Goal: Task Accomplishment & Management: Manage account settings

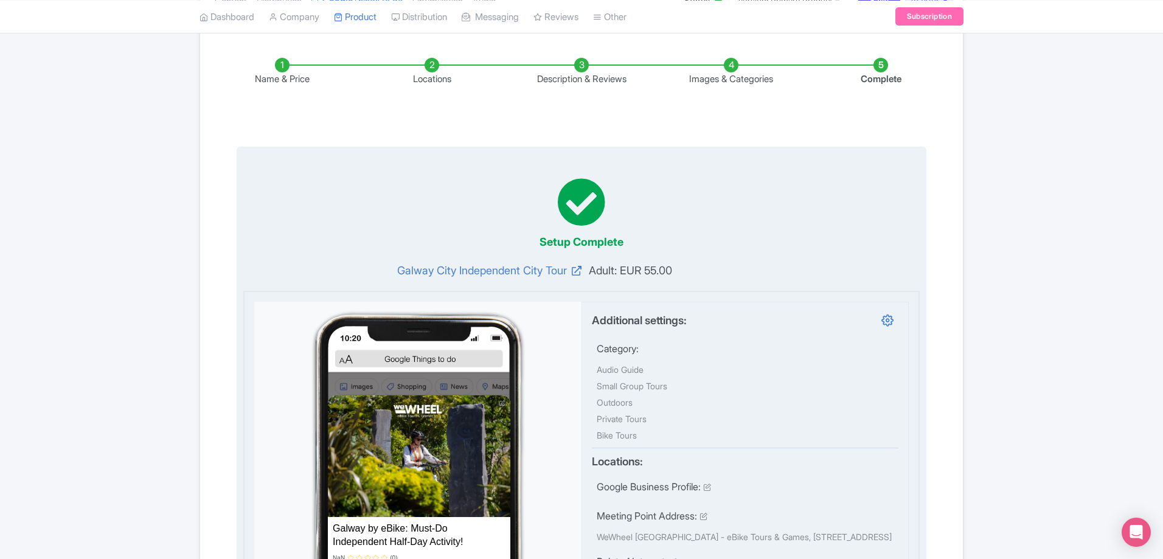
scroll to position [7, 0]
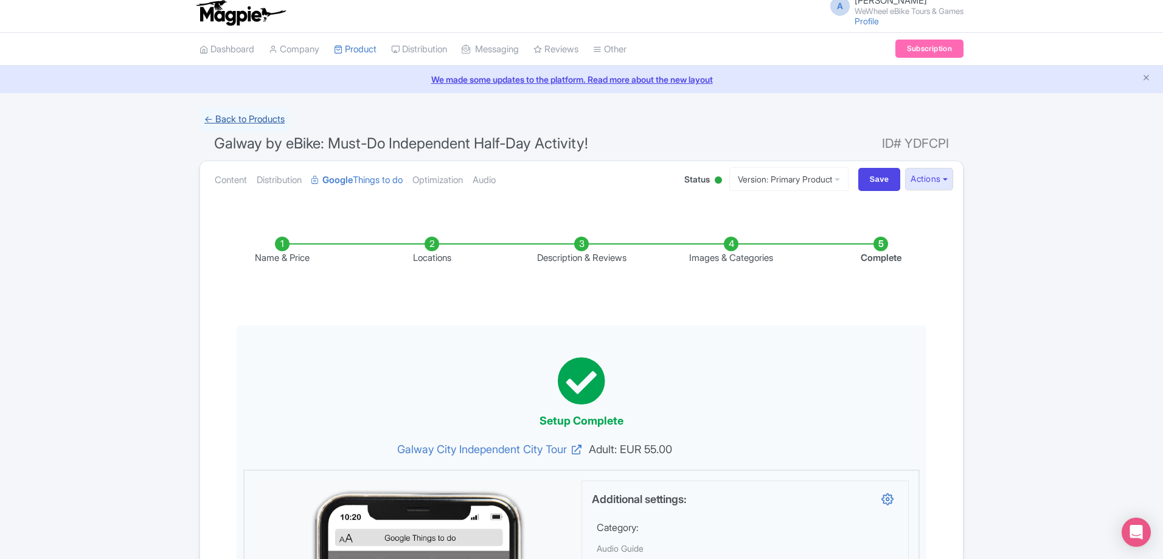
click at [277, 114] on link "← Back to Products" at bounding box center [244, 120] width 90 height 24
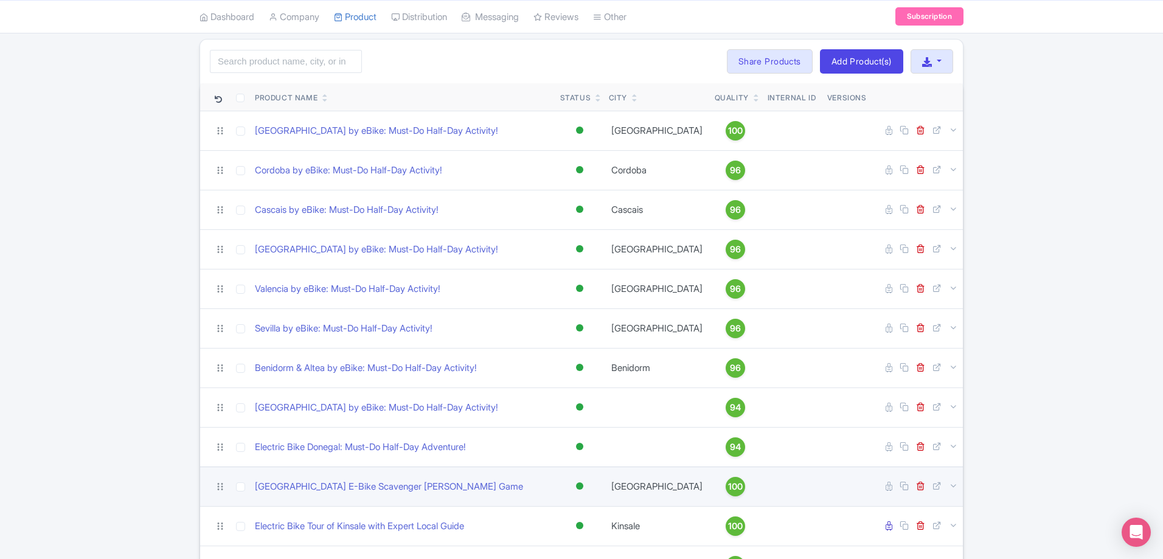
scroll to position [182, 0]
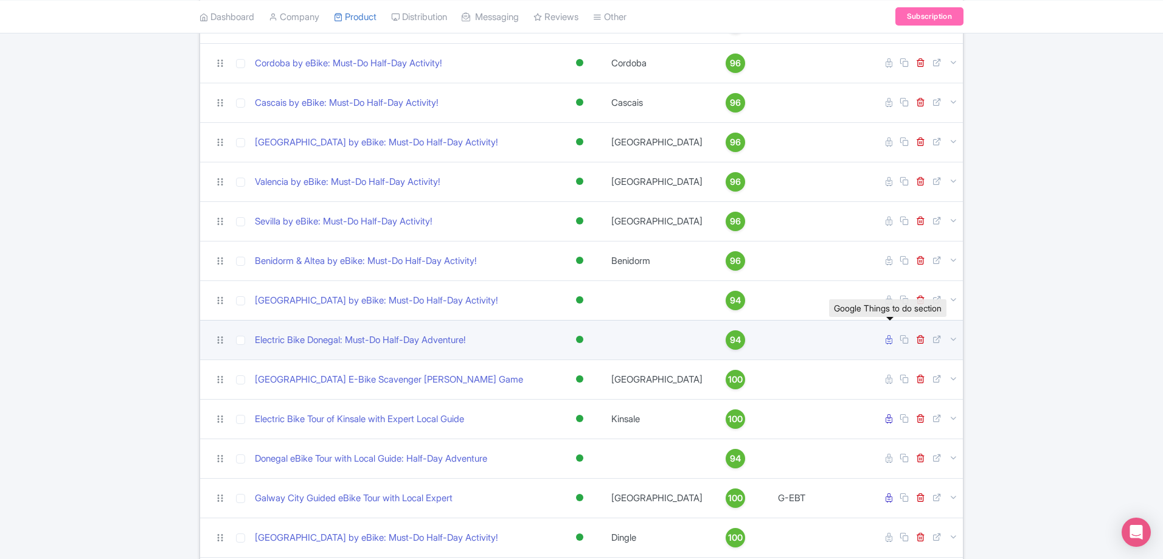
click at [887, 339] on icon at bounding box center [888, 339] width 7 height 9
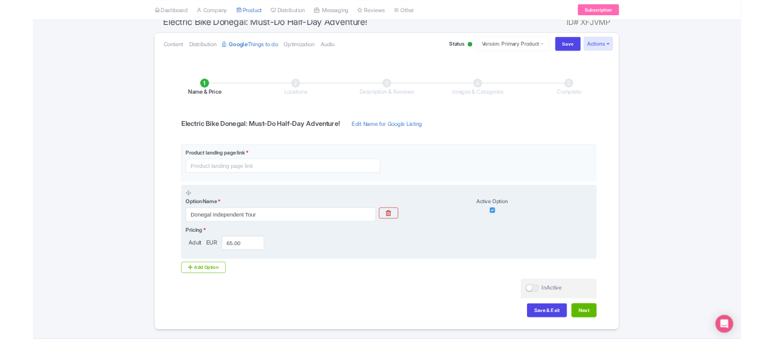
scroll to position [122, 0]
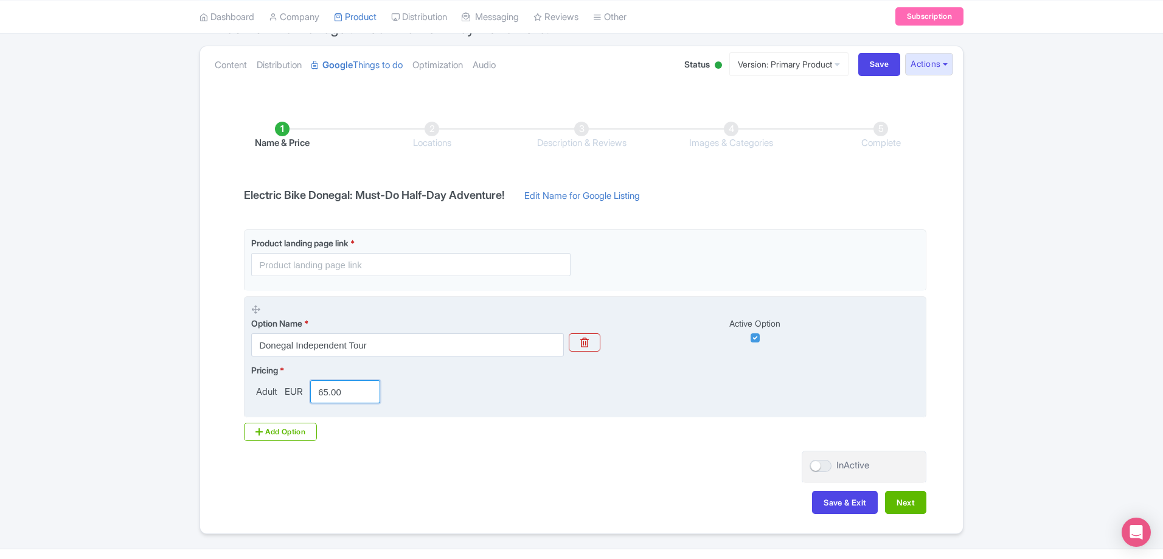
click at [325, 391] on input "65.00" at bounding box center [345, 391] width 70 height 23
type input "55.00"
click at [446, 380] on div "Pricing * Adult EUR 55.00" at bounding box center [585, 384] width 668 height 40
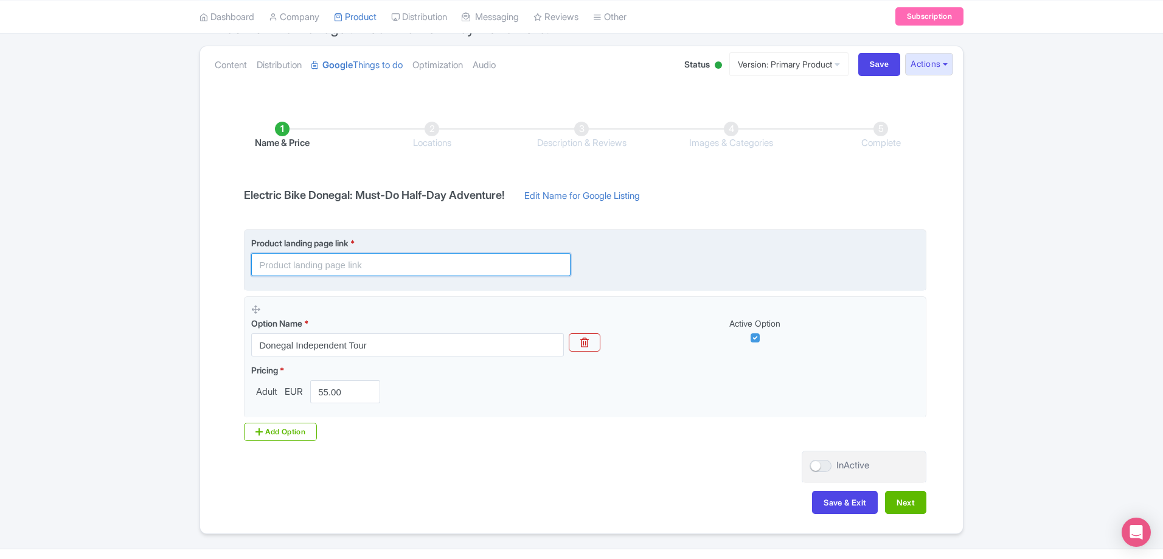
click at [325, 272] on input "text" at bounding box center [410, 264] width 319 height 23
paste input "https://wewheel.com/tour/self-guided-electric-bike-tour-of-donegal/"
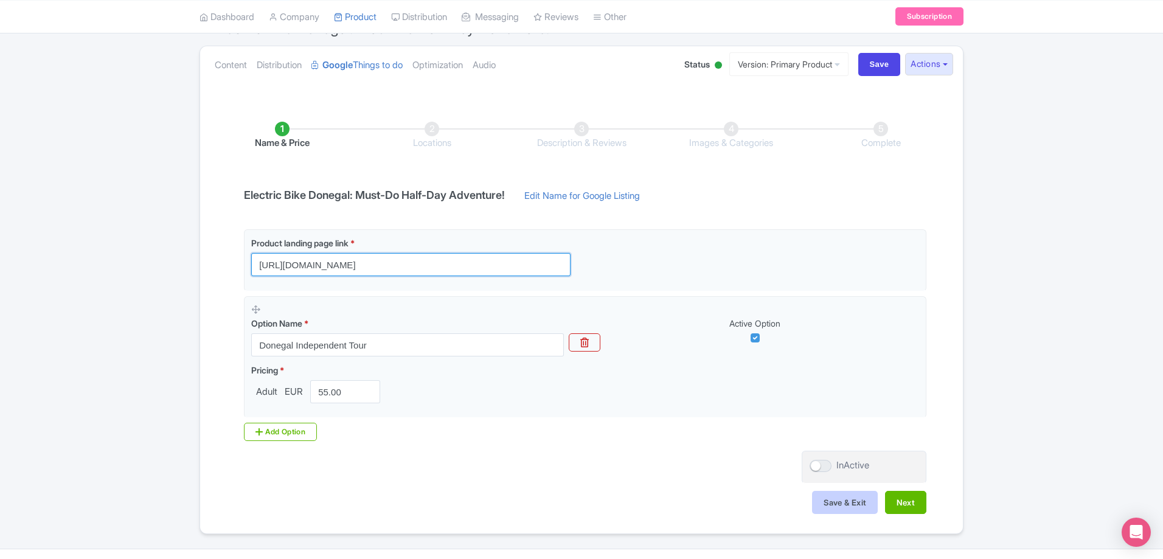
type input "https://wewheel.com/tour/self-guided-electric-bike-tour-of-donegal/"
click at [846, 502] on button "Save & Exit" at bounding box center [845, 502] width 66 height 23
click at [906, 499] on button "Next" at bounding box center [905, 502] width 41 height 23
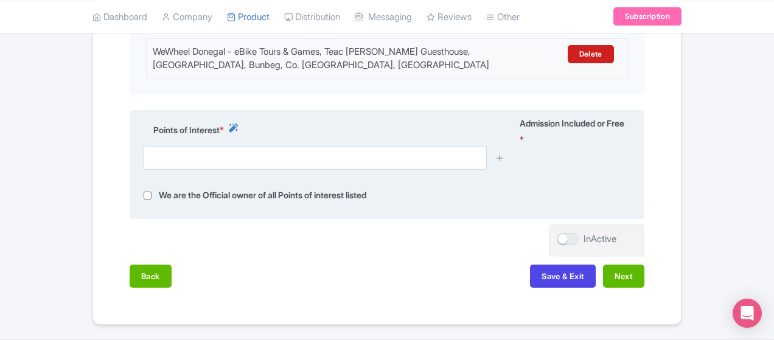
scroll to position [434, 0]
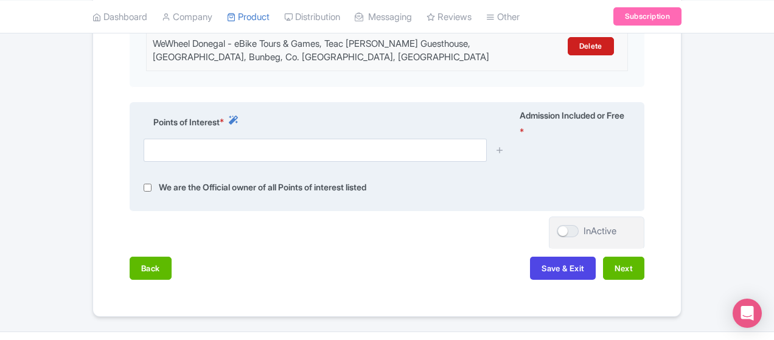
click at [307, 111] on div "Points of Interest *" at bounding box center [324, 124] width 376 height 30
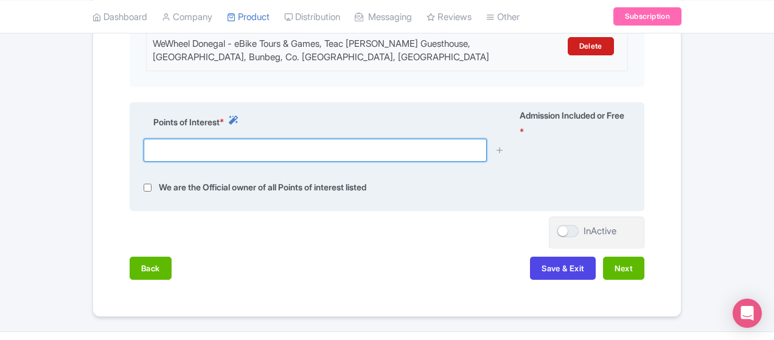
click at [297, 139] on input "text" at bounding box center [315, 150] width 343 height 23
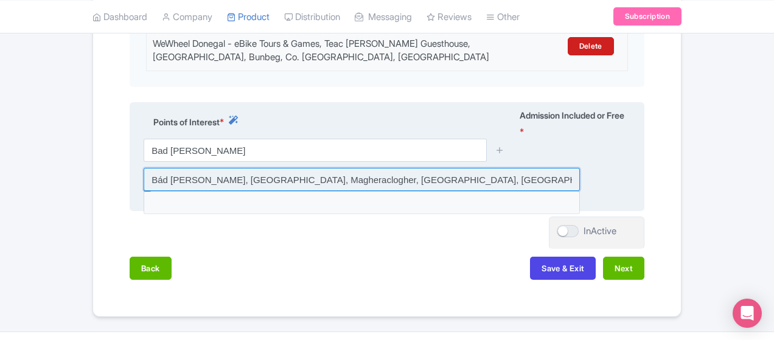
click at [277, 168] on input at bounding box center [362, 179] width 436 height 23
type input "Bád [PERSON_NAME], [GEOGRAPHIC_DATA], Magheraclogher, [GEOGRAPHIC_DATA], [GEOGR…"
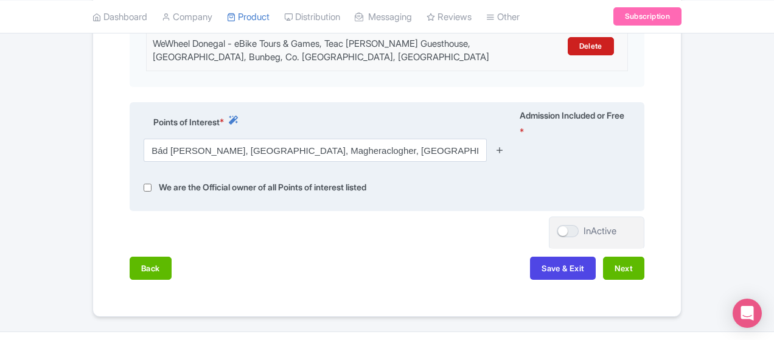
click at [504, 145] on icon at bounding box center [499, 149] width 9 height 9
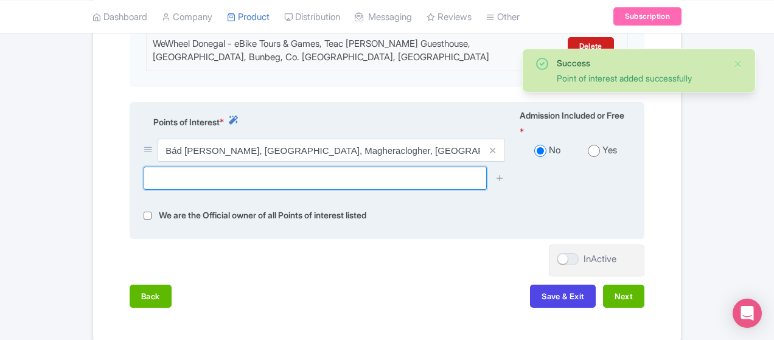
drag, startPoint x: 355, startPoint y: 156, endPoint x: 372, endPoint y: 158, distance: 17.7
click at [355, 167] on input "text" at bounding box center [315, 178] width 343 height 23
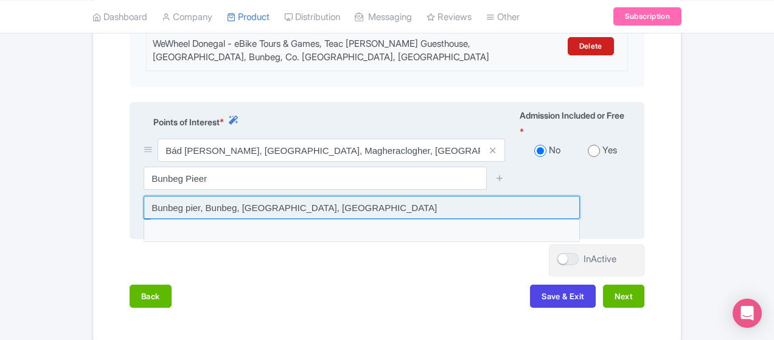
click at [366, 196] on input at bounding box center [362, 207] width 436 height 23
type input "Bunbeg pier, Bunbeg, [GEOGRAPHIC_DATA], [GEOGRAPHIC_DATA]"
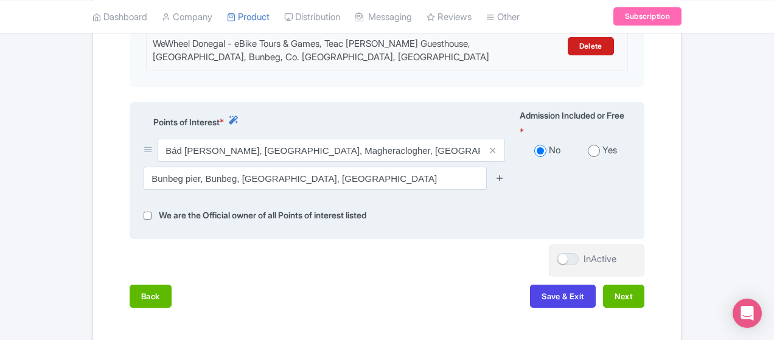
click at [512, 167] on div at bounding box center [500, 178] width 24 height 23
click at [504, 173] on icon at bounding box center [499, 177] width 9 height 9
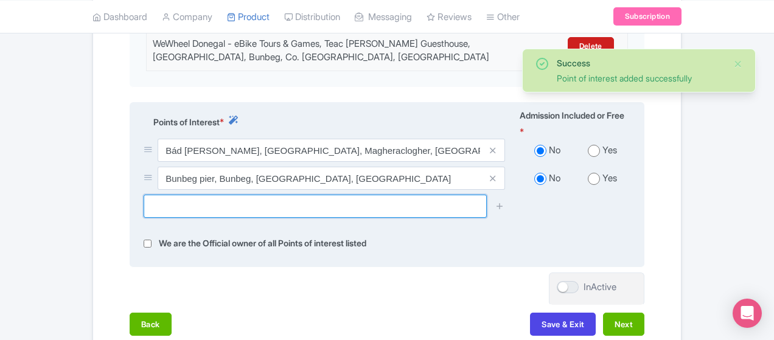
click at [474, 195] on input "text" at bounding box center [315, 206] width 343 height 23
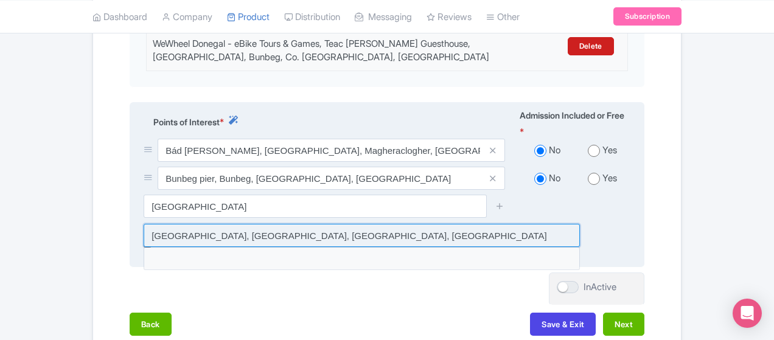
click at [422, 224] on input at bounding box center [362, 235] width 436 height 23
type input "[GEOGRAPHIC_DATA], [GEOGRAPHIC_DATA], [GEOGRAPHIC_DATA], [GEOGRAPHIC_DATA]"
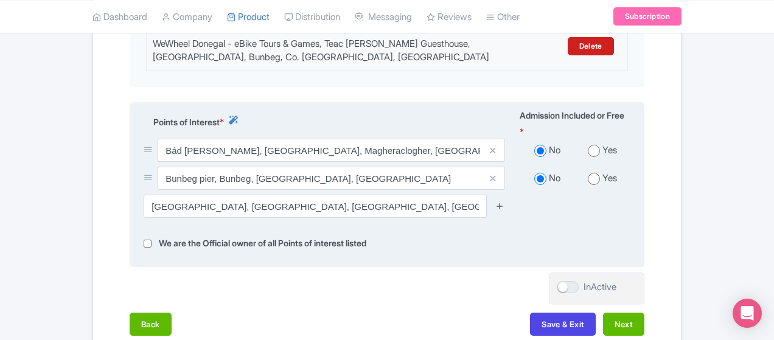
click at [504, 201] on icon at bounding box center [499, 205] width 9 height 9
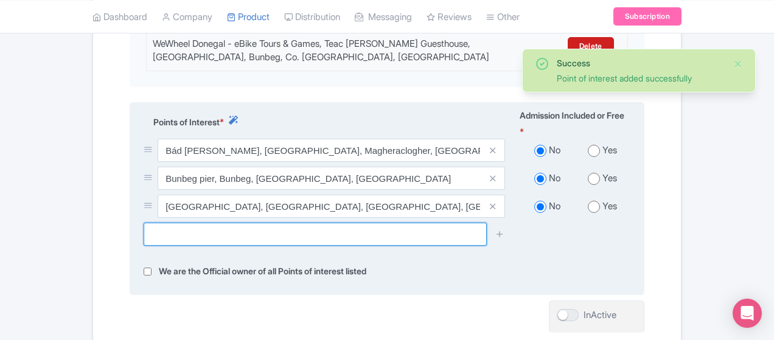
click at [424, 223] on input "text" at bounding box center [315, 234] width 343 height 23
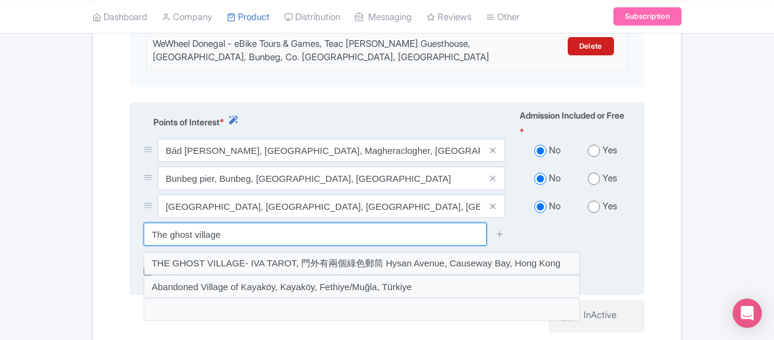
drag, startPoint x: 358, startPoint y: 201, endPoint x: 414, endPoint y: 205, distance: 56.1
click at [359, 223] on input "The ghost village" at bounding box center [315, 234] width 343 height 23
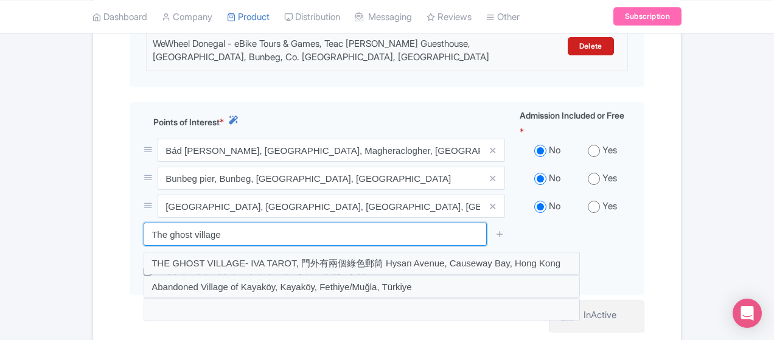
drag, startPoint x: 359, startPoint y: 203, endPoint x: -246, endPoint y: 181, distance: 606.1
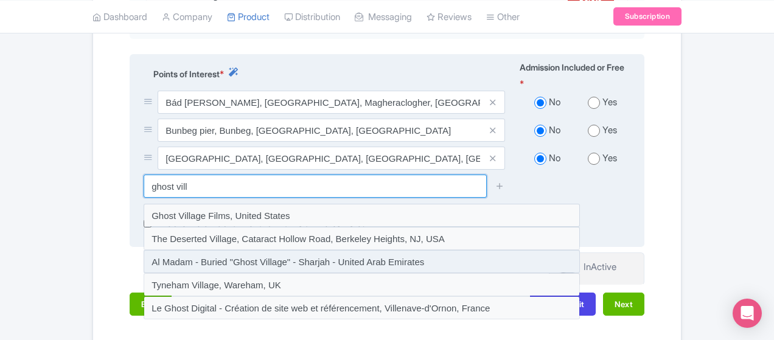
scroll to position [518, 0]
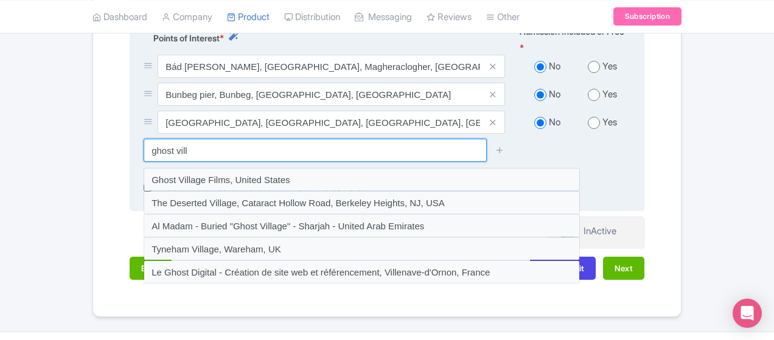
click at [151, 139] on input "ghost vill" at bounding box center [315, 150] width 343 height 23
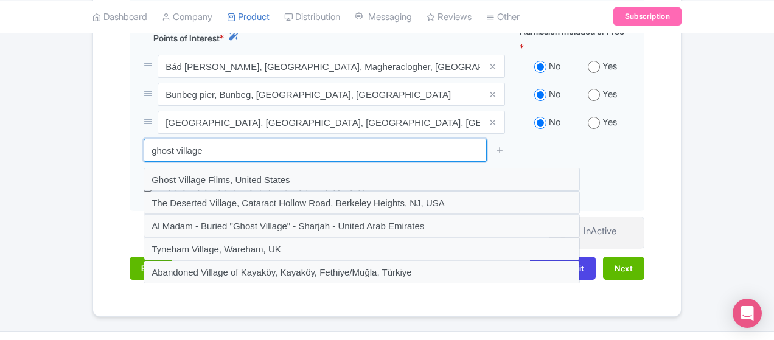
drag, startPoint x: 116, startPoint y: 122, endPoint x: -49, endPoint y: 113, distance: 164.5
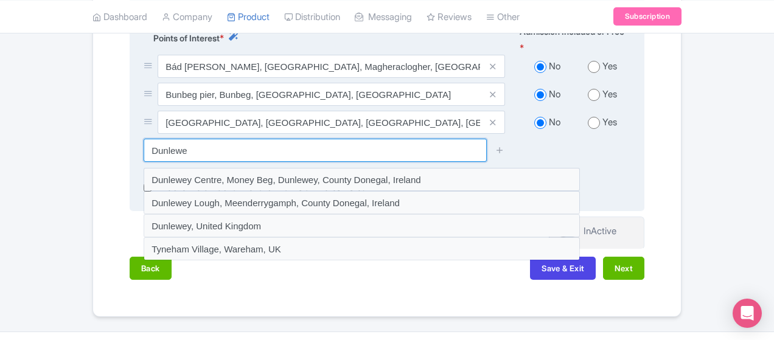
click at [205, 139] on input "Dunlewe" at bounding box center [315, 150] width 343 height 23
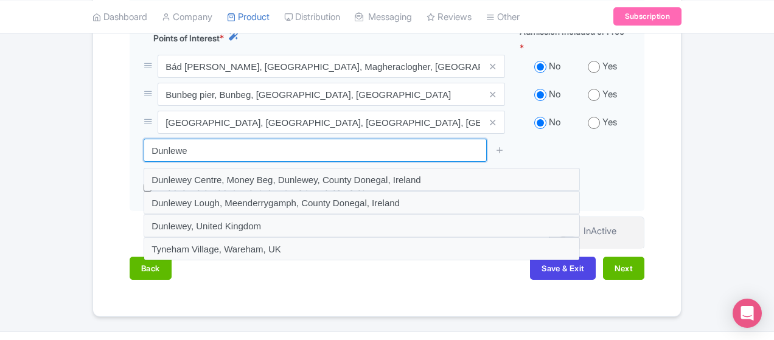
drag, startPoint x: 199, startPoint y: 122, endPoint x: -39, endPoint y: 93, distance: 240.2
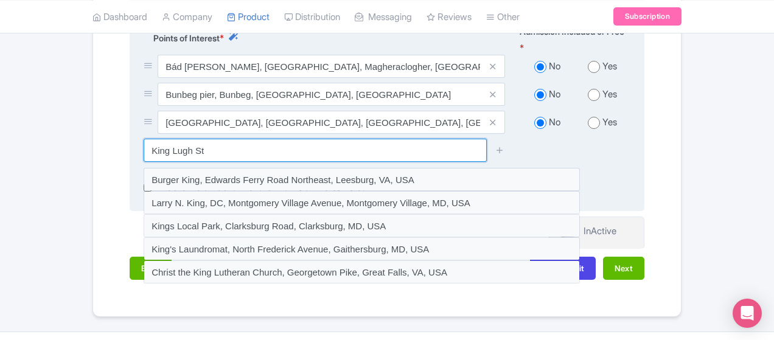
click at [238, 139] on input "King Lugh St" at bounding box center [315, 150] width 343 height 23
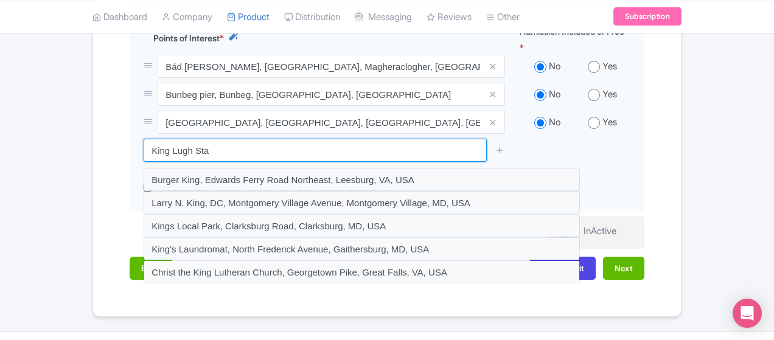
drag, startPoint x: 122, startPoint y: 119, endPoint x: 43, endPoint y: 83, distance: 87.4
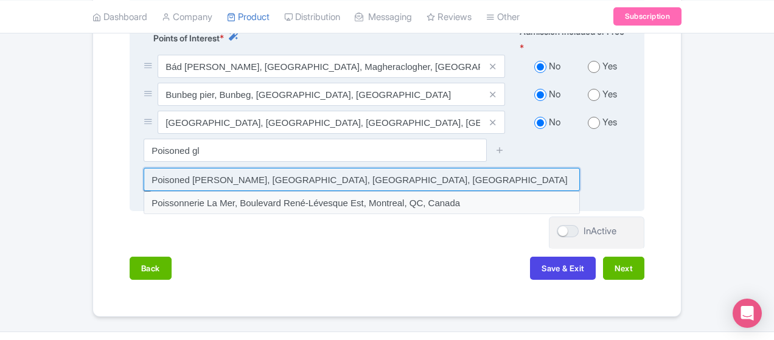
click at [169, 168] on input at bounding box center [362, 179] width 436 height 23
type input "Poisoned [PERSON_NAME], [GEOGRAPHIC_DATA], [GEOGRAPHIC_DATA], [GEOGRAPHIC_DATA]"
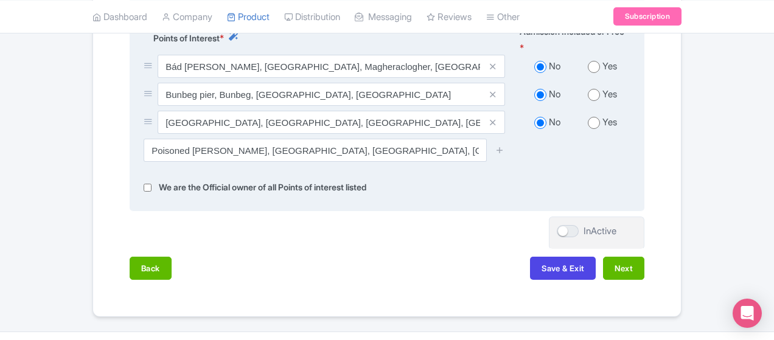
drag, startPoint x: 547, startPoint y: 125, endPoint x: 533, endPoint y: 125, distance: 14.0
click at [504, 145] on icon at bounding box center [499, 149] width 9 height 9
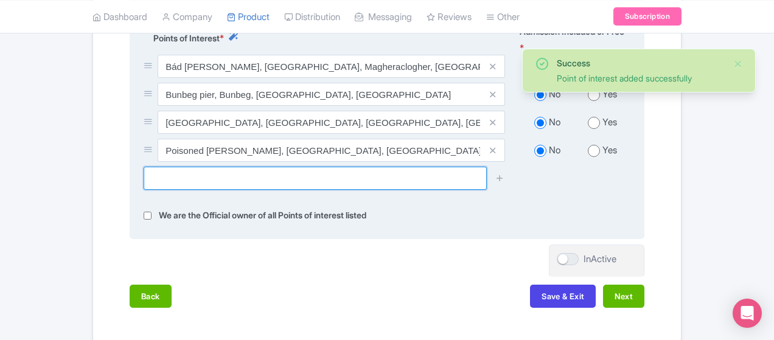
click at [389, 167] on input "text" at bounding box center [315, 178] width 343 height 23
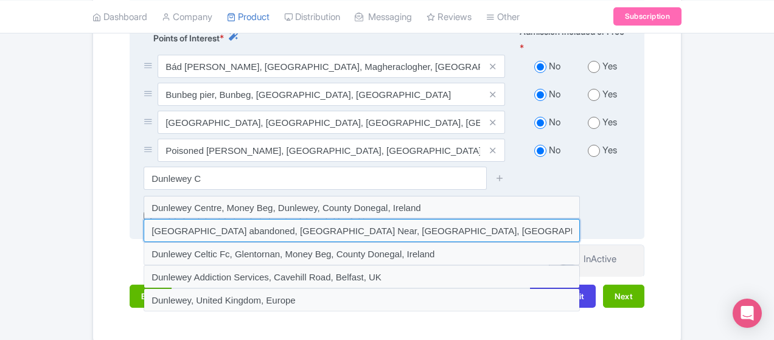
click at [218, 219] on input at bounding box center [362, 230] width 436 height 23
type input "Dunlewey Church abandoned, Dunlewy Near, County Donegal, Ireland"
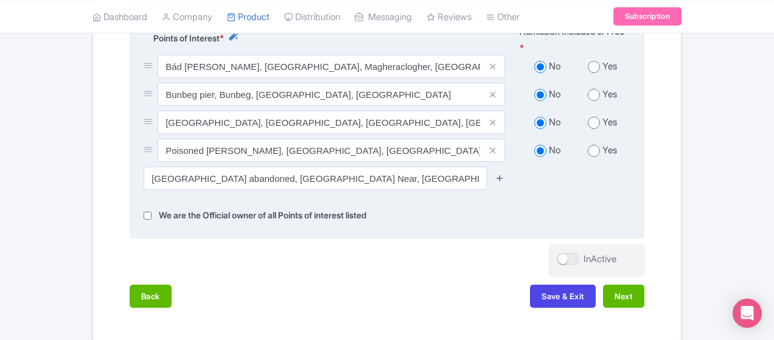
click at [504, 171] on link at bounding box center [499, 178] width 9 height 14
click at [504, 173] on icon at bounding box center [499, 177] width 9 height 9
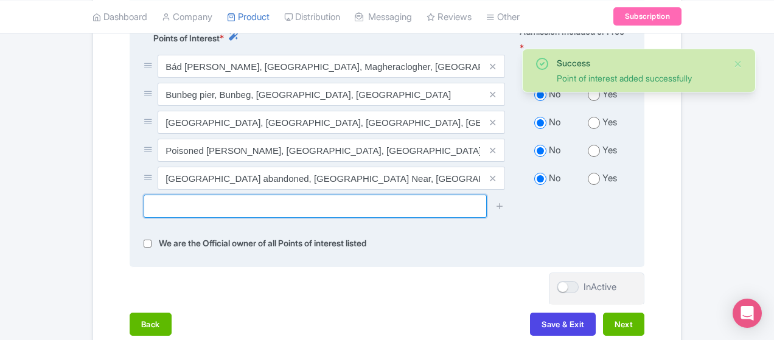
click at [144, 195] on input "text" at bounding box center [315, 206] width 343 height 23
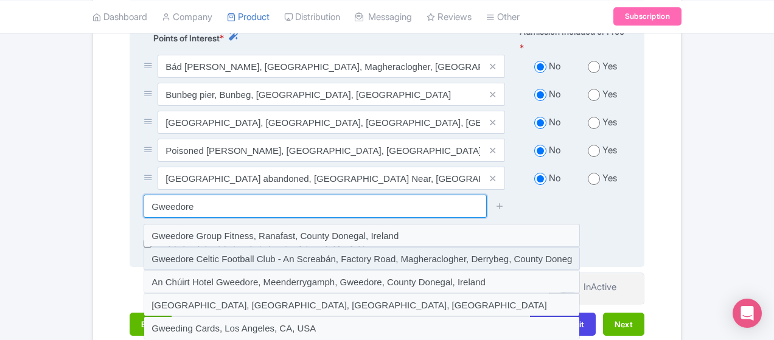
scroll to position [573, 0]
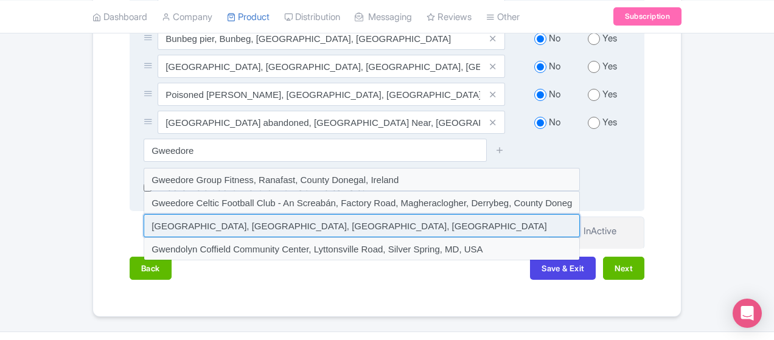
click at [220, 214] on input at bounding box center [362, 225] width 436 height 23
type input "[GEOGRAPHIC_DATA], [GEOGRAPHIC_DATA], [GEOGRAPHIC_DATA], [GEOGRAPHIC_DATA]"
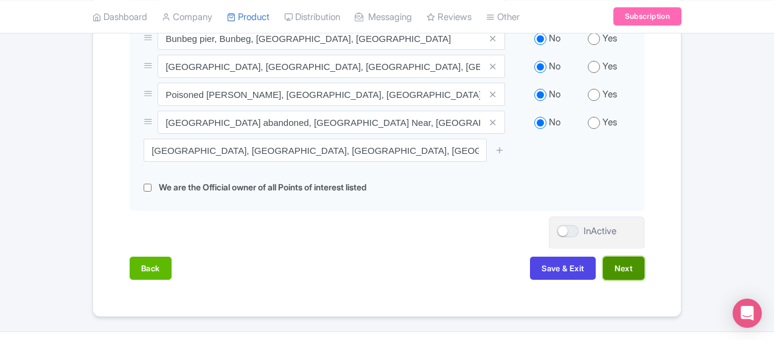
click at [644, 257] on button "Next" at bounding box center [623, 268] width 41 height 23
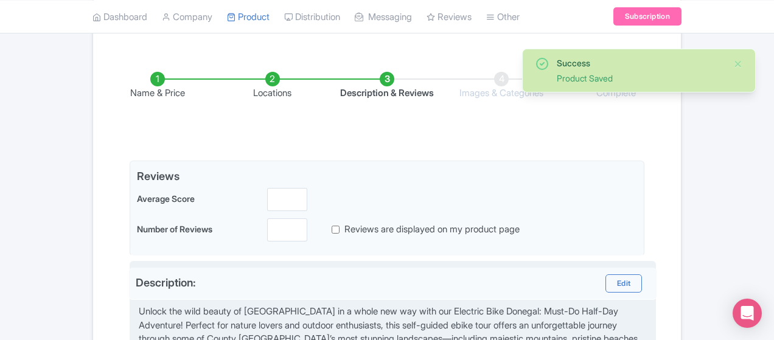
scroll to position [170, 0]
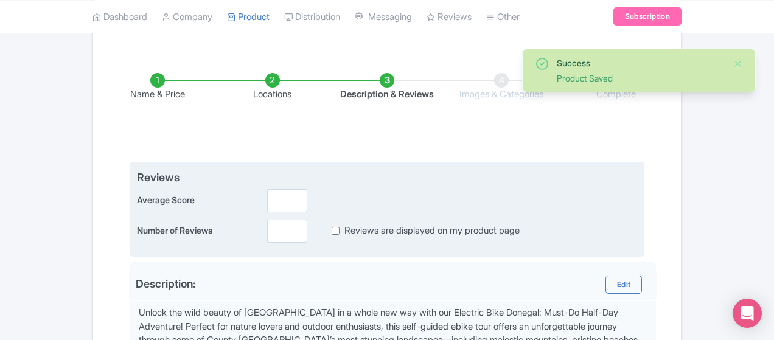
click at [443, 233] on label "Reviews are displayed on my product page" at bounding box center [431, 231] width 175 height 14
click at [339, 233] on input "Reviews are displayed on my product page" at bounding box center [335, 231] width 8 height 14
checkbox input "true"
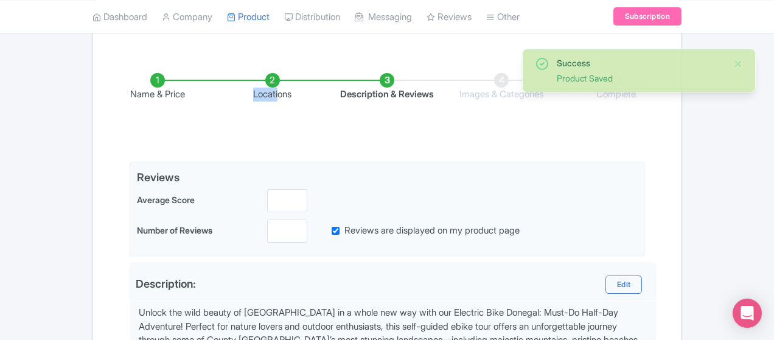
click at [244, 84] on li "Locations" at bounding box center [272, 87] width 114 height 29
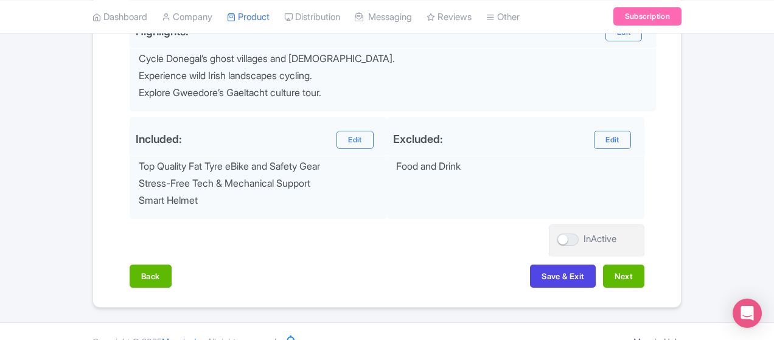
scroll to position [535, 0]
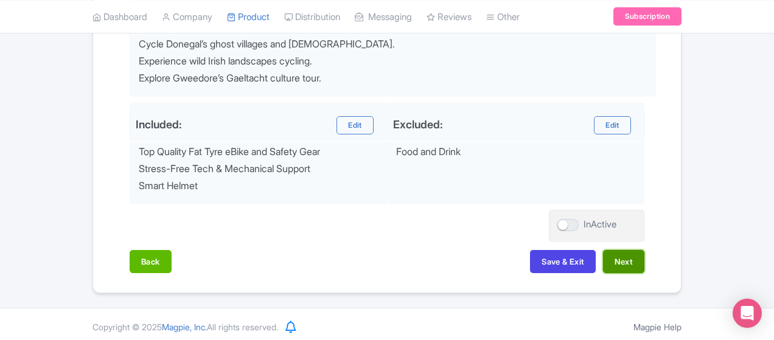
click at [644, 254] on button "Next" at bounding box center [623, 261] width 41 height 23
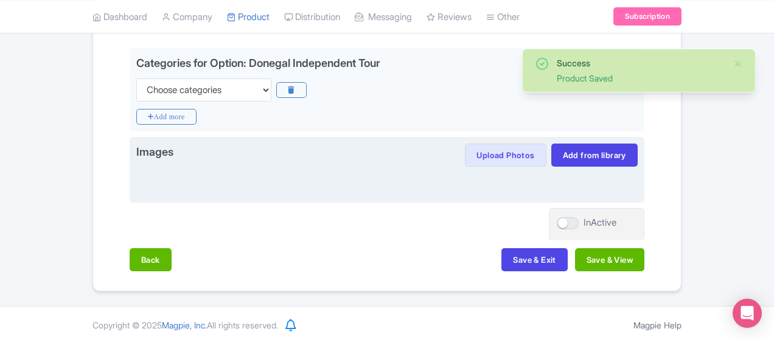
scroll to position [162, 0]
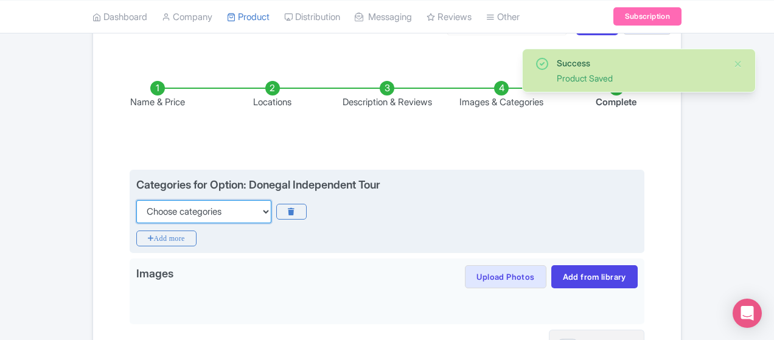
click at [148, 210] on select "Choose categories Adults Only Animals Audio Guide Beaches Bike Tours Boat Tours…" at bounding box center [203, 211] width 135 height 23
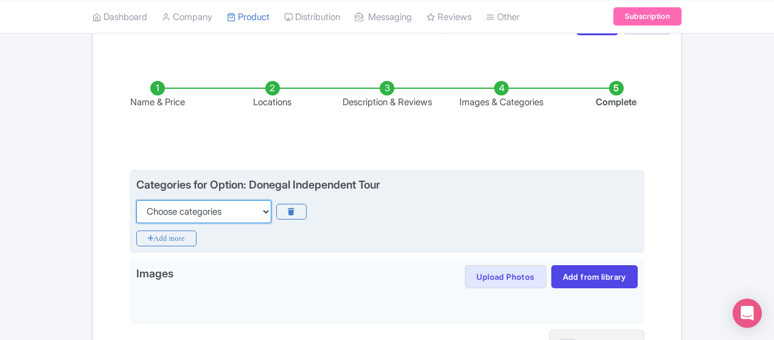
select select "bike-tours"
click at [136, 200] on select "Choose categories Adults Only Animals Audio Guide Beaches Bike Tours Boat Tours…" at bounding box center [203, 211] width 135 height 23
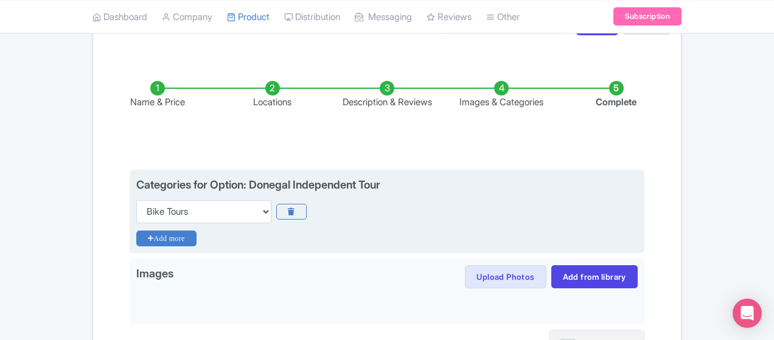
click at [136, 237] on icon "Add more" at bounding box center [166, 238] width 60 height 16
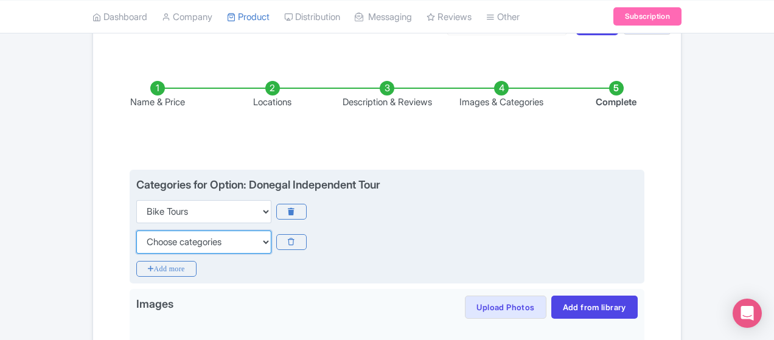
click at [136, 244] on select "Choose categories Adults Only Animals Audio Guide Beaches Bike Tours Boat Tours…" at bounding box center [203, 241] width 135 height 23
select select "audio-guide"
click at [136, 230] on select "Choose categories Adults Only Animals Audio Guide Beaches Bike Tours Boat Tours…" at bounding box center [203, 241] width 135 height 23
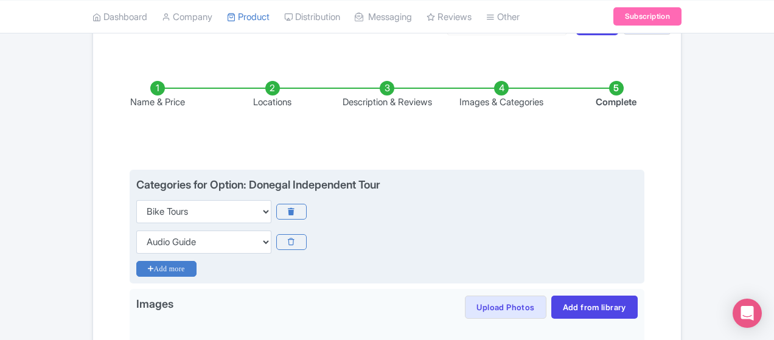
click at [136, 265] on icon "Add more" at bounding box center [166, 269] width 60 height 16
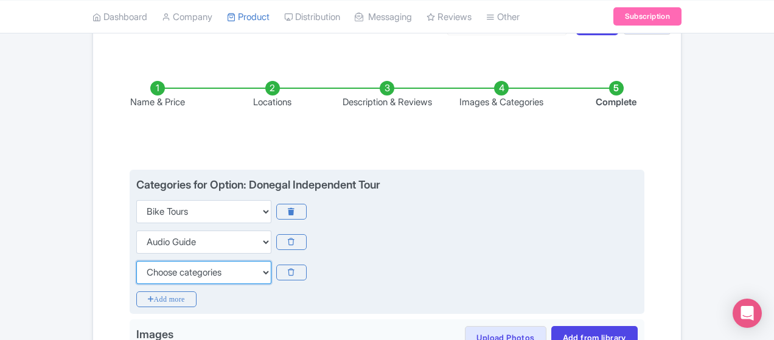
click at [136, 279] on select "Choose categories Adults Only Animals Audio Guide Beaches Bike Tours Boat Tours…" at bounding box center [203, 272] width 135 height 23
select select "outdoors"
click at [136, 261] on select "Choose categories Adults Only Animals Audio Guide Beaches Bike Tours Boat Tours…" at bounding box center [203, 272] width 135 height 23
click at [130, 306] on div "Categories for Option: Donegal Independent Tour Choose categories Adults Only A…" at bounding box center [387, 242] width 514 height 145
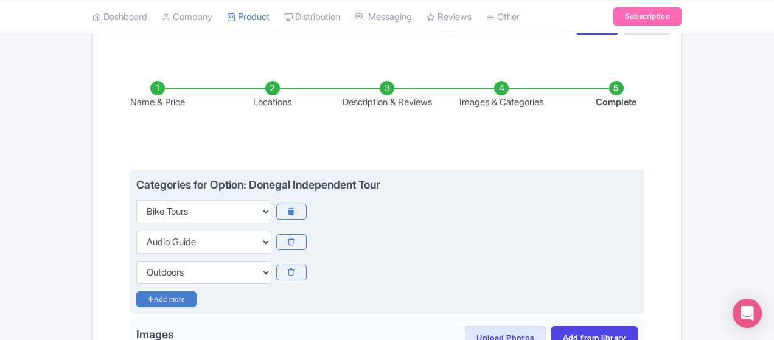
click at [136, 299] on icon "Add more" at bounding box center [166, 299] width 60 height 16
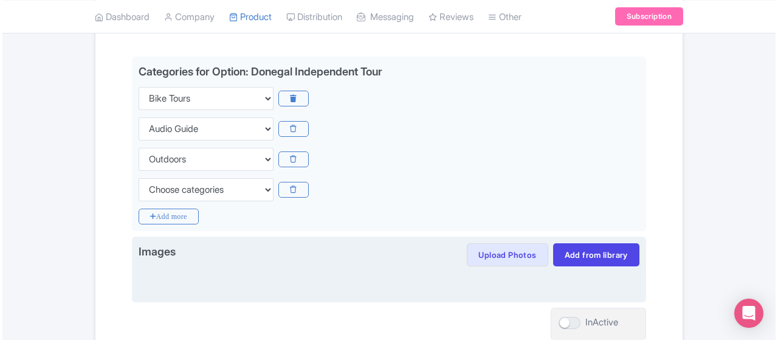
scroll to position [375, 0]
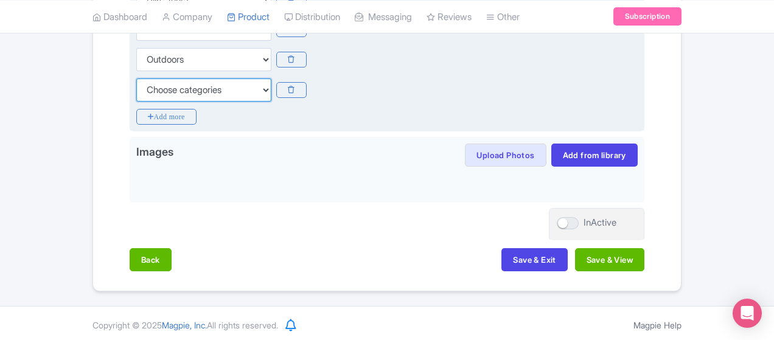
click at [144, 81] on select "Choose categories Adults Only Animals Audio Guide Beaches Bike Tours Boat Tours…" at bounding box center [203, 89] width 135 height 23
select select "private-tours"
click at [136, 78] on select "Choose categories Adults Only Animals Audio Guide Beaches Bike Tours Boat Tours…" at bounding box center [203, 89] width 135 height 23
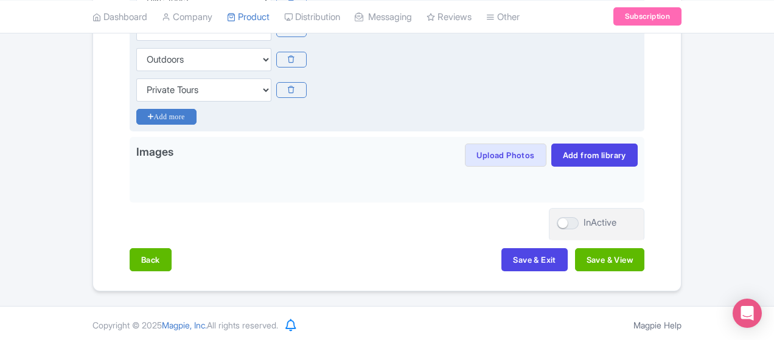
click at [136, 114] on icon "Add more" at bounding box center [166, 117] width 60 height 16
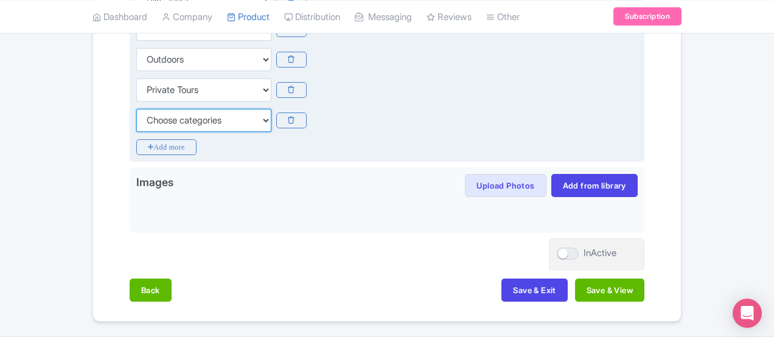
click at [136, 117] on select "Choose categories Adults Only Animals Audio Guide Beaches Bike Tours Boat Tours…" at bounding box center [203, 120] width 135 height 23
select select "self-guided"
click at [136, 109] on select "Choose categories Adults Only Animals Audio Guide Beaches Bike Tours Boat Tours…" at bounding box center [203, 120] width 135 height 23
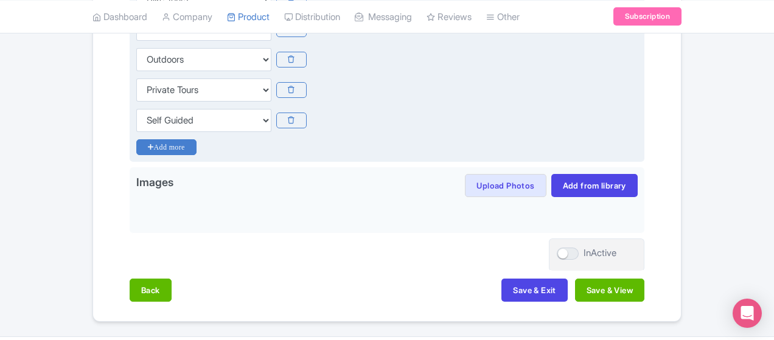
click at [136, 148] on icon "Add more" at bounding box center [166, 147] width 60 height 16
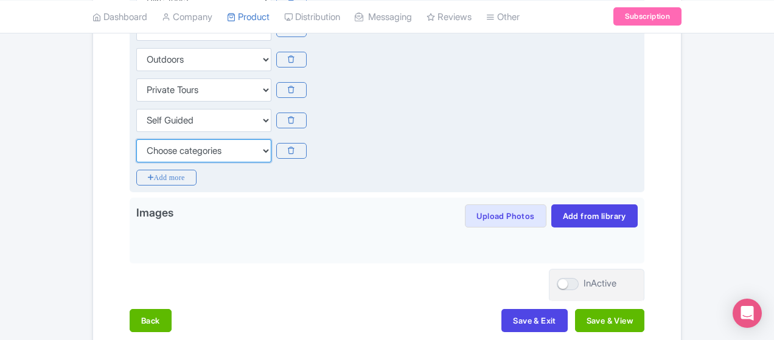
drag, startPoint x: 122, startPoint y: 153, endPoint x: 123, endPoint y: 159, distance: 6.8
click at [136, 153] on select "Choose categories Adults Only Animals Audio Guide Beaches Bike Tours Boat Tours…" at bounding box center [203, 150] width 135 height 23
select select "small-group-tours"
click at [136, 139] on select "Choose categories Adults Only Animals Audio Guide Beaches Bike Tours Boat Tours…" at bounding box center [203, 150] width 135 height 23
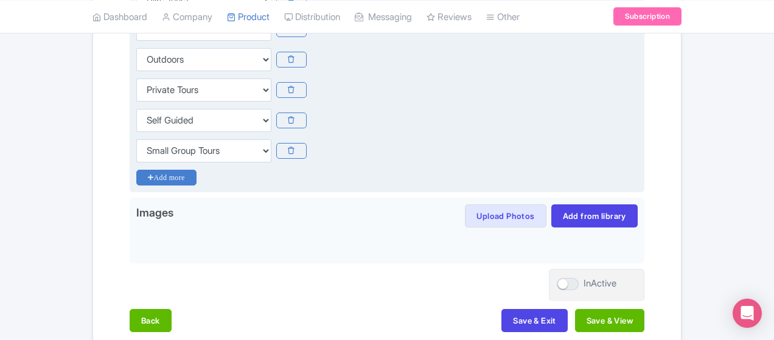
click at [136, 173] on icon "Add more" at bounding box center [166, 178] width 60 height 16
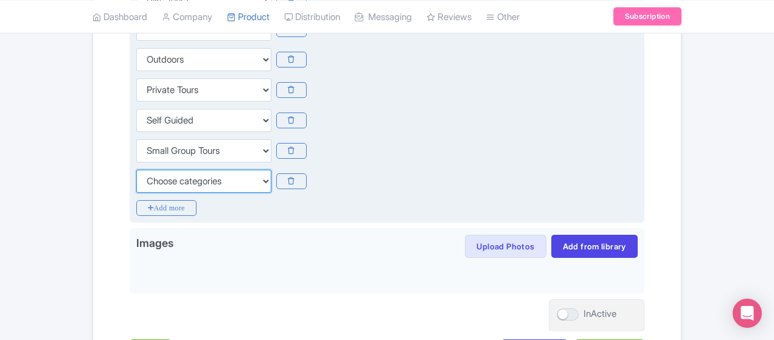
click at [136, 178] on select "Choose categories Adults Only Animals Audio Guide Beaches Bike Tours Boat Tours…" at bounding box center [203, 181] width 135 height 23
select select "sports"
click at [136, 170] on select "Choose categories Adults Only Animals Audio Guide Beaches Bike Tours Boat Tours…" at bounding box center [203, 181] width 135 height 23
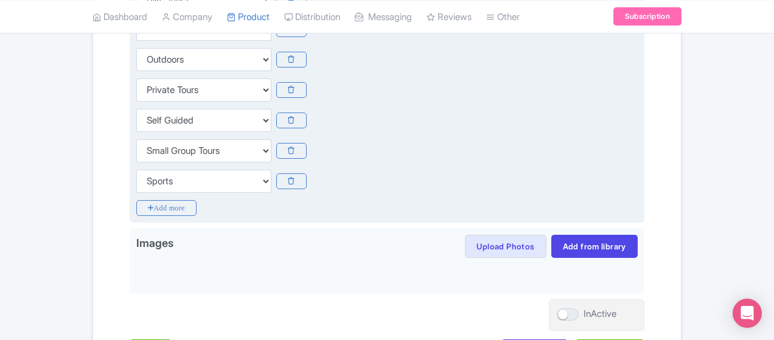
click at [493, 170] on div "Choose categories Adults Only Animals Audio Guide Beaches Bike Tours Boat Tours…" at bounding box center [386, 181] width 501 height 23
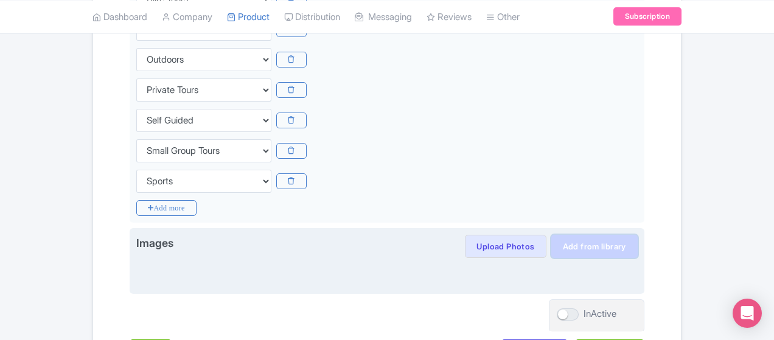
click at [637, 246] on link "Add from library" at bounding box center [594, 246] width 86 height 23
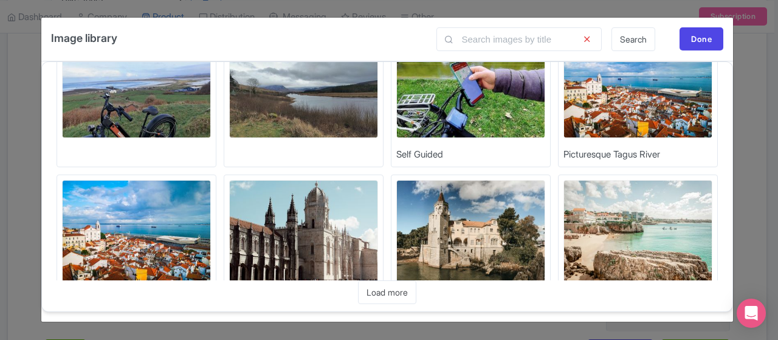
scroll to position [0, 0]
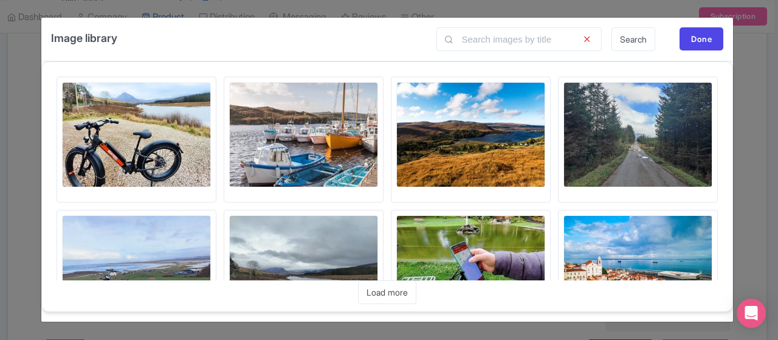
click at [131, 106] on img at bounding box center [136, 134] width 149 height 105
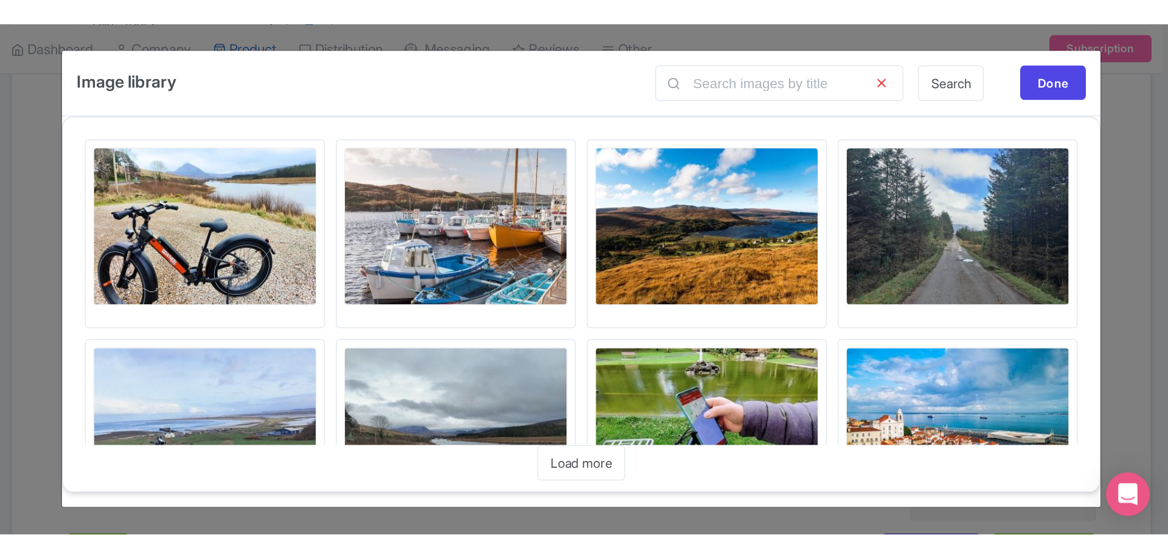
scroll to position [251, 0]
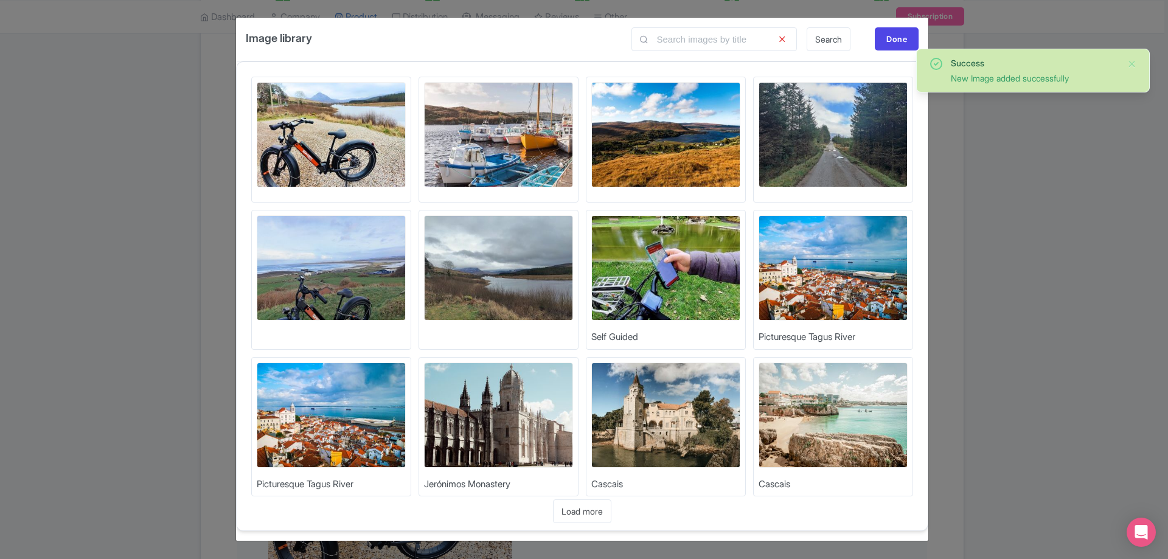
click at [638, 131] on img at bounding box center [665, 134] width 149 height 105
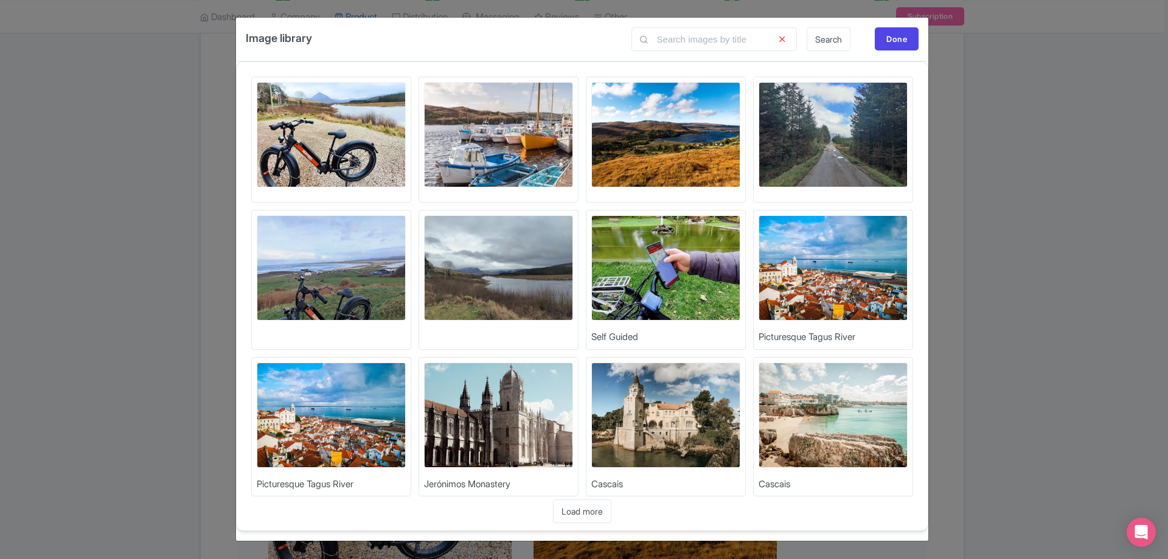
click at [311, 262] on img at bounding box center [331, 267] width 149 height 105
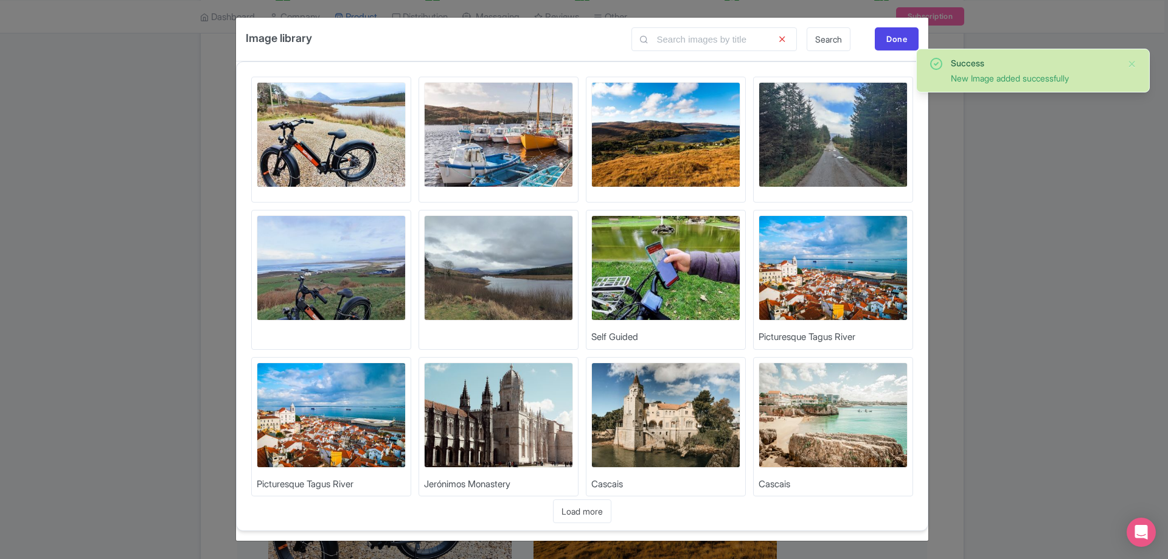
click at [553, 287] on img at bounding box center [498, 267] width 149 height 105
click at [683, 285] on img at bounding box center [665, 267] width 149 height 105
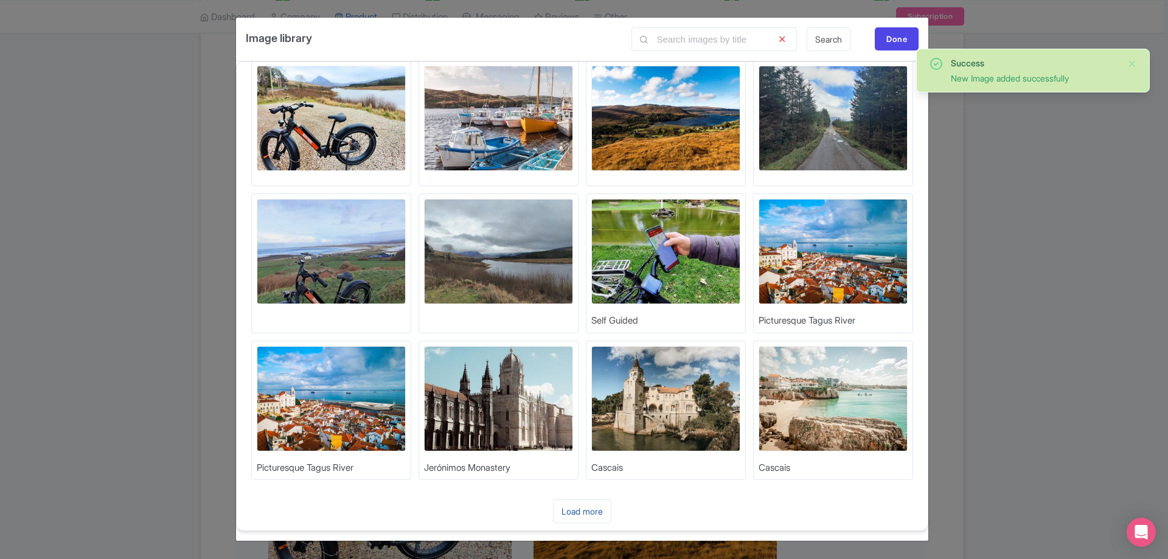
click at [583, 501] on link "Load more" at bounding box center [582, 511] width 58 height 24
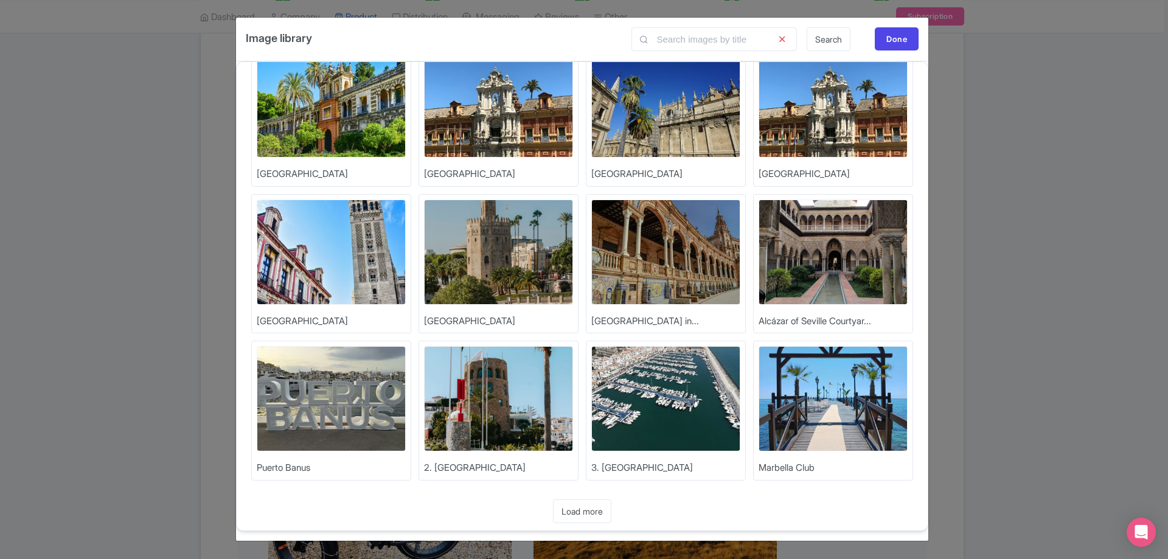
scroll to position [457, 0]
click at [590, 514] on link "Load more" at bounding box center [582, 511] width 58 height 24
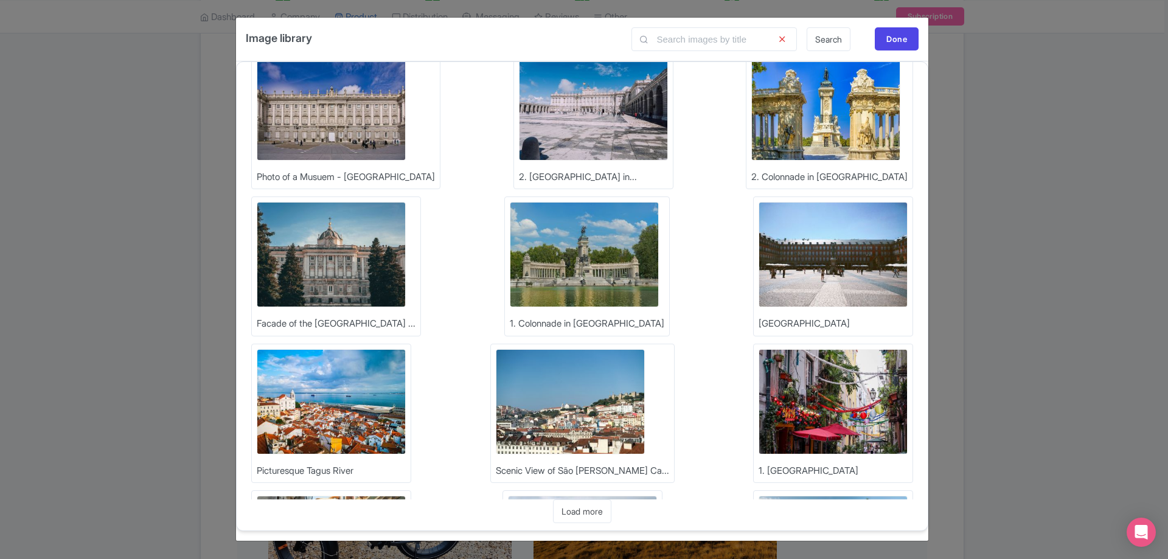
scroll to position [898, 0]
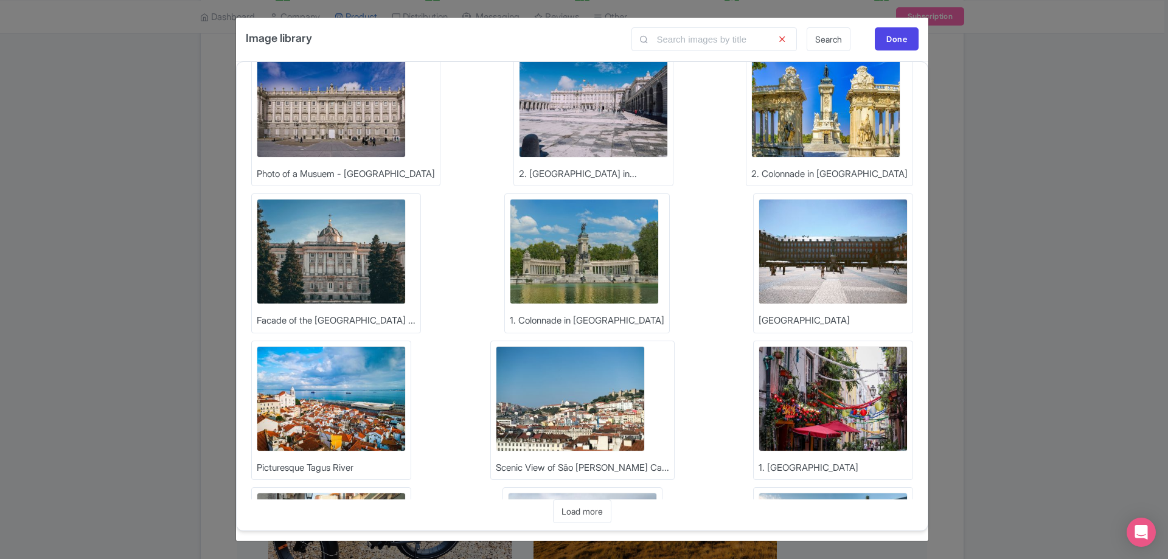
click at [600, 501] on link "Load more" at bounding box center [582, 511] width 58 height 24
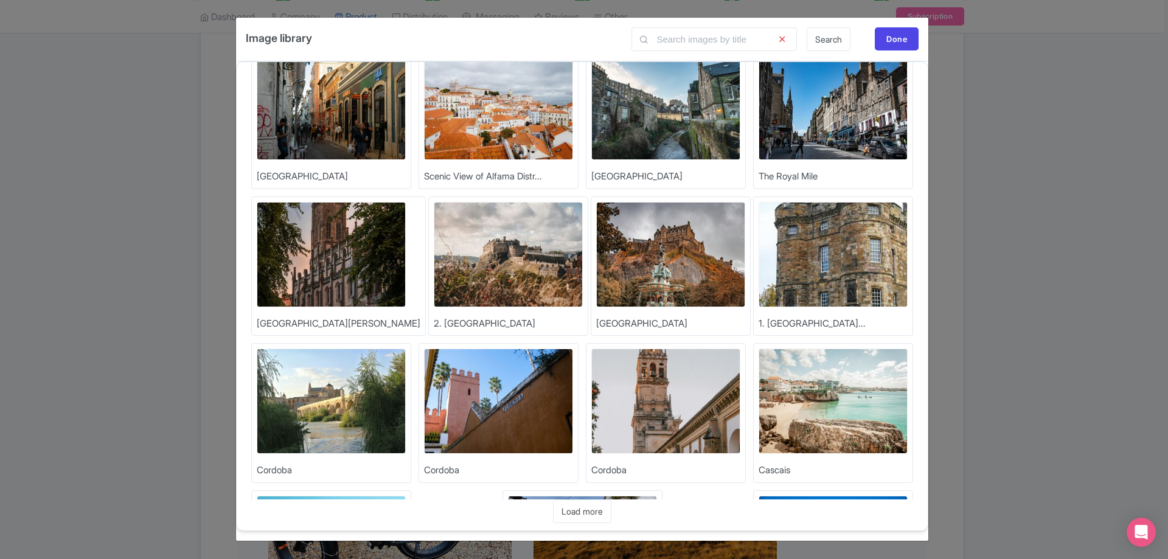
scroll to position [1338, 0]
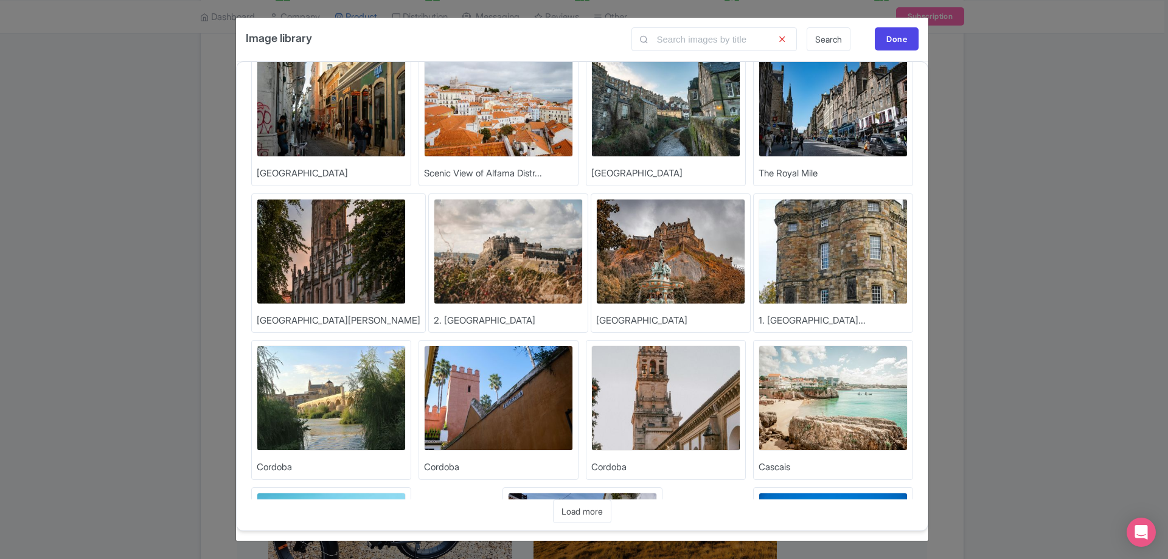
click at [583, 517] on link "Load more" at bounding box center [582, 511] width 58 height 24
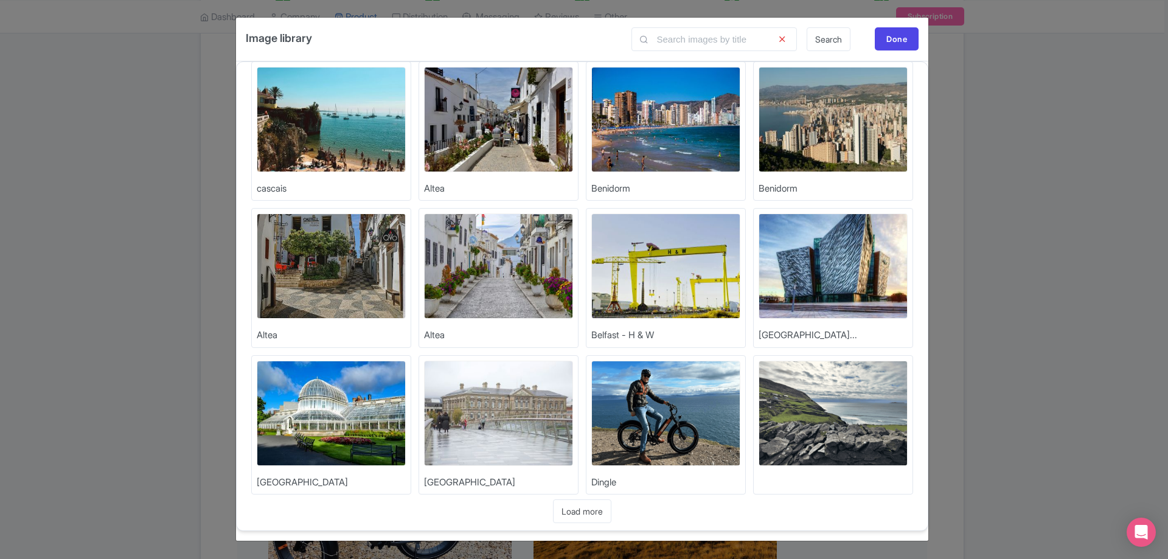
scroll to position [1765, 0]
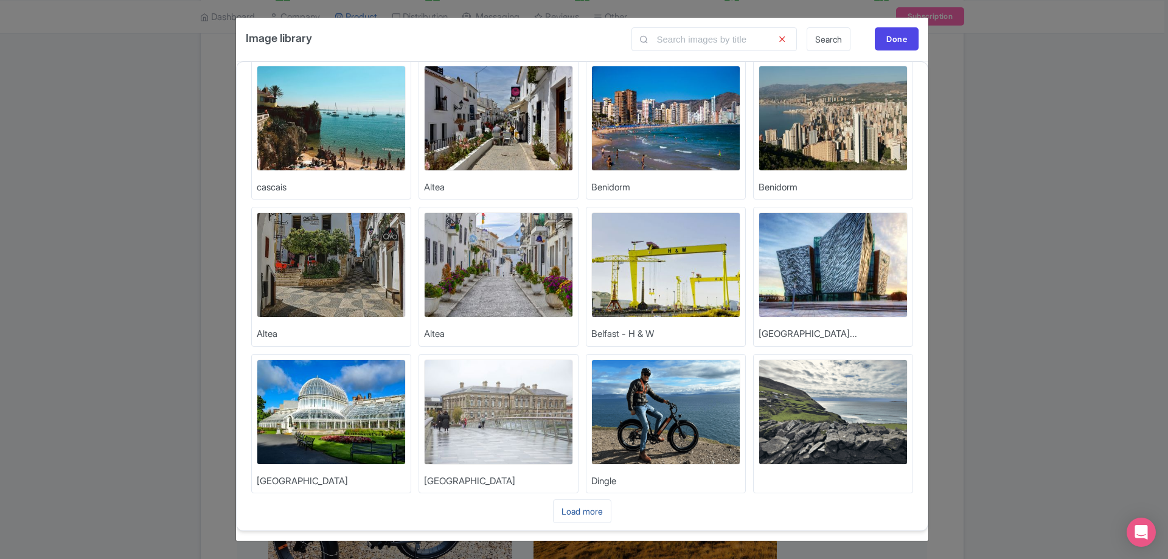
click at [586, 515] on link "Load more" at bounding box center [582, 511] width 58 height 24
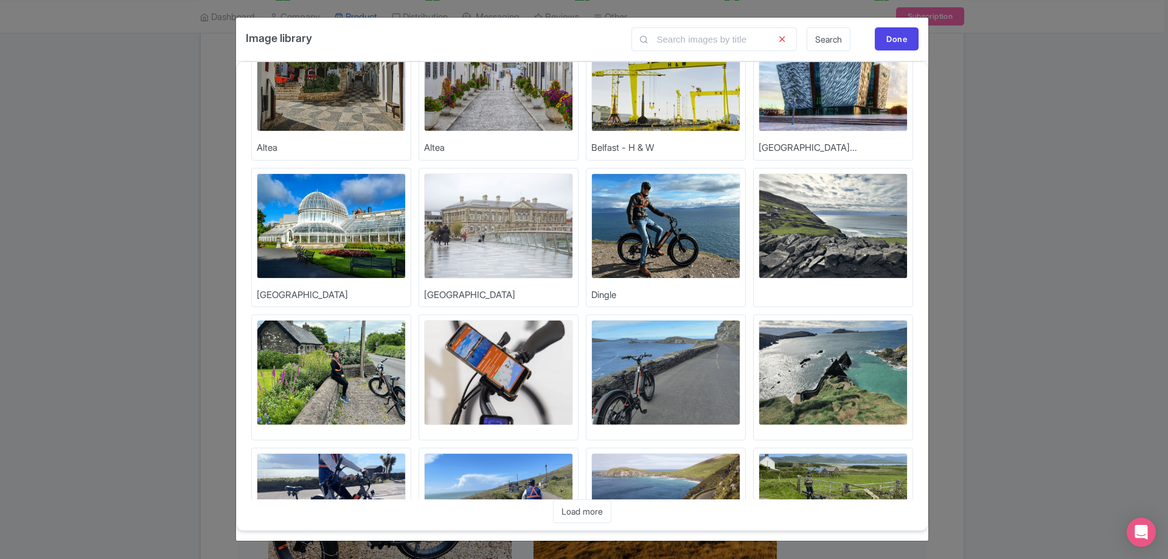
scroll to position [2165, 0]
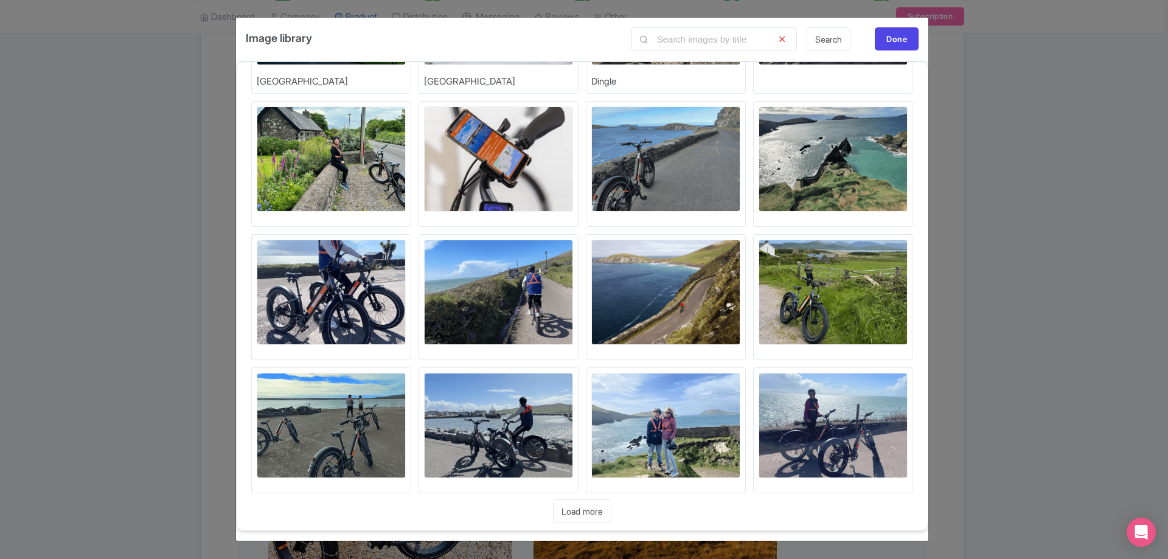
click at [593, 509] on link "Load more" at bounding box center [582, 511] width 58 height 24
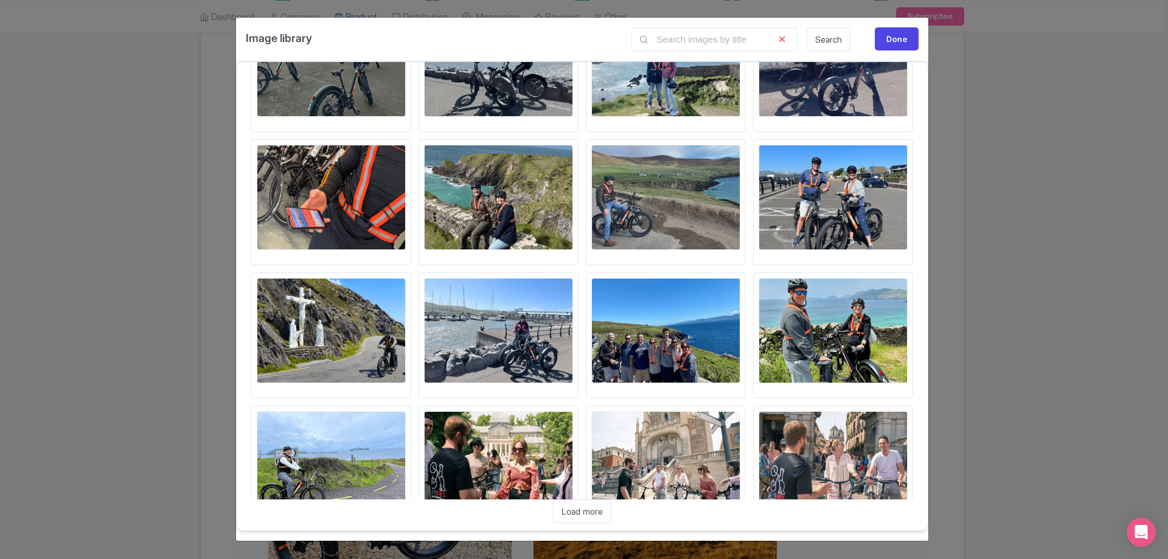
scroll to position [2592, 0]
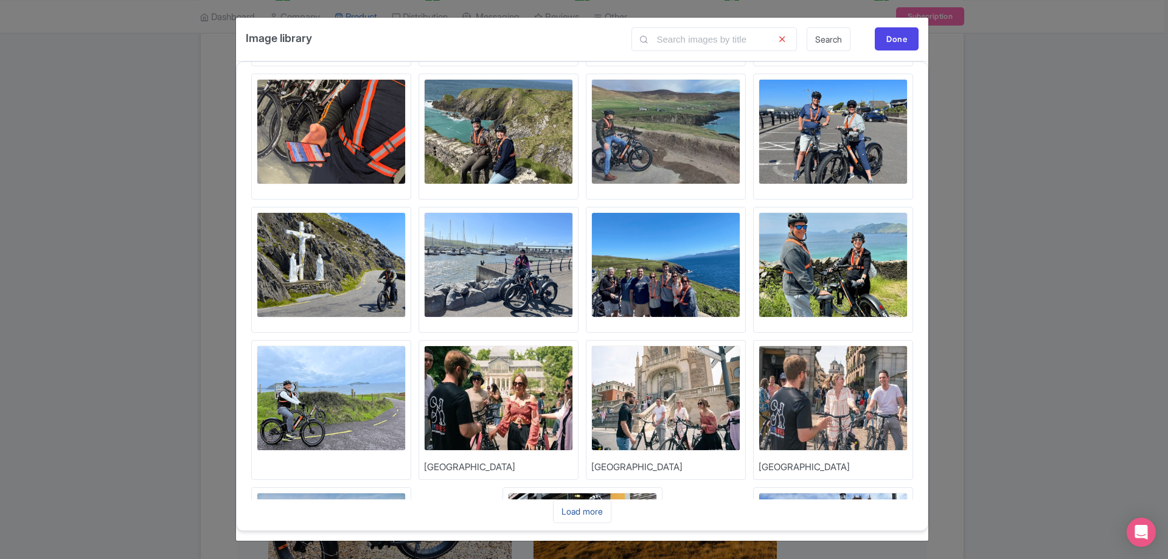
click at [585, 512] on link "Load more" at bounding box center [582, 511] width 58 height 24
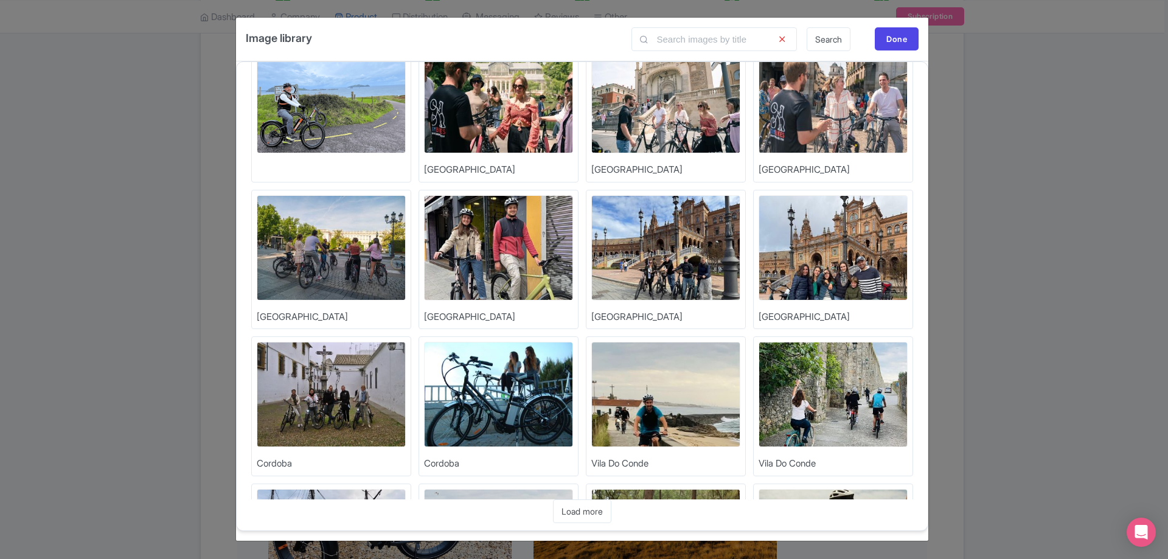
scroll to position [3032, 0]
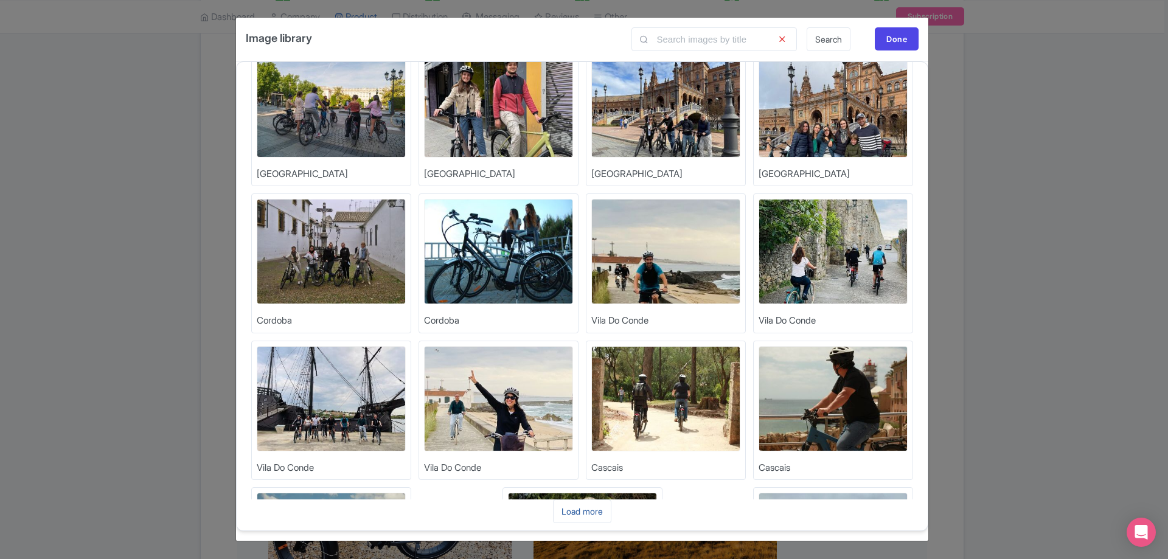
click at [595, 513] on link "Load more" at bounding box center [582, 511] width 58 height 24
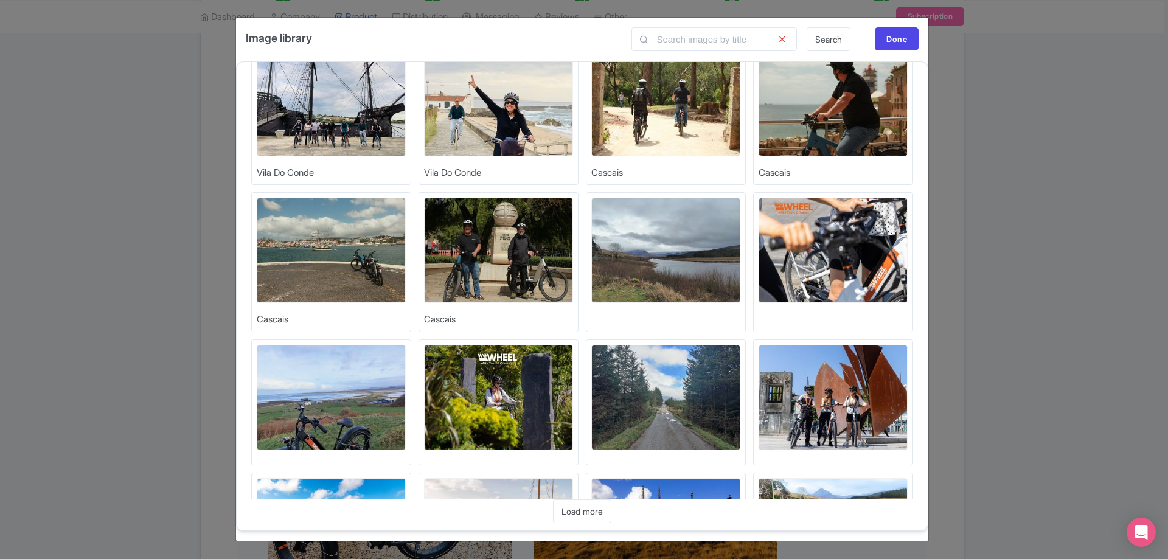
scroll to position [3432, 0]
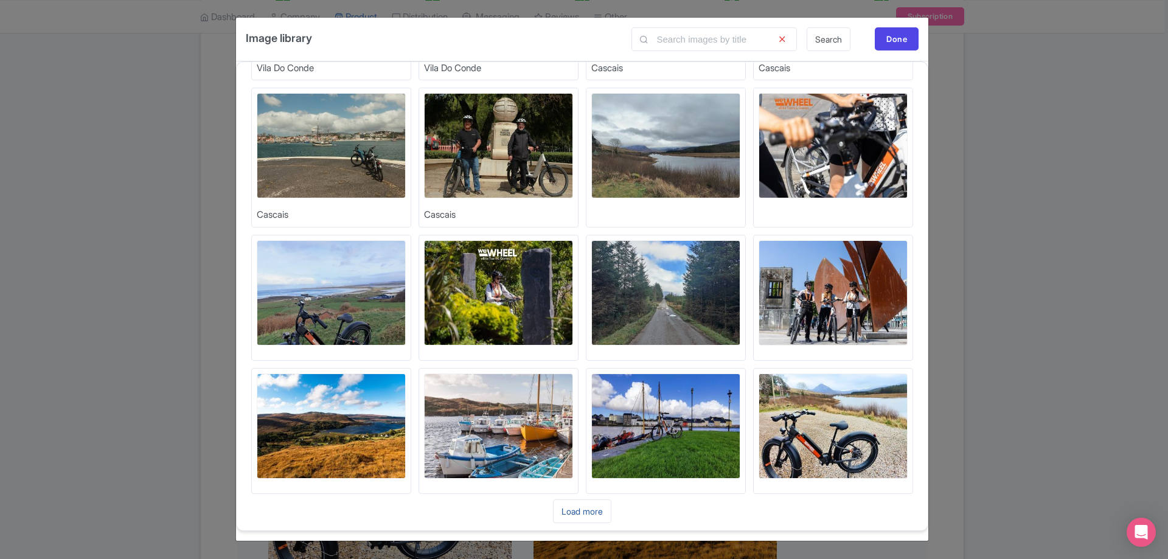
click at [594, 505] on link "Load more" at bounding box center [582, 511] width 58 height 24
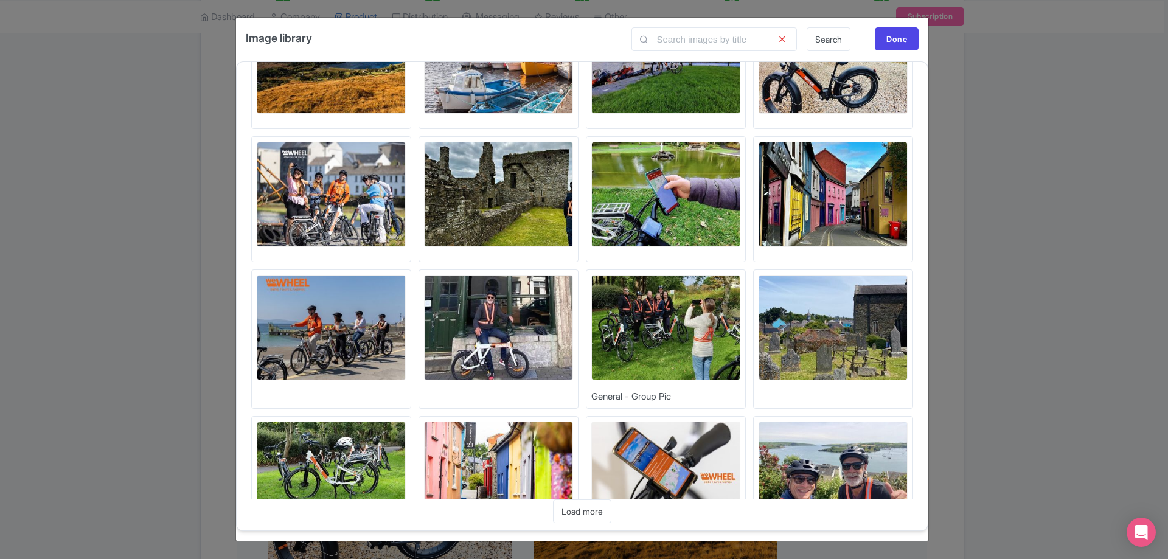
scroll to position [3858, 0]
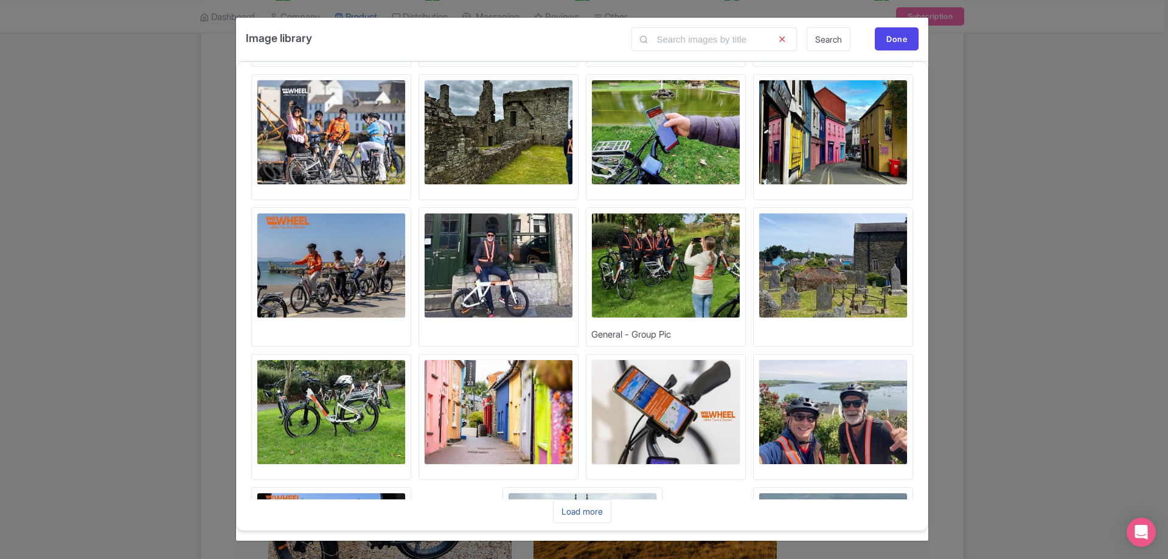
click at [598, 512] on link "Load more" at bounding box center [582, 511] width 58 height 24
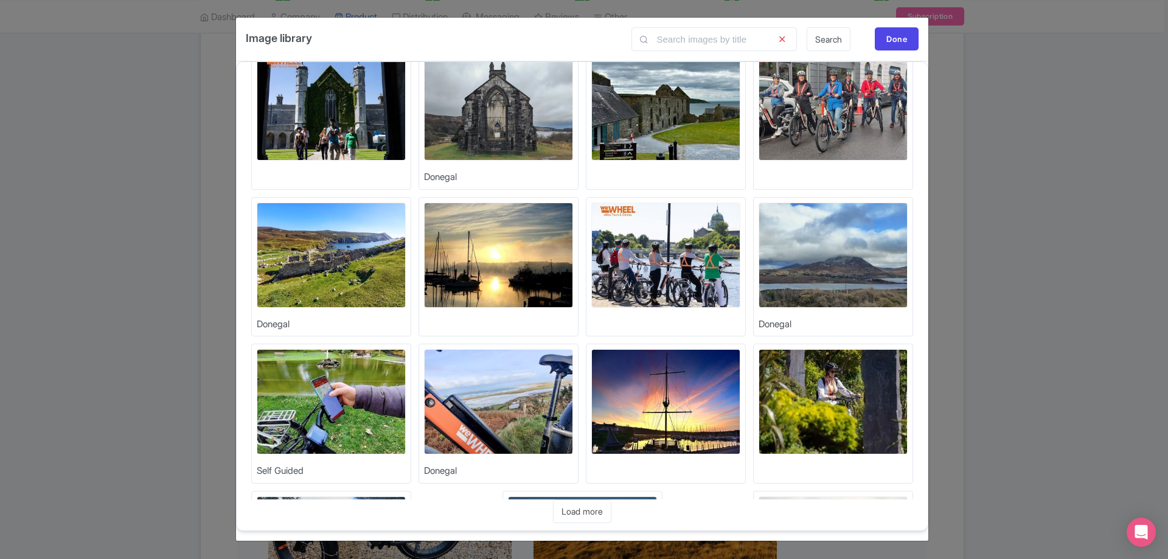
scroll to position [4299, 0]
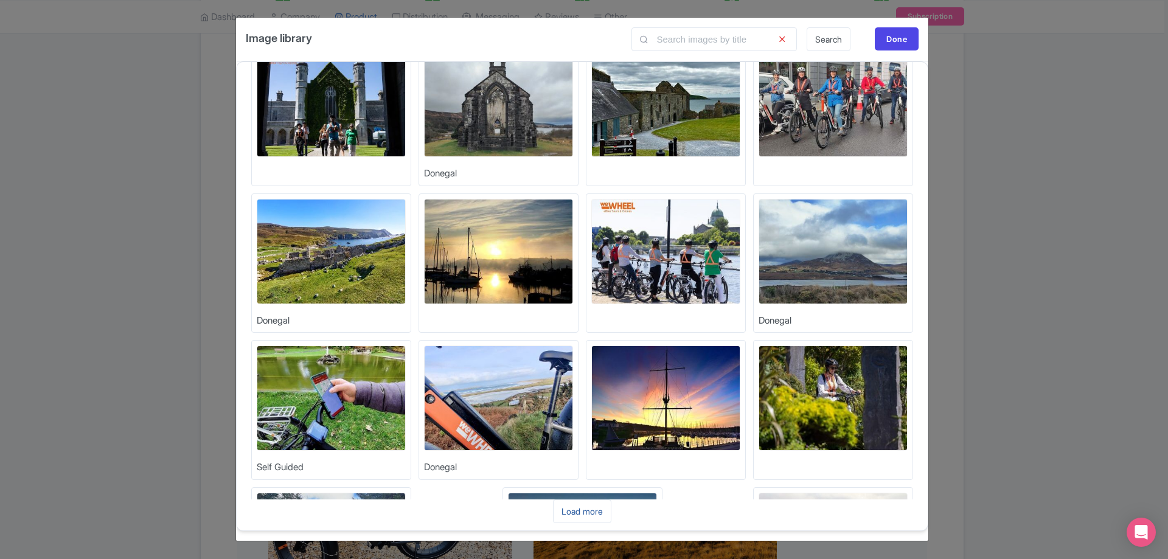
click at [574, 508] on link "Load more" at bounding box center [582, 511] width 58 height 24
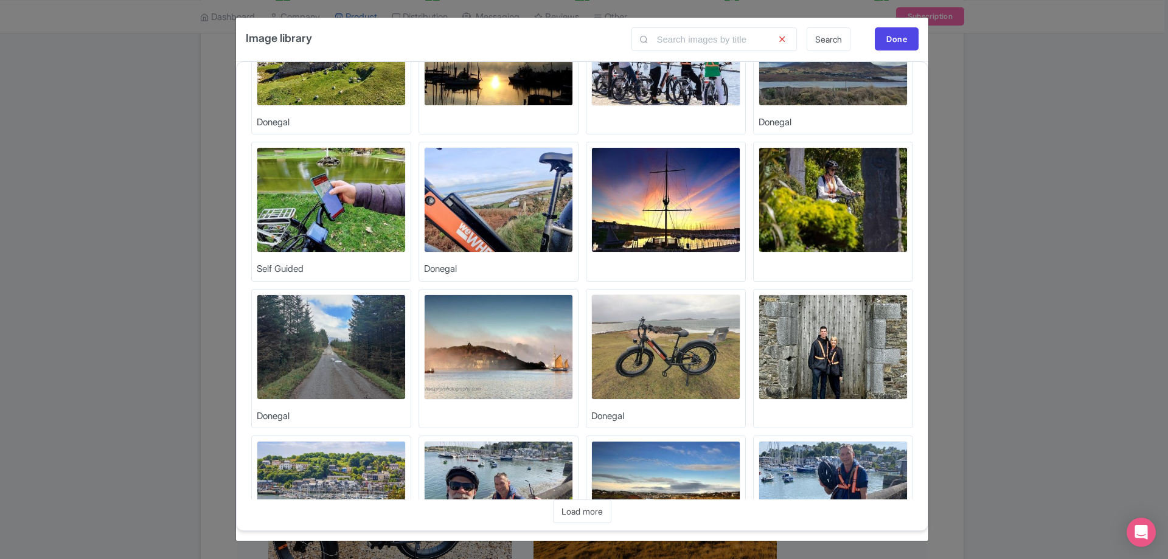
scroll to position [4699, 0]
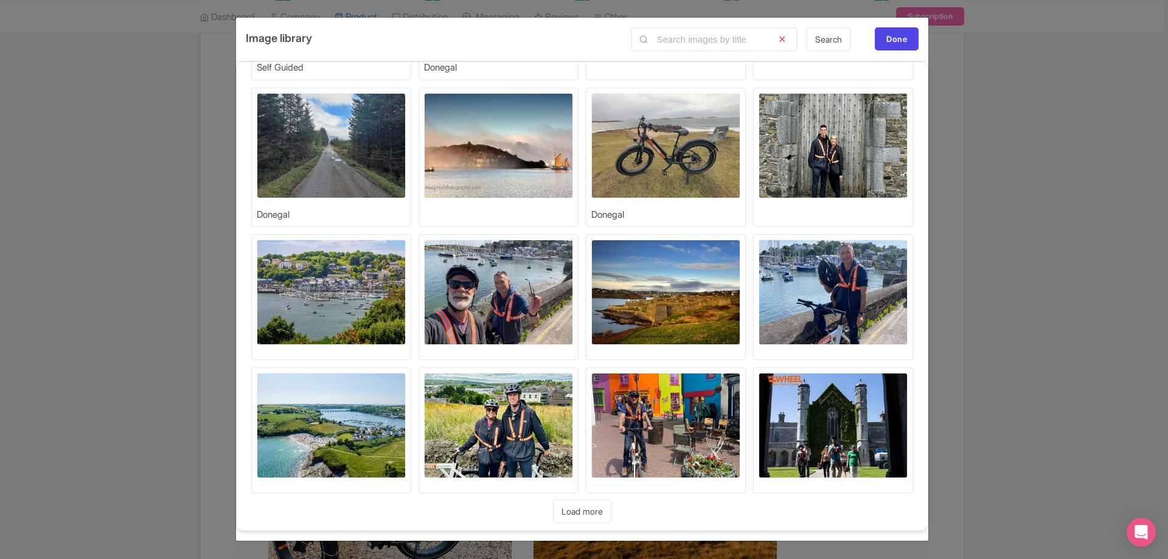
click at [592, 506] on link "Load more" at bounding box center [582, 511] width 58 height 24
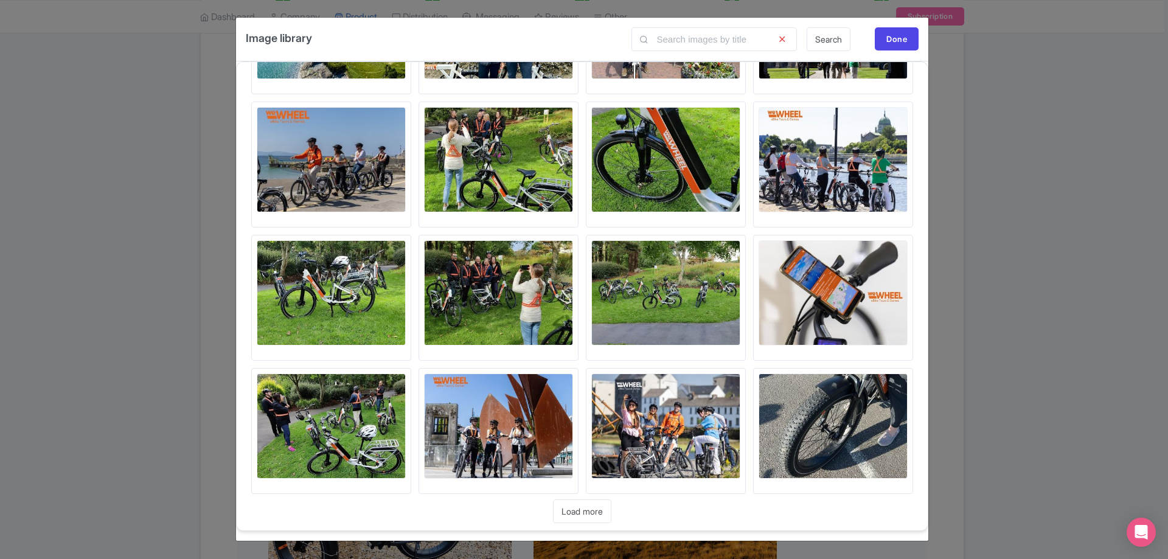
scroll to position [5112, 0]
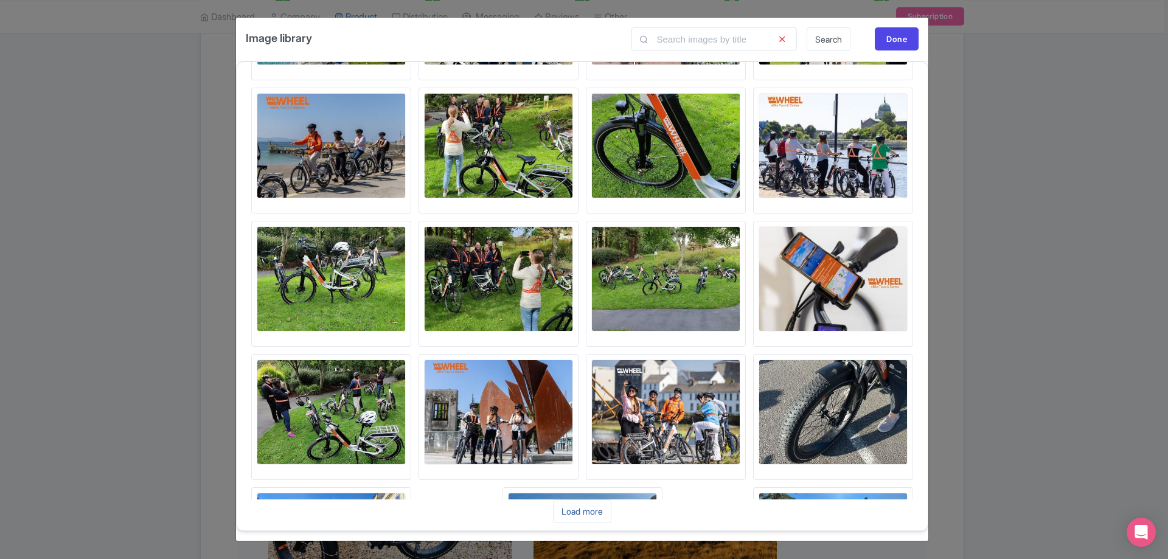
click at [586, 507] on link "Load more" at bounding box center [582, 511] width 58 height 24
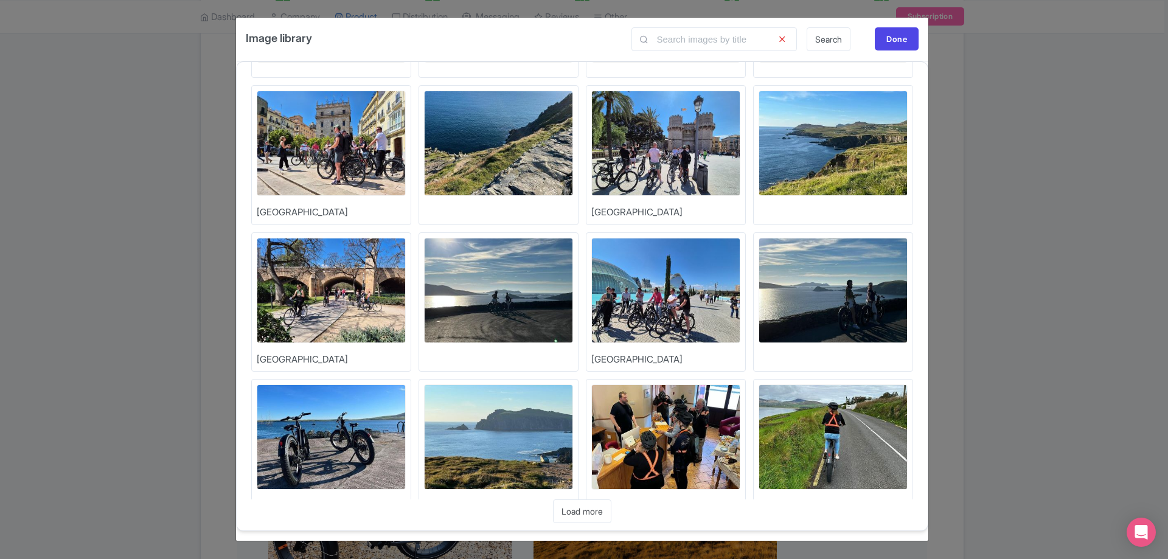
scroll to position [5525, 0]
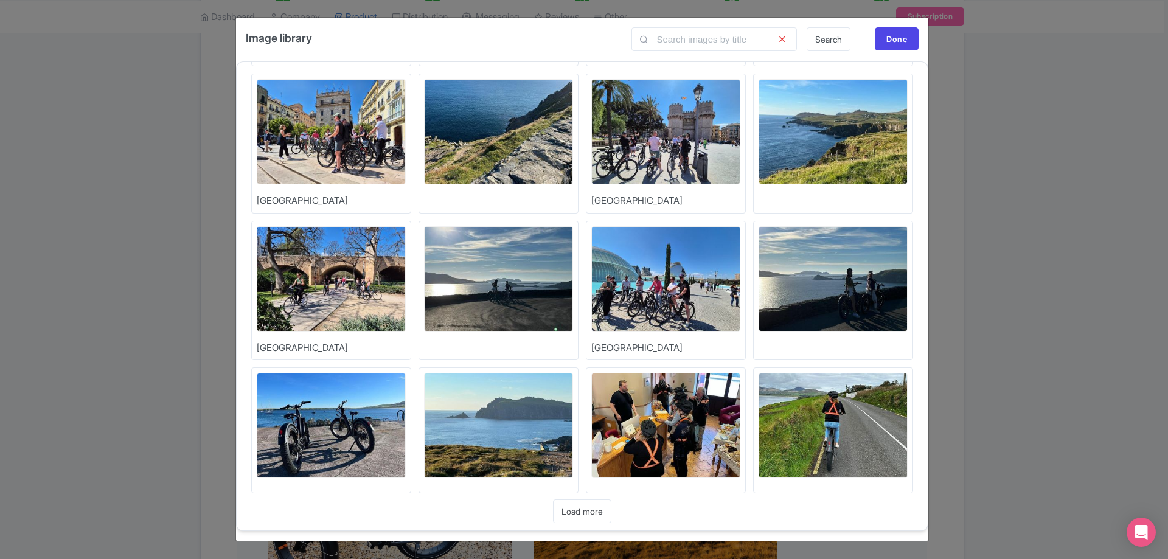
click at [580, 519] on link "Load more" at bounding box center [582, 511] width 58 height 24
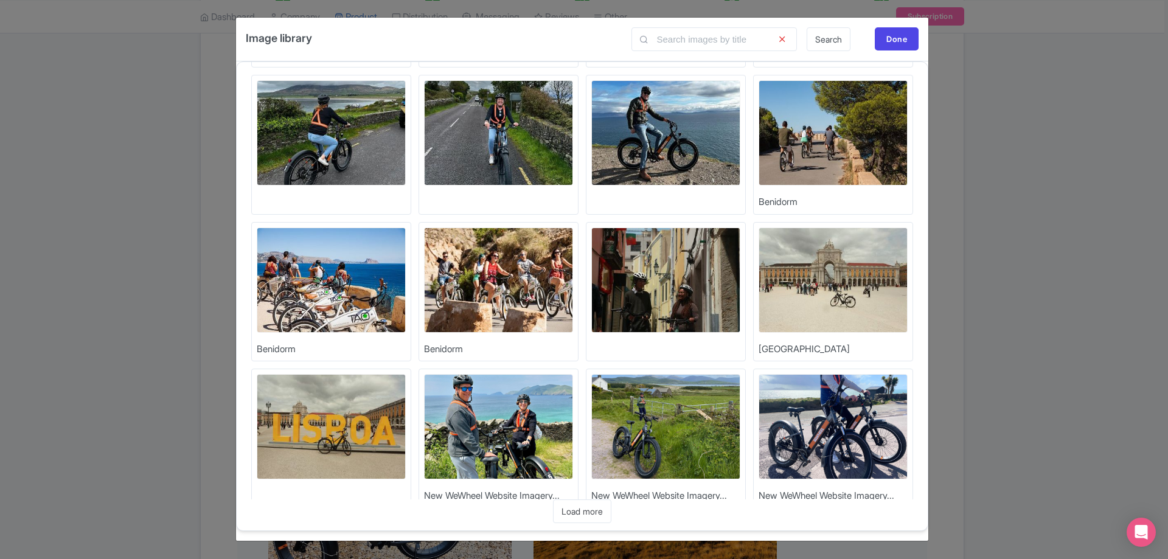
scroll to position [5966, 0]
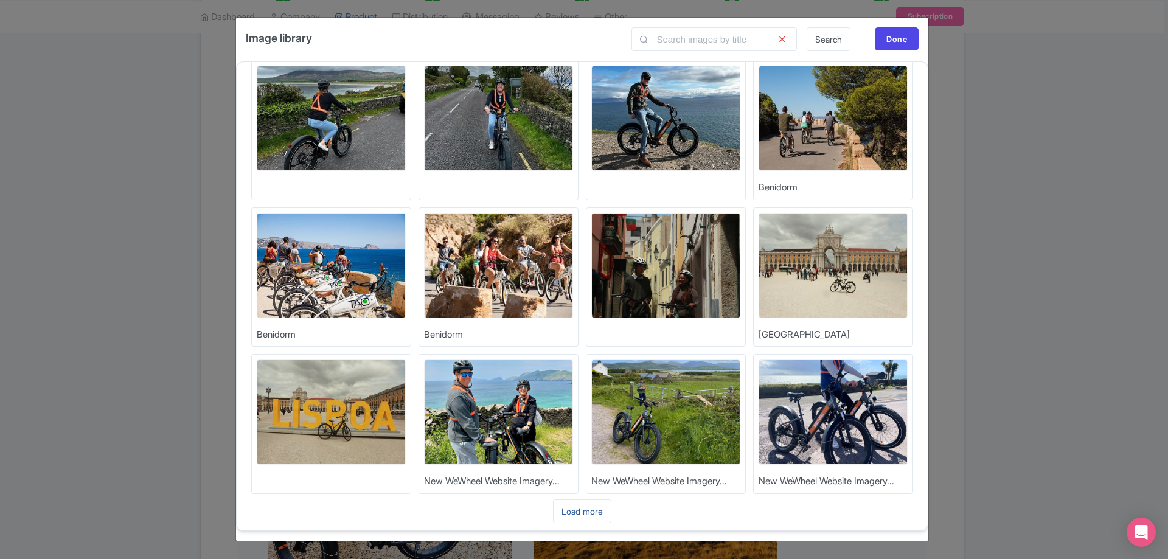
click at [588, 504] on link "Load more" at bounding box center [582, 511] width 58 height 24
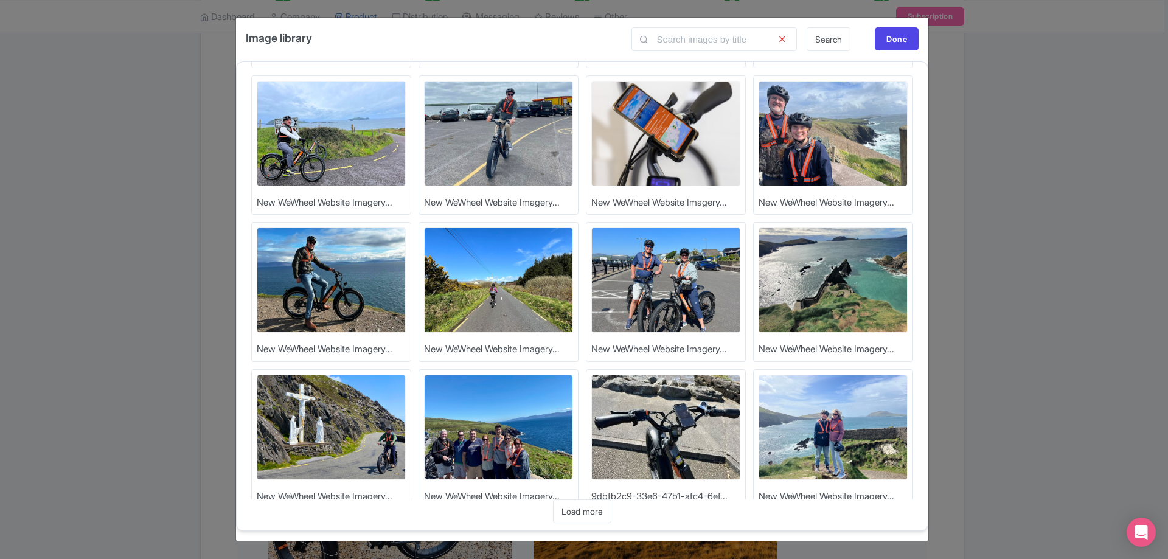
scroll to position [6406, 0]
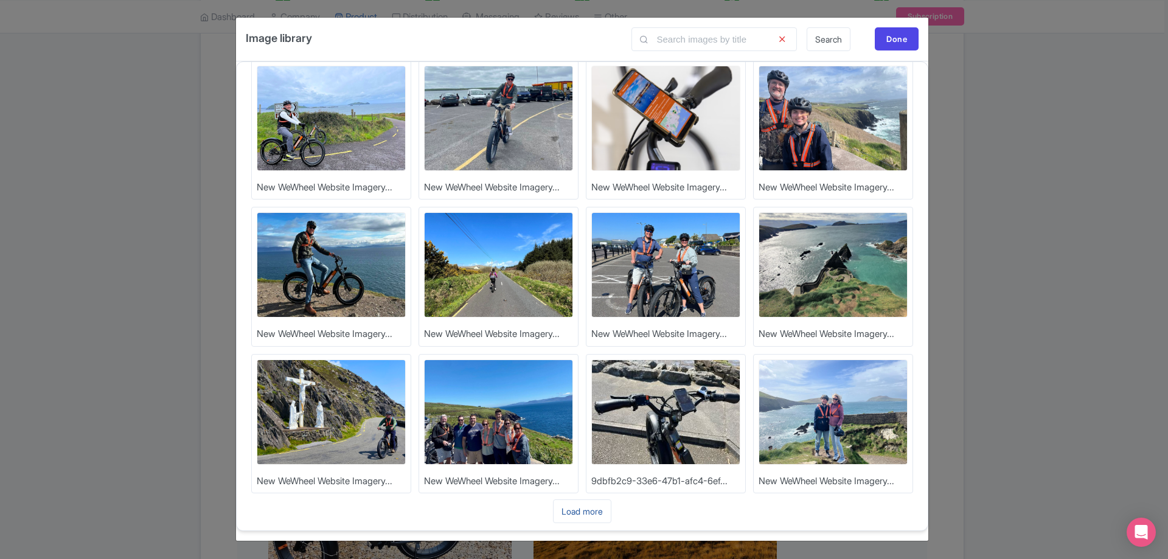
click at [588, 510] on link "Load more" at bounding box center [582, 511] width 58 height 24
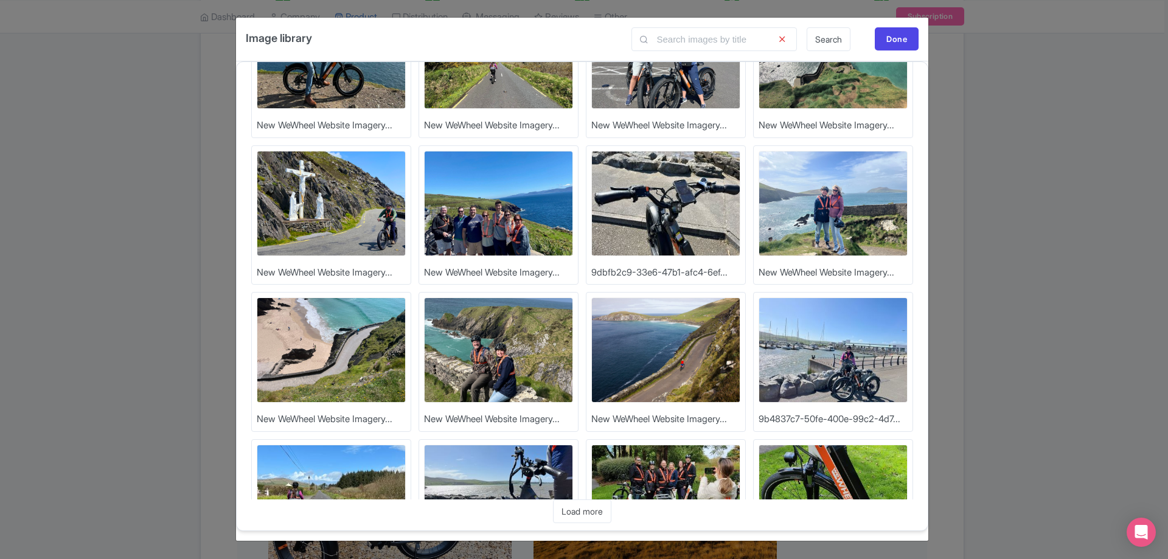
scroll to position [6819, 0]
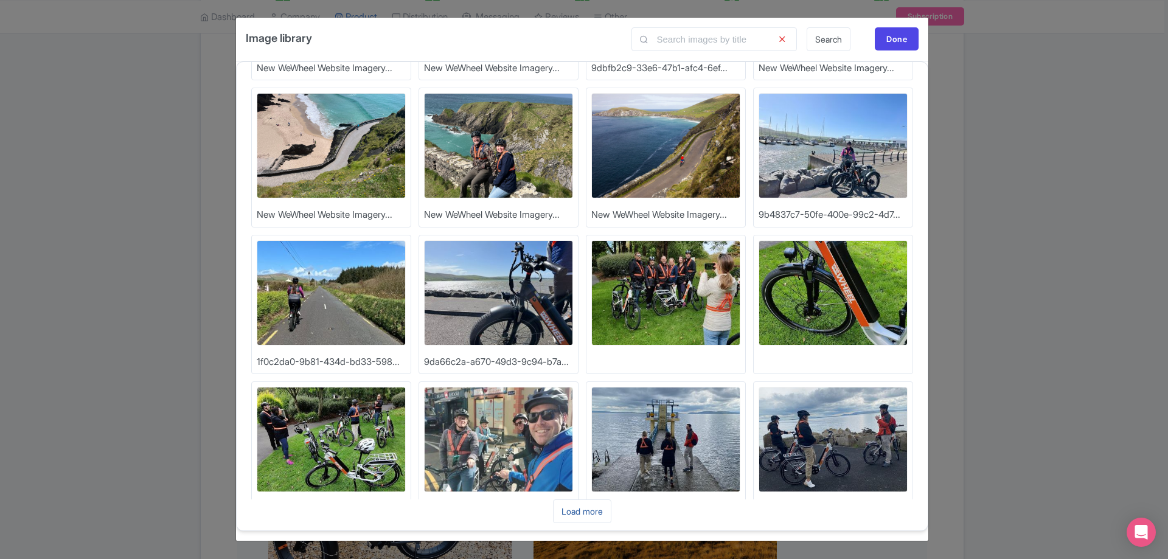
click at [592, 509] on link "Load more" at bounding box center [582, 511] width 58 height 24
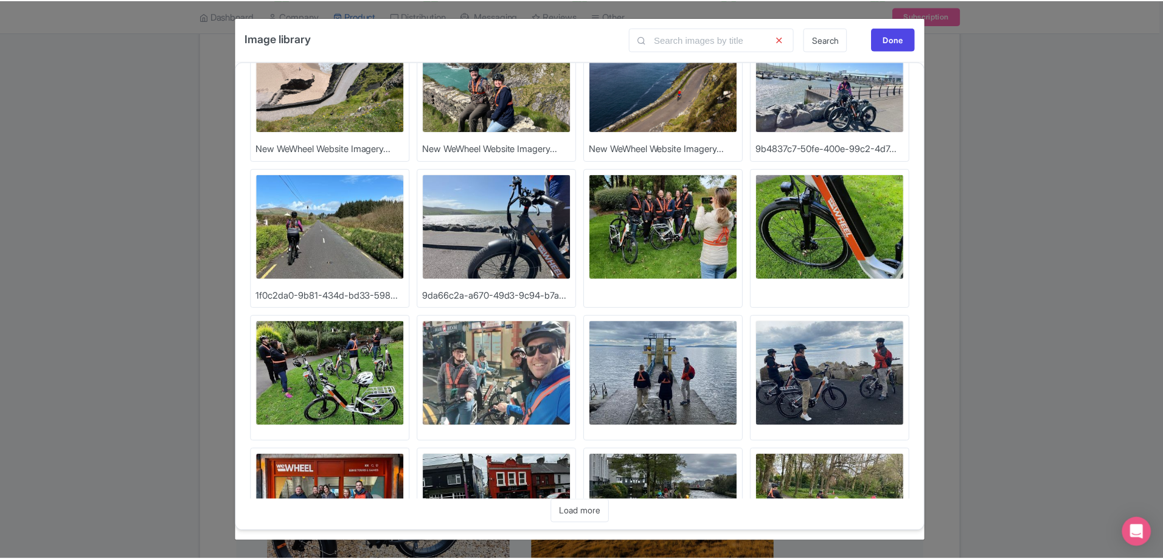
scroll to position [6953, 0]
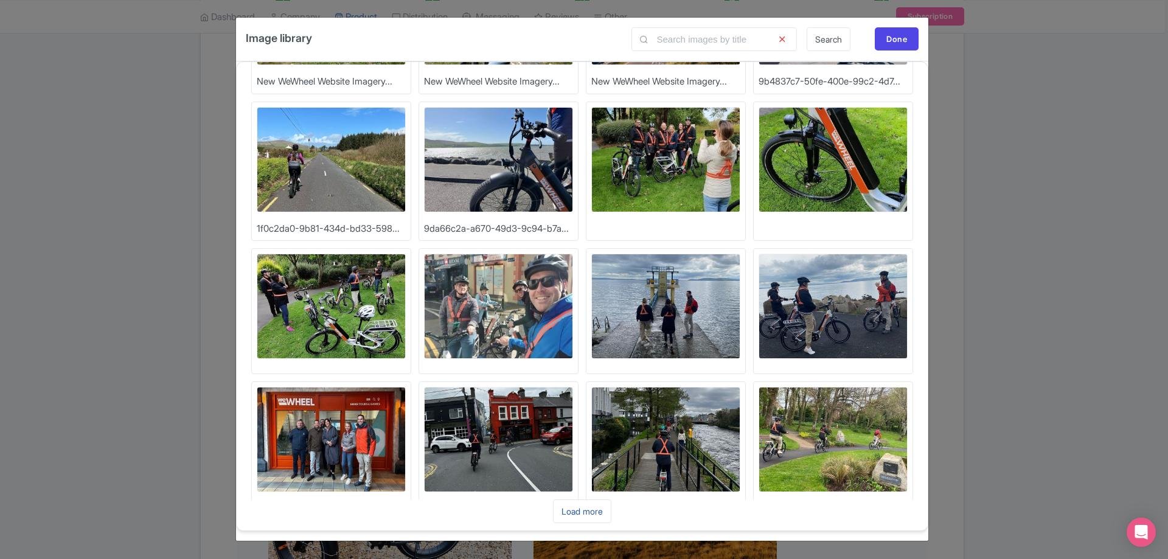
click at [602, 516] on link "Load more" at bounding box center [582, 511] width 58 height 24
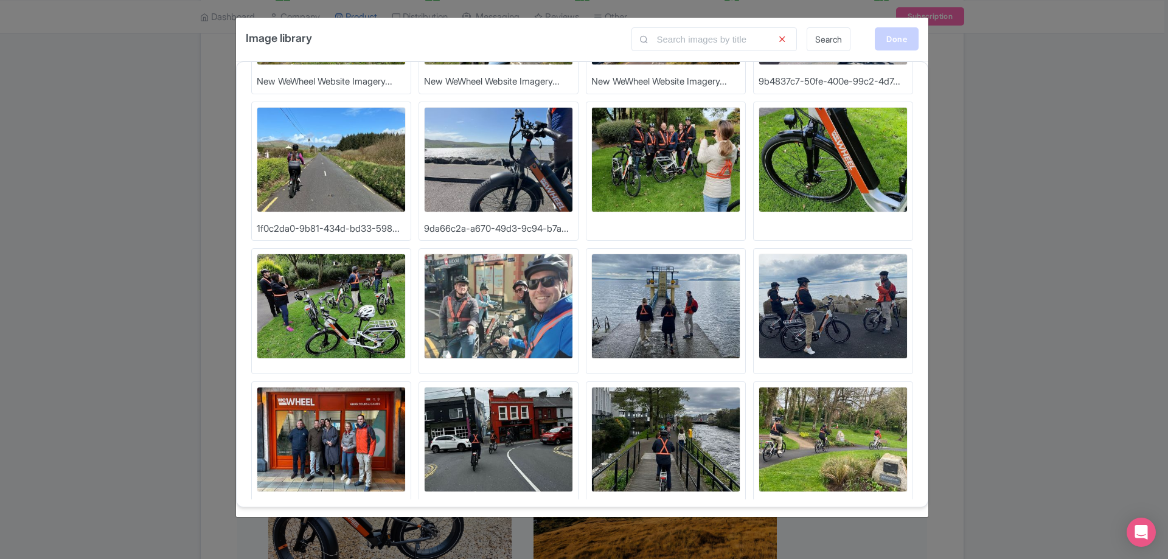
click at [892, 34] on div "Done" at bounding box center [896, 38] width 44 height 23
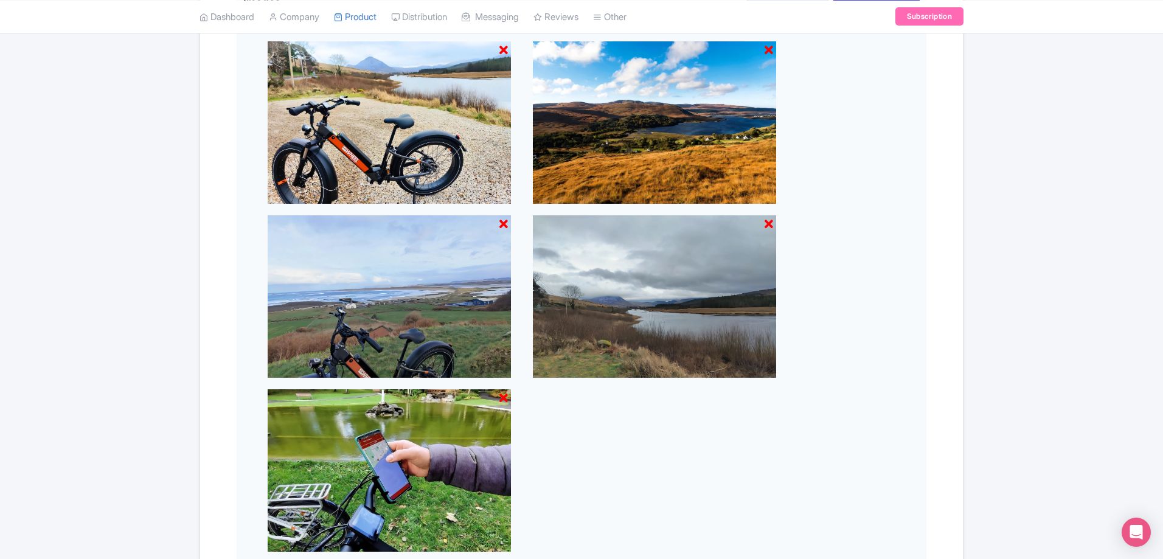
scroll to position [770, 0]
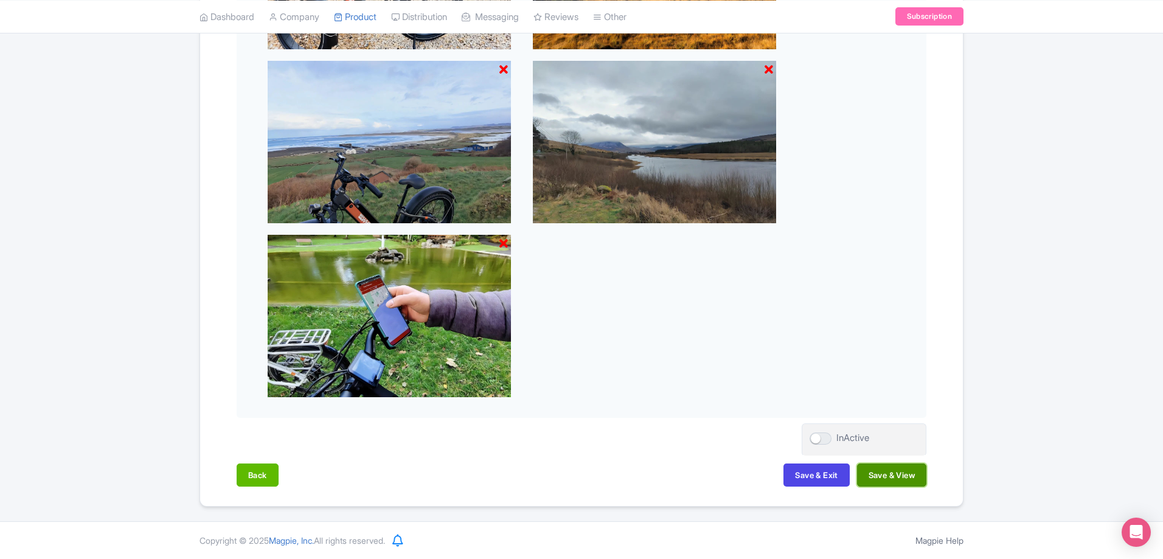
click at [913, 477] on button "Save & View" at bounding box center [891, 474] width 69 height 23
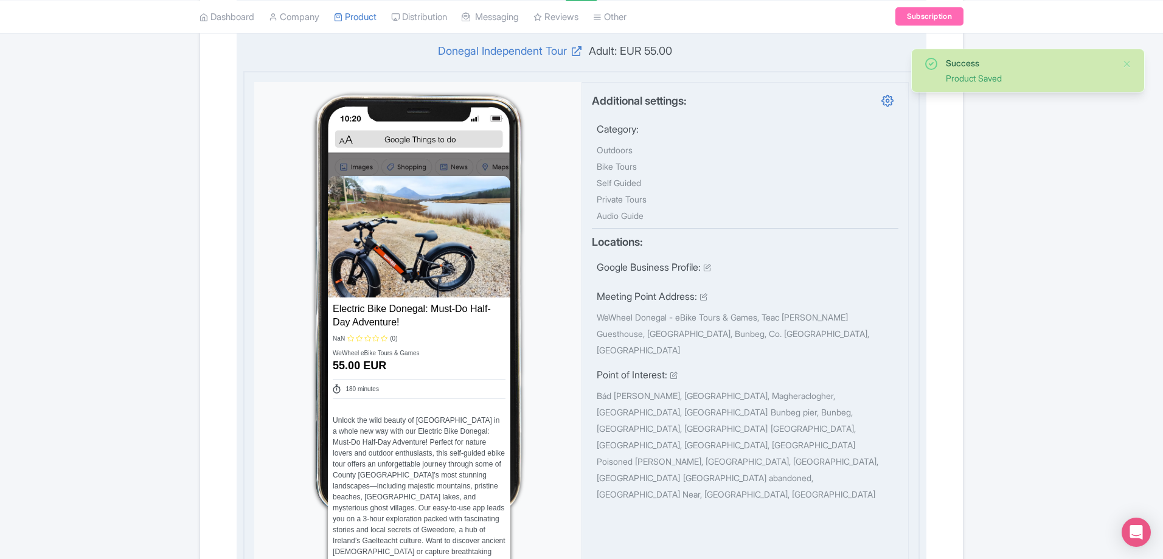
scroll to position [0, 0]
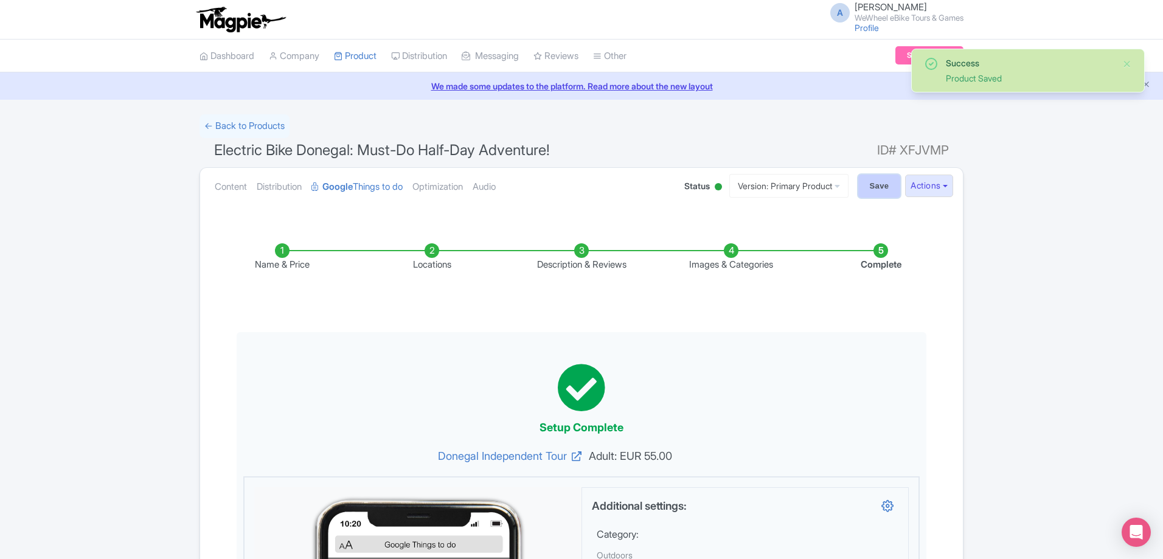
click at [873, 183] on input "Save" at bounding box center [879, 186] width 43 height 23
type input "Saving..."
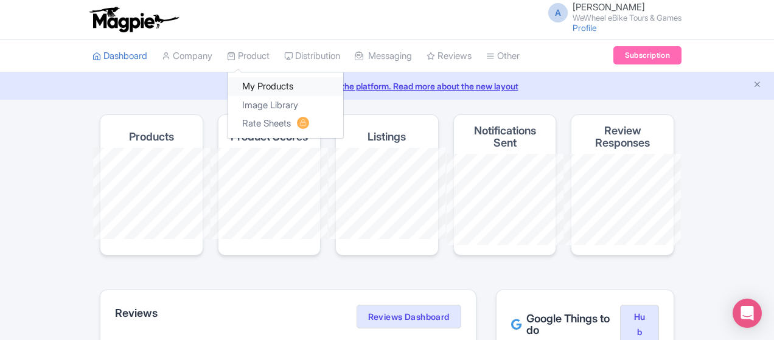
click at [227, 82] on link "My Products" at bounding box center [285, 86] width 116 height 19
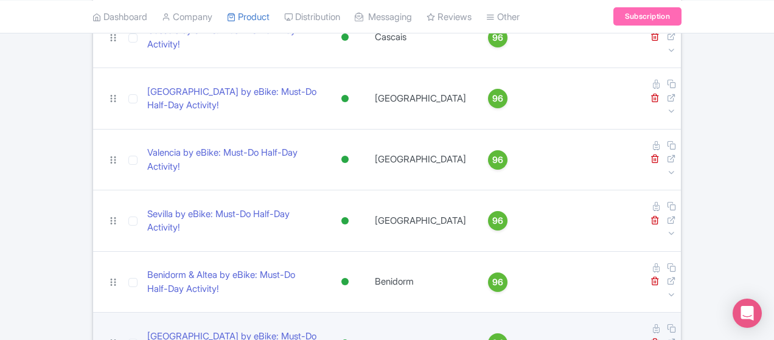
scroll to position [365, 0]
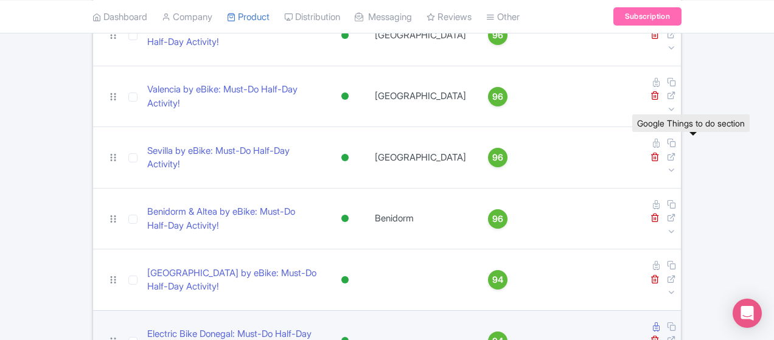
click at [659, 322] on icon at bounding box center [656, 326] width 7 height 9
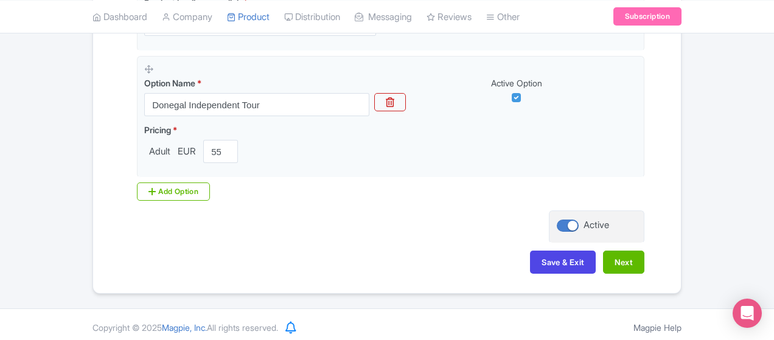
scroll to position [364, 0]
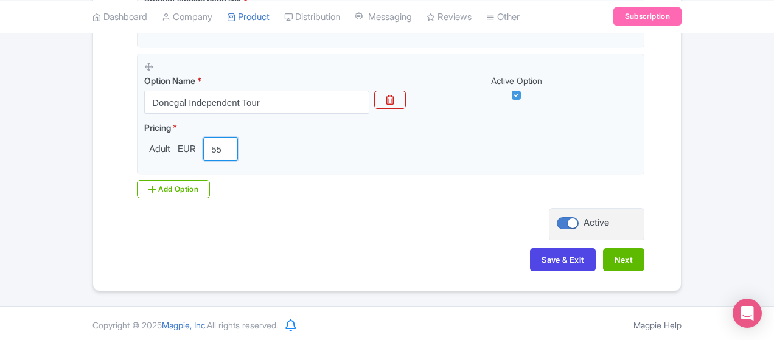
drag, startPoint x: 156, startPoint y: 149, endPoint x: 12, endPoint y: 140, distance: 143.8
click at [93, 140] on div "Name & Price Locations Description & Reviews Images & Categories Complete Elect…" at bounding box center [386, 69] width 587 height 429
click at [366, 188] on div "Product landing page link * https://wewheel.com/tour/self-guided-electric-bike-…" at bounding box center [387, 93] width 514 height 212
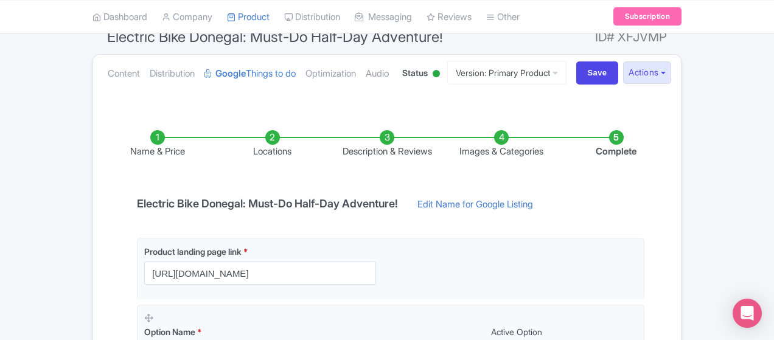
scroll to position [0, 0]
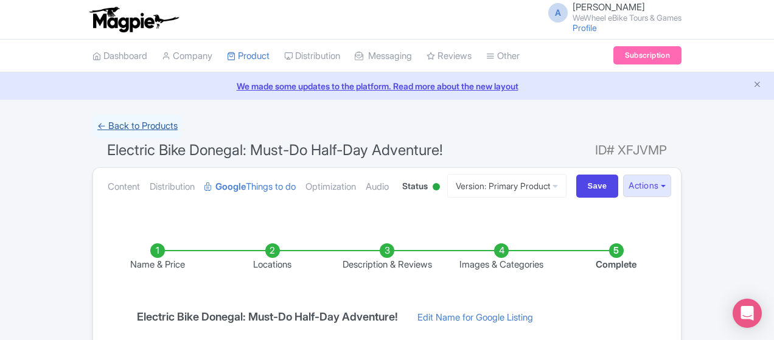
click at [92, 125] on link "← Back to Products" at bounding box center [137, 126] width 90 height 24
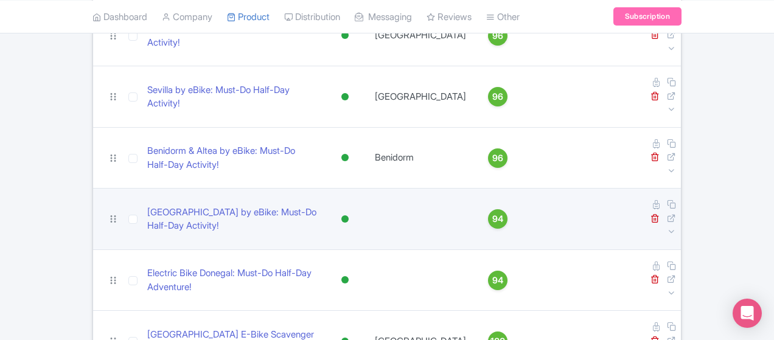
scroll to position [487, 0]
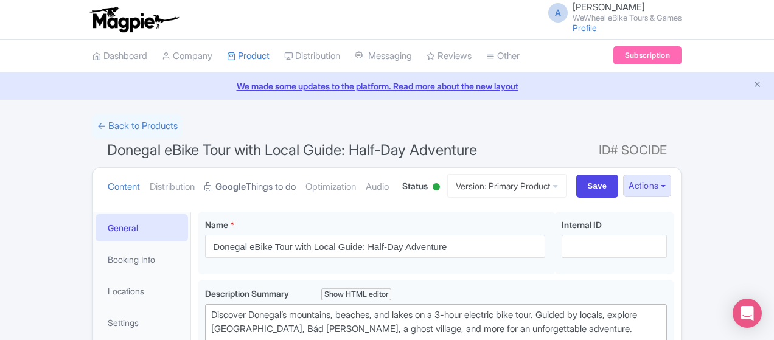
click at [204, 182] on link "Google Things to do" at bounding box center [249, 187] width 91 height 38
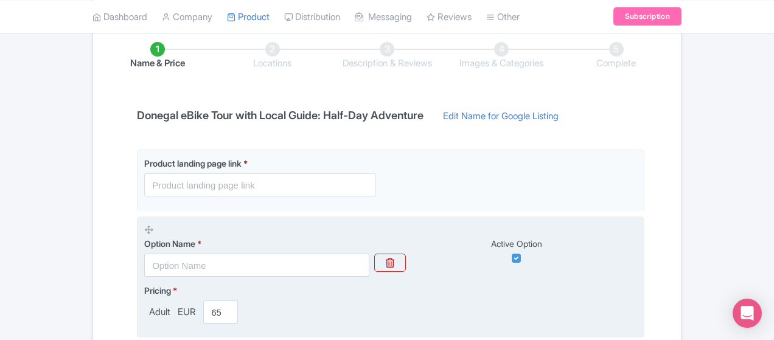
scroll to position [243, 0]
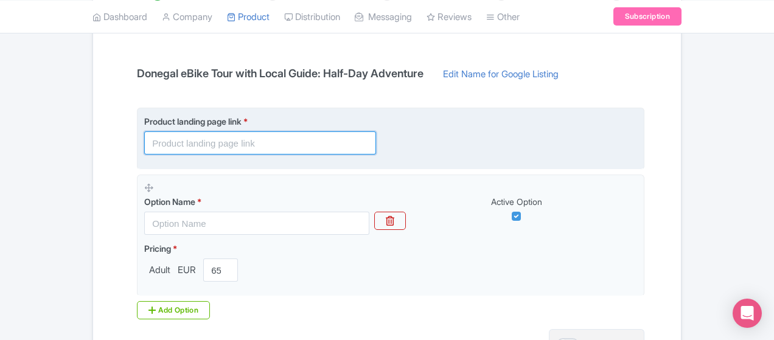
click at [184, 136] on input "text" at bounding box center [260, 142] width 232 height 23
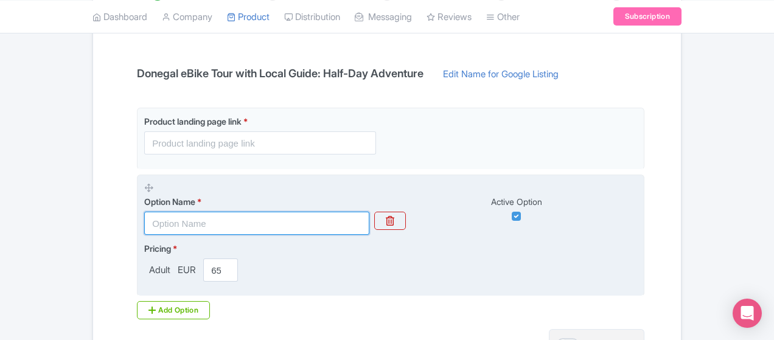
click at [157, 213] on input "text" at bounding box center [256, 223] width 225 height 23
click at [195, 218] on input "text" at bounding box center [256, 223] width 225 height 23
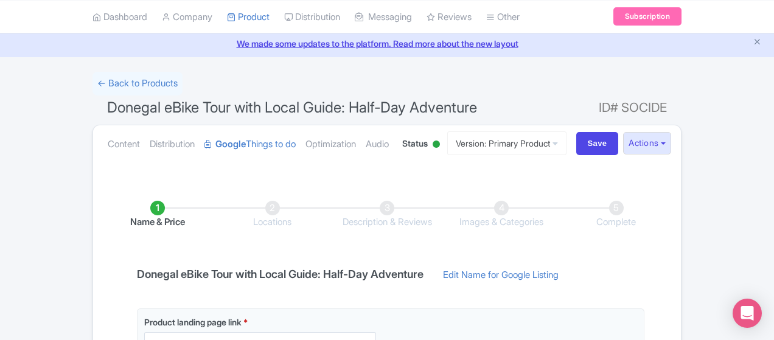
scroll to position [61, 0]
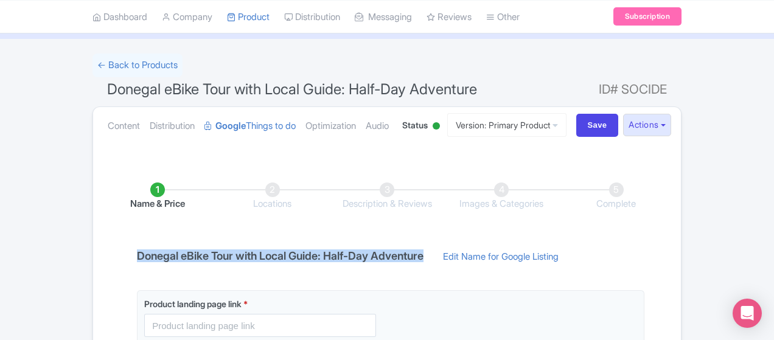
drag, startPoint x: 54, startPoint y: 254, endPoint x: 353, endPoint y: 262, distance: 298.7
click at [353, 262] on div "Donegal eBike Tour with Local Guide: Half-Day Adventure Edit Name for Google Li…" at bounding box center [350, 259] width 441 height 19
copy h4 "Donegal eBike Tour with Local Guide: Half-Day Adventure"
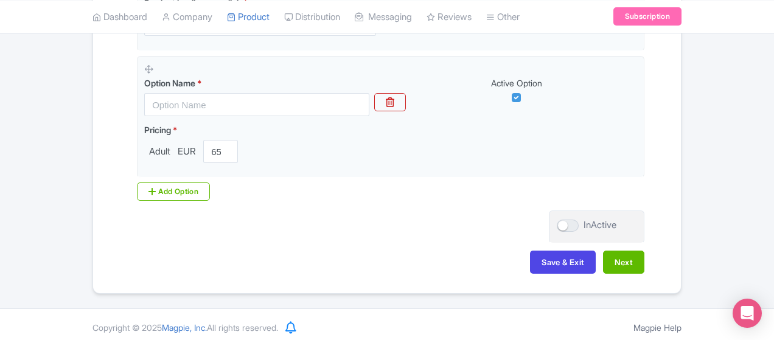
scroll to position [364, 0]
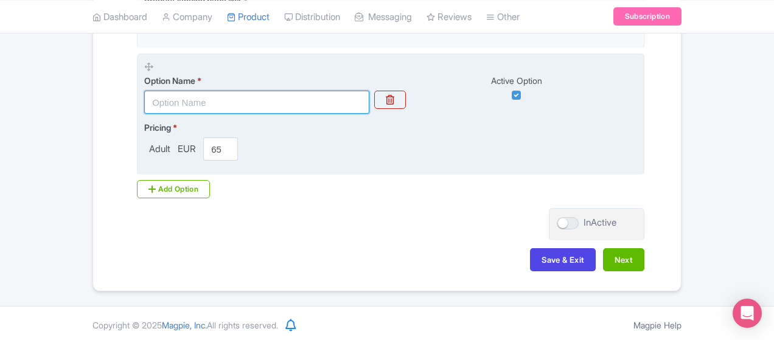
click at [260, 97] on input "text" at bounding box center [256, 102] width 225 height 23
paste input "Donegal eBike Tour with Local Guide: Half-Day Adventure"
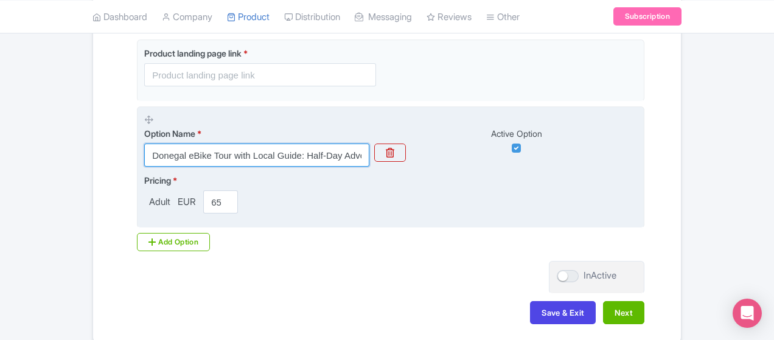
scroll to position [243, 0]
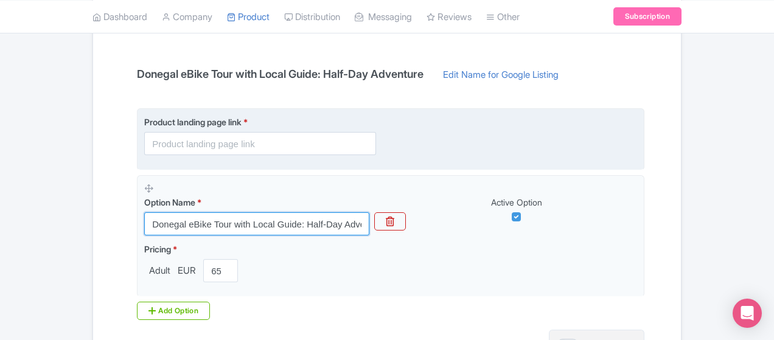
type input "Donegal eBike Tour with Local Guide: Half-Day Adventure"
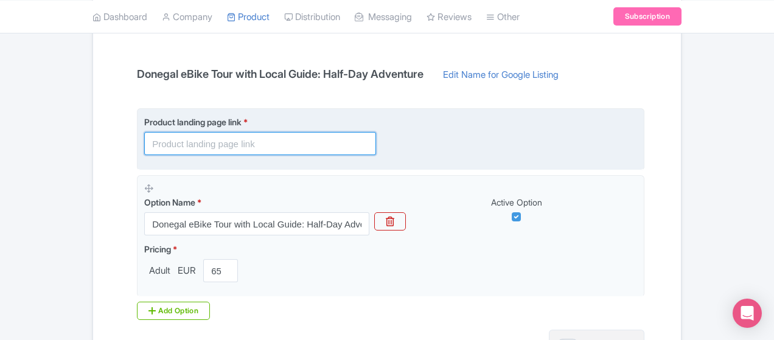
click at [175, 148] on input "text" at bounding box center [260, 143] width 232 height 23
click at [305, 148] on input "text" at bounding box center [260, 143] width 232 height 23
paste input "[URL][DOMAIN_NAME]"
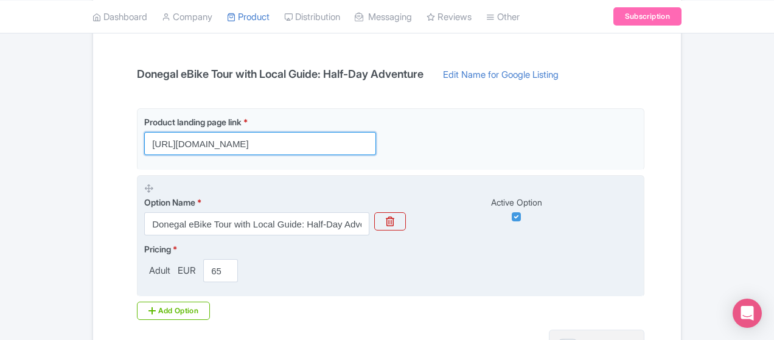
type input "[URL][DOMAIN_NAME]"
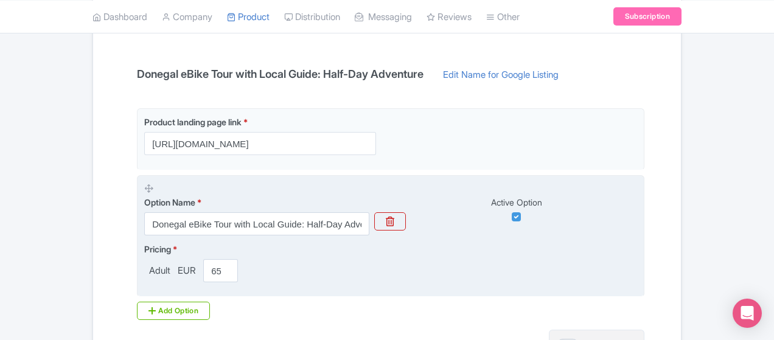
click at [286, 179] on fieldset "Option Name * Donegal eBike Tour with Local Guide: Half-Day Adventure Active Op…" at bounding box center [390, 236] width 507 height 122
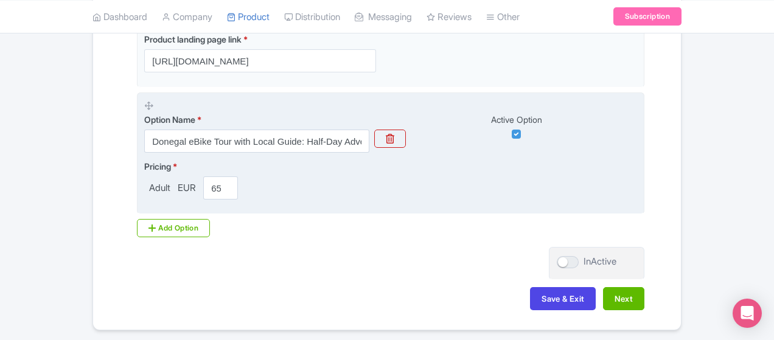
scroll to position [364, 0]
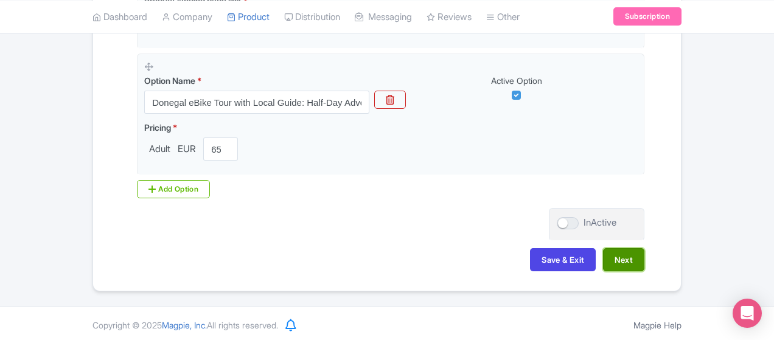
click at [644, 260] on button "Next" at bounding box center [623, 259] width 41 height 23
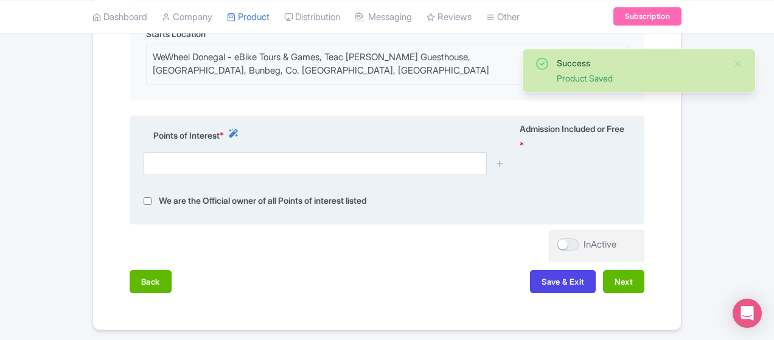
scroll to position [425, 0]
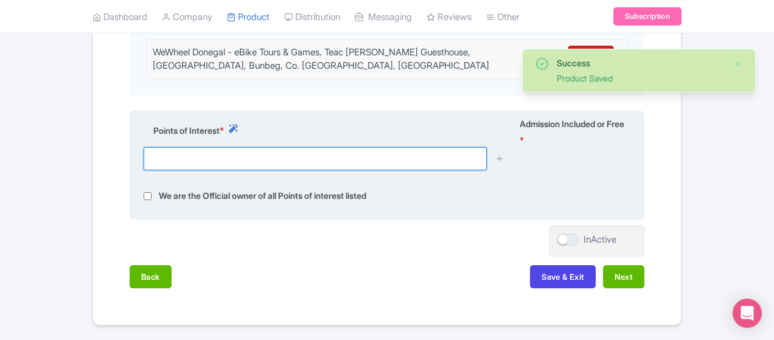
click at [232, 147] on input "text" at bounding box center [315, 158] width 343 height 23
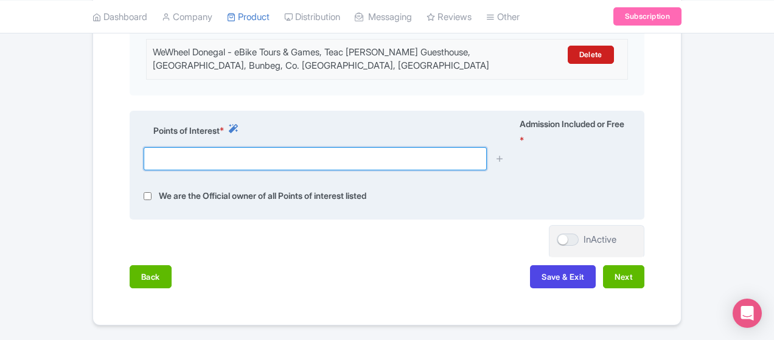
click at [212, 147] on input "text" at bounding box center [315, 158] width 343 height 23
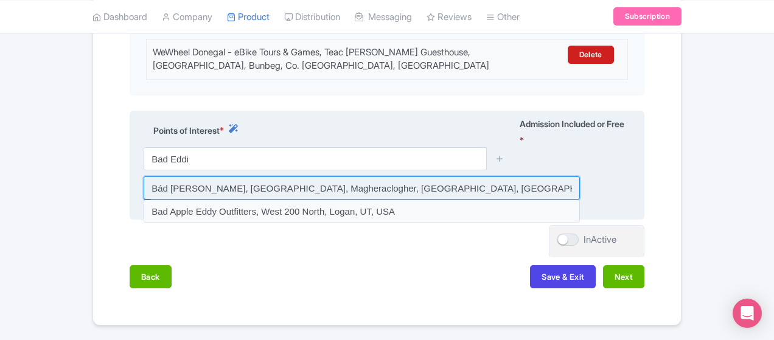
drag, startPoint x: 237, startPoint y: 161, endPoint x: 221, endPoint y: 158, distance: 15.5
click at [237, 176] on input at bounding box center [362, 187] width 436 height 23
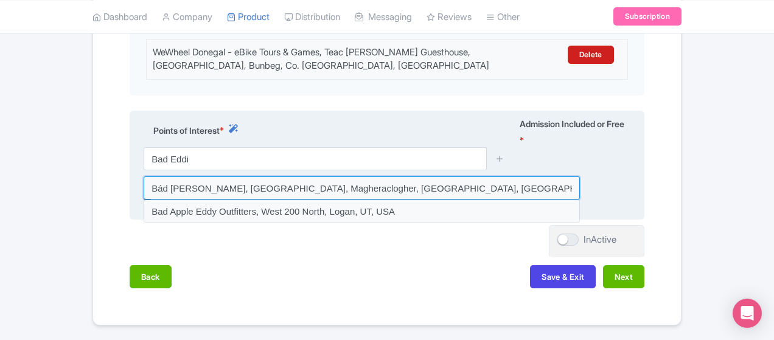
type input "Bád [PERSON_NAME], [GEOGRAPHIC_DATA], Magheraclogher, [GEOGRAPHIC_DATA], [GEOGR…"
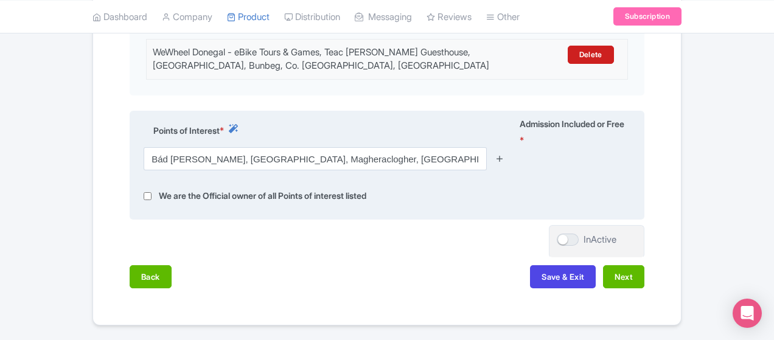
drag, startPoint x: 545, startPoint y: 133, endPoint x: 539, endPoint y: 133, distance: 6.7
click at [504, 154] on icon at bounding box center [499, 158] width 9 height 9
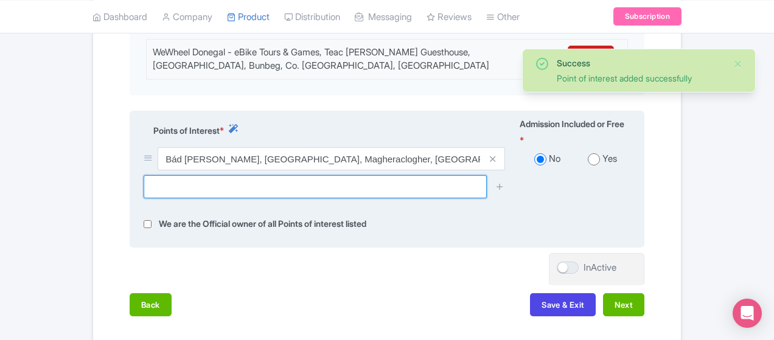
click at [367, 175] on input "text" at bounding box center [315, 186] width 343 height 23
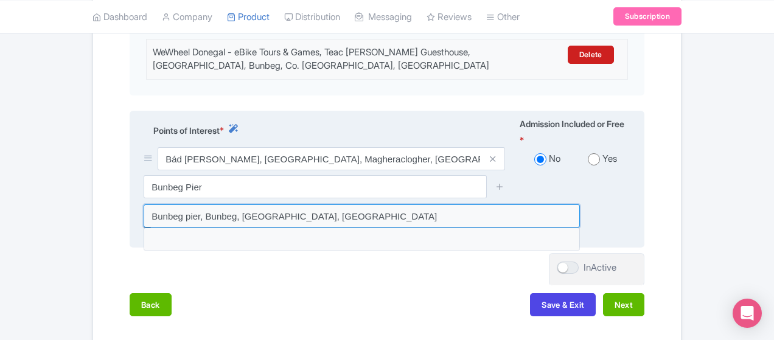
click at [220, 204] on input at bounding box center [362, 215] width 436 height 23
type input "Bunbeg pier, Bunbeg, [GEOGRAPHIC_DATA], [GEOGRAPHIC_DATA]"
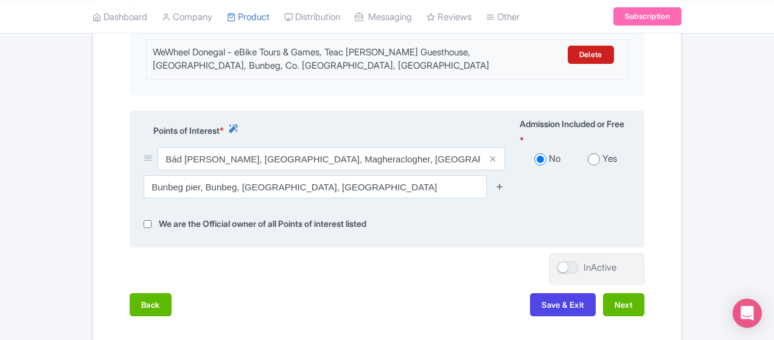
click at [504, 182] on icon at bounding box center [499, 186] width 9 height 9
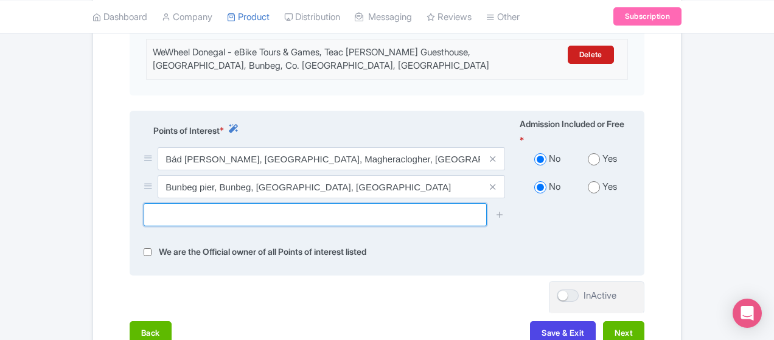
click at [221, 203] on input "text" at bounding box center [315, 214] width 343 height 23
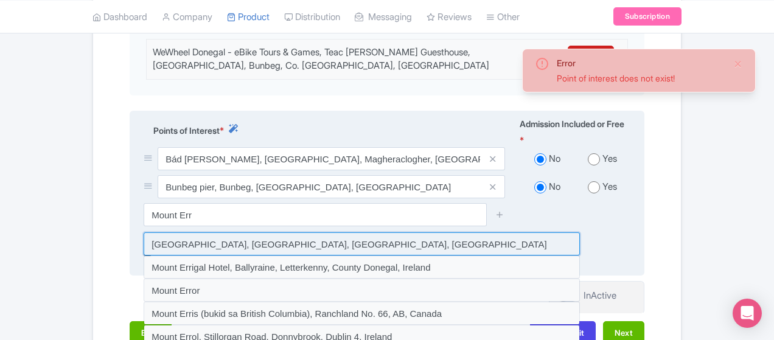
click at [215, 232] on input at bounding box center [362, 243] width 436 height 23
type input "[GEOGRAPHIC_DATA], [GEOGRAPHIC_DATA], [GEOGRAPHIC_DATA], [GEOGRAPHIC_DATA]"
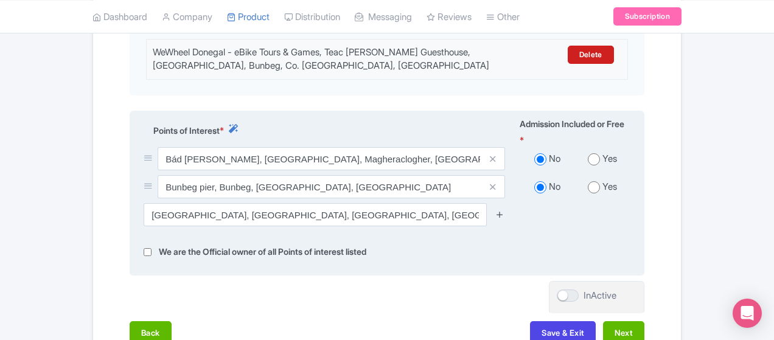
click at [504, 210] on icon at bounding box center [499, 214] width 9 height 9
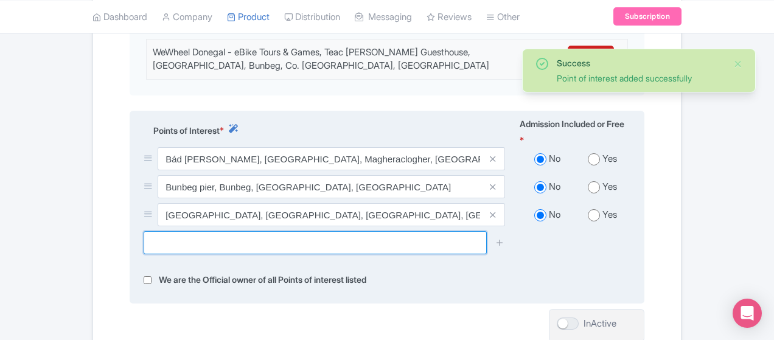
click at [238, 231] on input "text" at bounding box center [315, 242] width 343 height 23
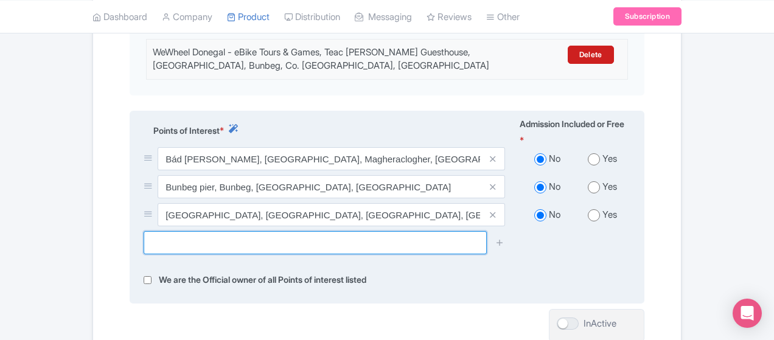
click at [154, 231] on input "text" at bounding box center [315, 242] width 343 height 23
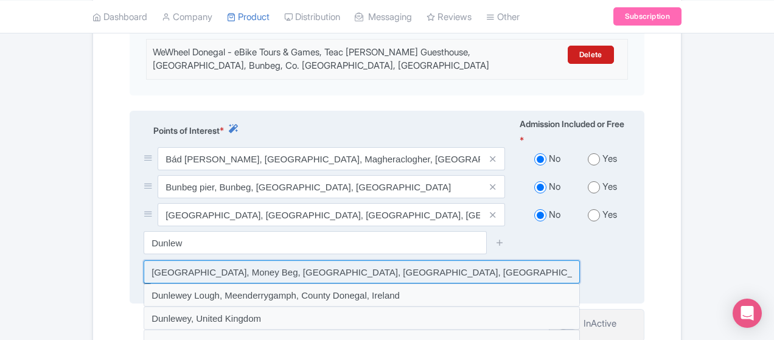
click at [174, 260] on input at bounding box center [362, 271] width 436 height 23
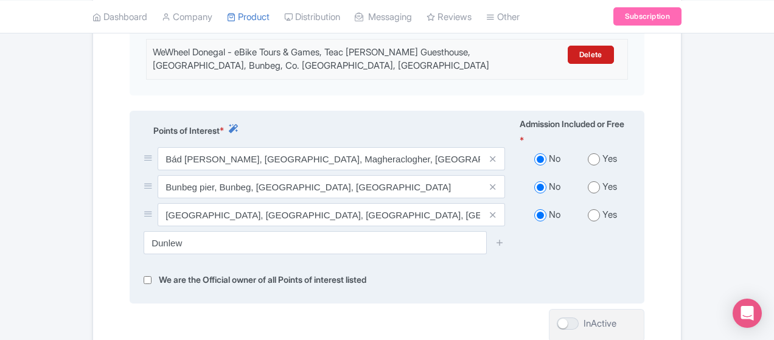
type input "[GEOGRAPHIC_DATA], Money Beg, [GEOGRAPHIC_DATA], [GEOGRAPHIC_DATA], [GEOGRAPHIC…"
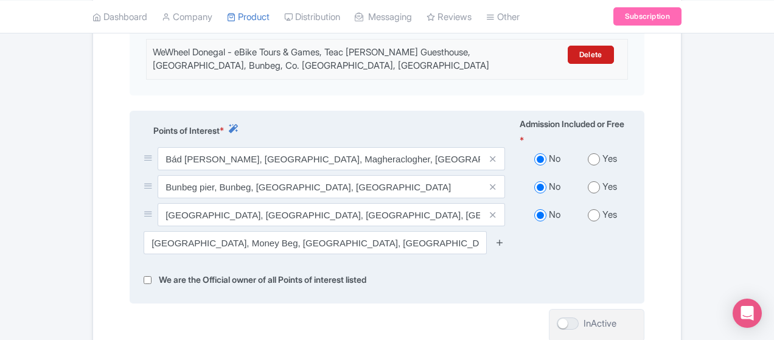
click at [504, 238] on icon at bounding box center [499, 242] width 9 height 9
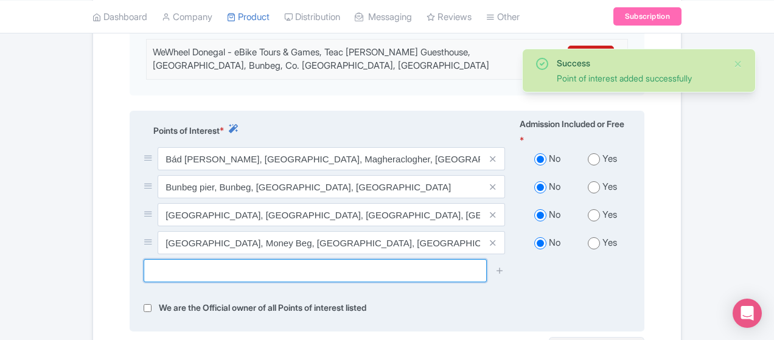
click at [225, 259] on input "text" at bounding box center [315, 270] width 343 height 23
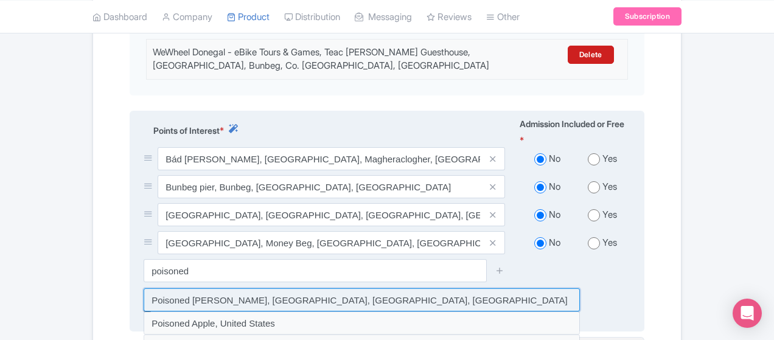
click at [223, 288] on input at bounding box center [362, 299] width 436 height 23
type input "Poisoned [PERSON_NAME], [GEOGRAPHIC_DATA], [GEOGRAPHIC_DATA], [GEOGRAPHIC_DATA]"
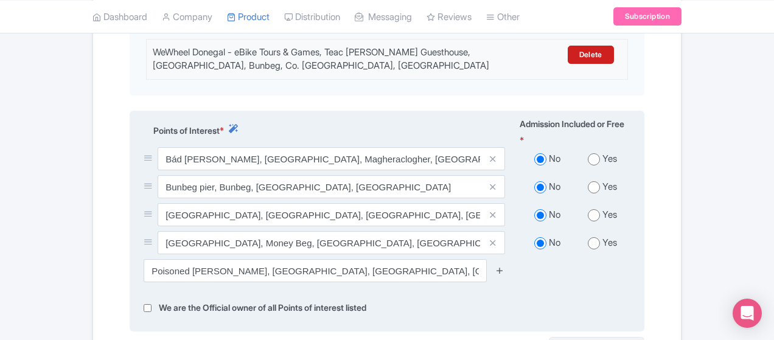
click at [504, 266] on icon at bounding box center [499, 270] width 9 height 9
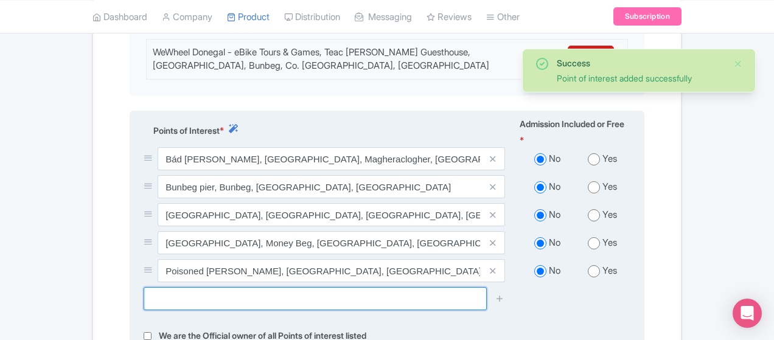
click at [422, 287] on input "text" at bounding box center [315, 298] width 343 height 23
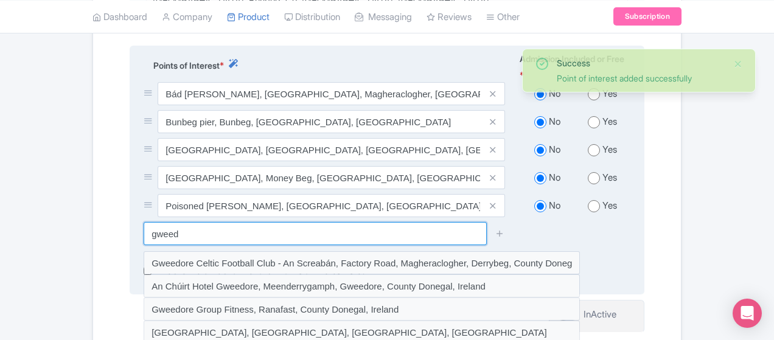
scroll to position [547, 0]
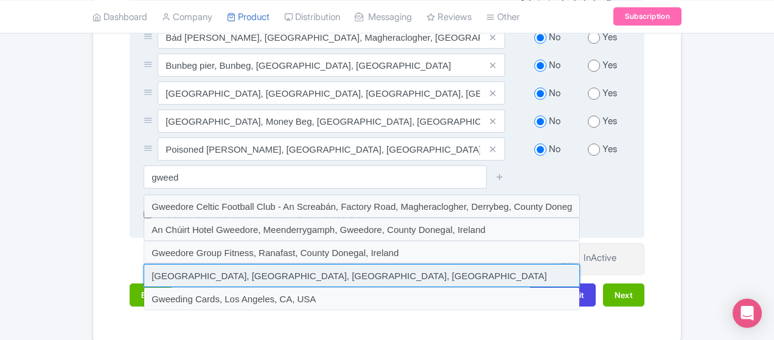
click at [179, 264] on input at bounding box center [362, 275] width 436 height 23
type input "[GEOGRAPHIC_DATA], [GEOGRAPHIC_DATA], [GEOGRAPHIC_DATA], [GEOGRAPHIC_DATA]"
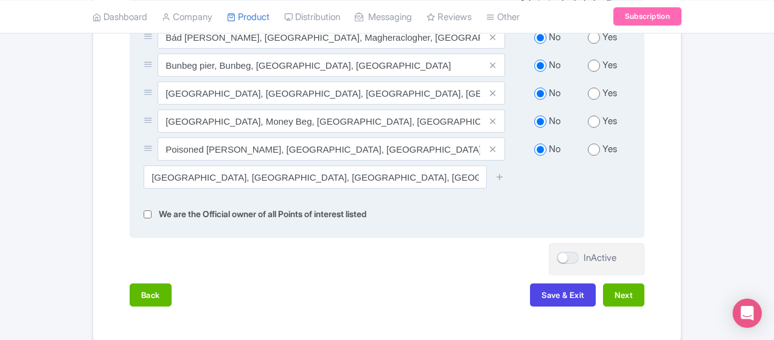
click at [512, 165] on div at bounding box center [500, 176] width 24 height 23
click at [504, 172] on icon at bounding box center [499, 176] width 9 height 9
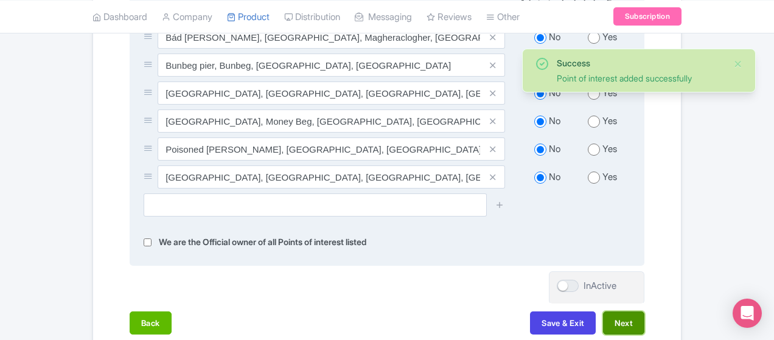
click at [644, 311] on button "Next" at bounding box center [623, 322] width 41 height 23
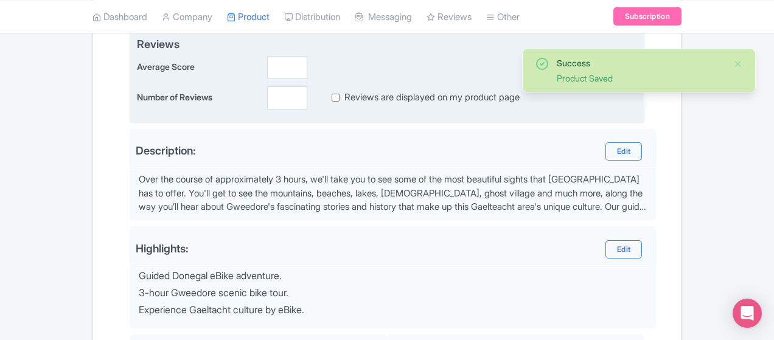
scroll to position [243, 0]
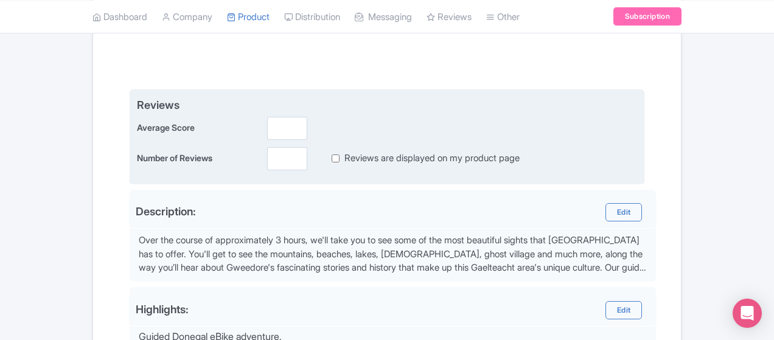
click at [344, 162] on label "Reviews are displayed on my product page" at bounding box center [431, 158] width 175 height 14
click at [331, 162] on input "Reviews are displayed on my product page" at bounding box center [335, 158] width 8 height 14
checkbox input "true"
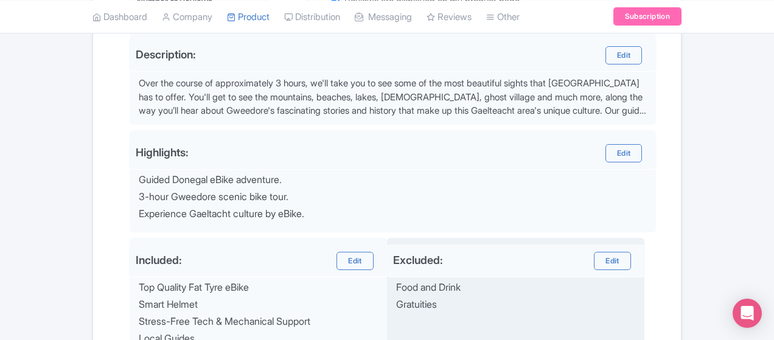
scroll to position [486, 0]
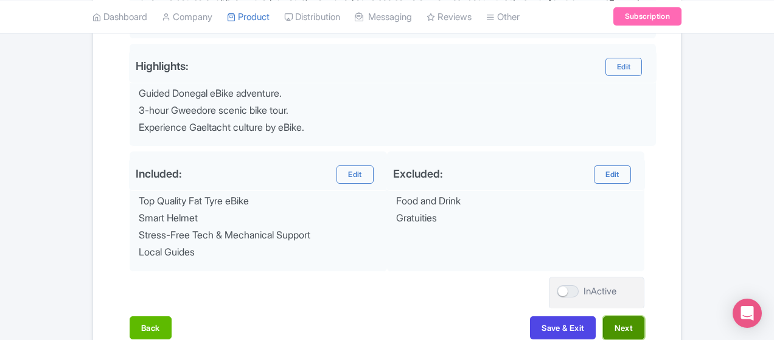
click at [644, 318] on button "Next" at bounding box center [623, 327] width 41 height 23
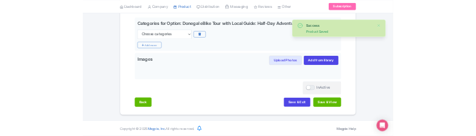
scroll to position [284, 0]
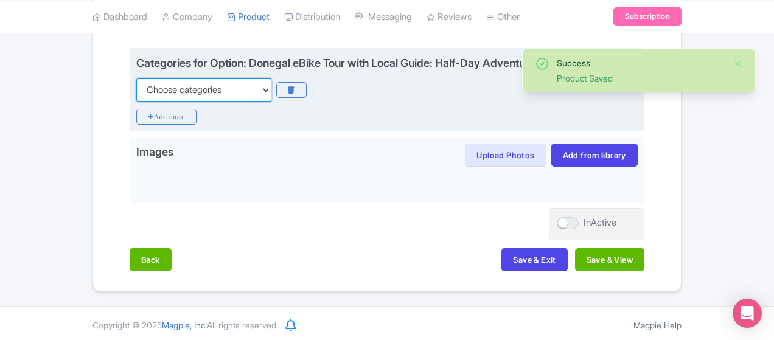
click at [150, 91] on select "Choose categories Adults Only Animals Audio Guide Beaches Bike Tours Boat Tours…" at bounding box center [203, 89] width 135 height 23
select select "bike-tours"
click at [136, 78] on select "Choose categories Adults Only Animals Audio Guide Beaches Bike Tours Boat Tours…" at bounding box center [203, 89] width 135 height 23
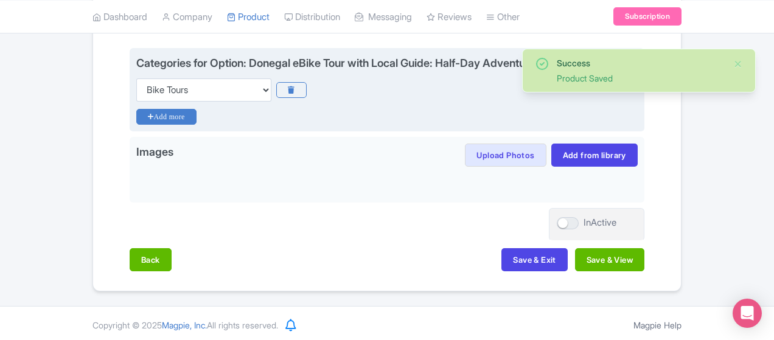
click at [136, 115] on icon "Add more" at bounding box center [166, 117] width 60 height 16
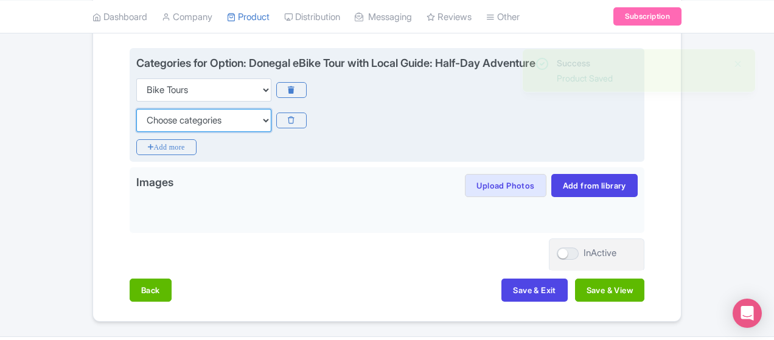
click at [136, 121] on select "Choose categories Adults Only Animals Audio Guide Beaches Bike Tours Boat Tours…" at bounding box center [203, 120] width 135 height 23
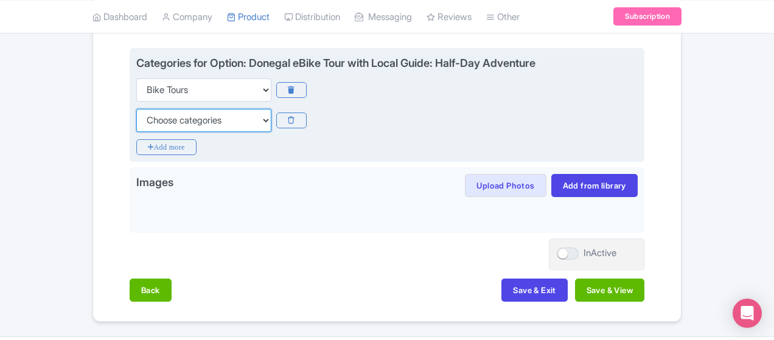
select select "guided-tours"
click at [136, 109] on select "Choose categories Adults Only Animals Audio Guide Beaches Bike Tours Boat Tours…" at bounding box center [203, 120] width 135 height 23
click at [130, 155] on div "Categories for Option: Donegal eBike Tour with Local Guide: Half-Day Adventure …" at bounding box center [387, 105] width 514 height 114
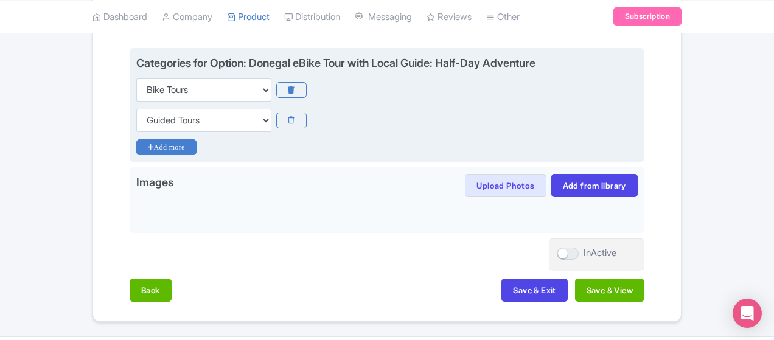
click at [136, 151] on icon "Add more" at bounding box center [166, 147] width 60 height 16
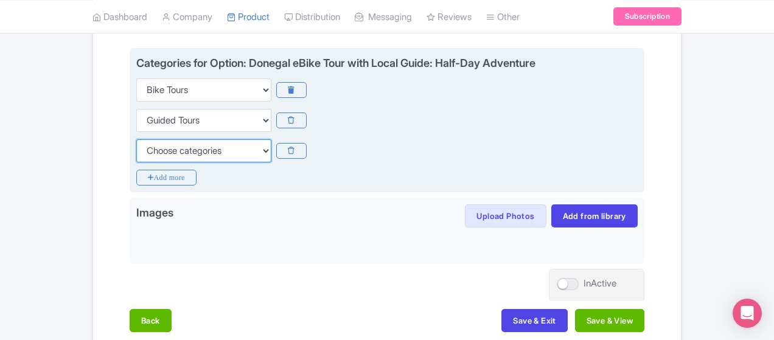
click at [136, 145] on select "Choose categories Adults Only Animals Audio Guide Beaches Bike Tours Boat Tours…" at bounding box center [203, 150] width 135 height 23
select select "outdoors"
click at [136, 139] on select "Choose categories Adults Only Animals Audio Guide Beaches Bike Tours Boat Tours…" at bounding box center [203, 150] width 135 height 23
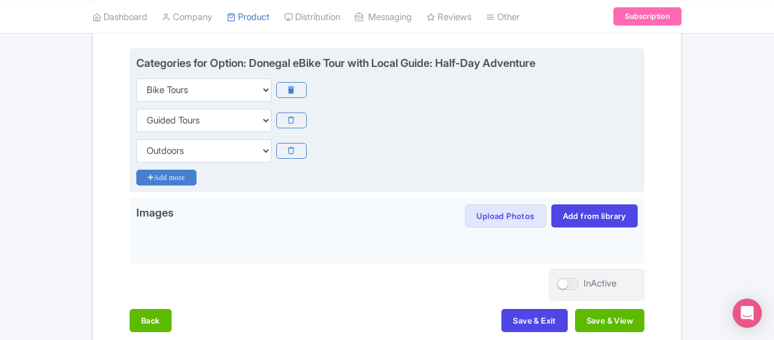
click at [136, 181] on icon "Add more" at bounding box center [166, 178] width 60 height 16
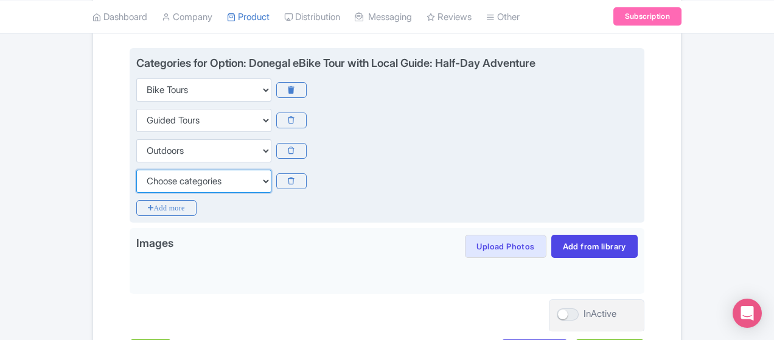
click at [136, 179] on select "Choose categories Adults Only Animals Audio Guide Beaches Bike Tours Boat Tours…" at bounding box center [203, 181] width 135 height 23
select select "small-group-tours"
click at [136, 170] on select "Choose categories Adults Only Animals Audio Guide Beaches Bike Tours Boat Tours…" at bounding box center [203, 181] width 135 height 23
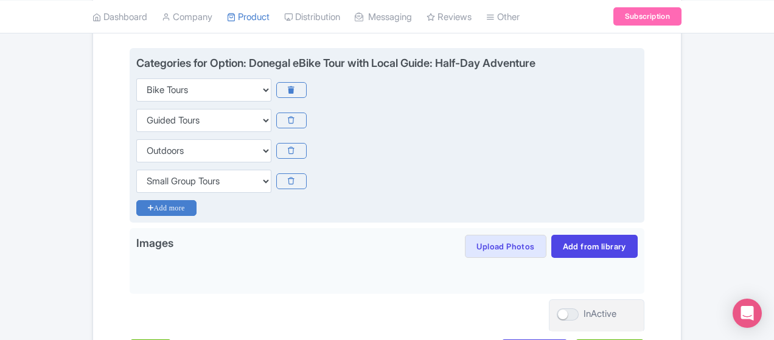
click at [136, 200] on icon "Add more" at bounding box center [166, 208] width 60 height 16
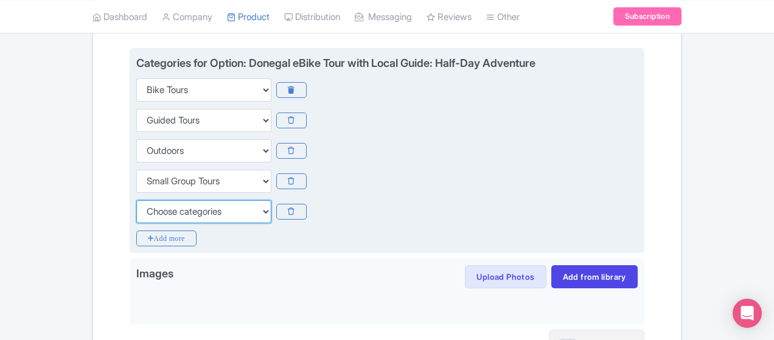
click at [136, 207] on select "Choose categories Adults Only Animals Audio Guide Beaches Bike Tours Boat Tours…" at bounding box center [203, 211] width 135 height 23
select select "sports"
click at [136, 200] on select "Choose categories Adults Only Animals Audio Guide Beaches Bike Tours Boat Tours…" at bounding box center [203, 211] width 135 height 23
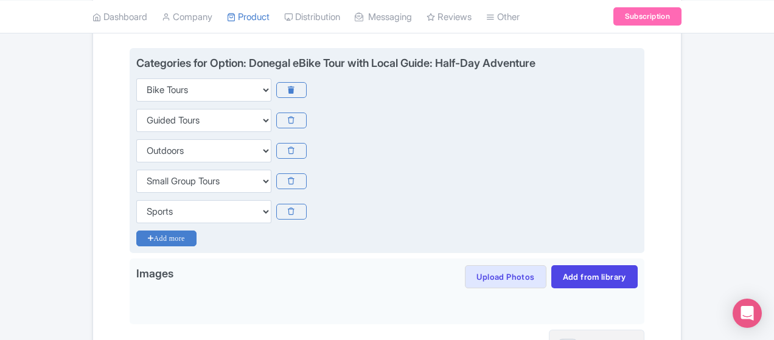
click at [136, 244] on icon "Add more" at bounding box center [166, 238] width 60 height 16
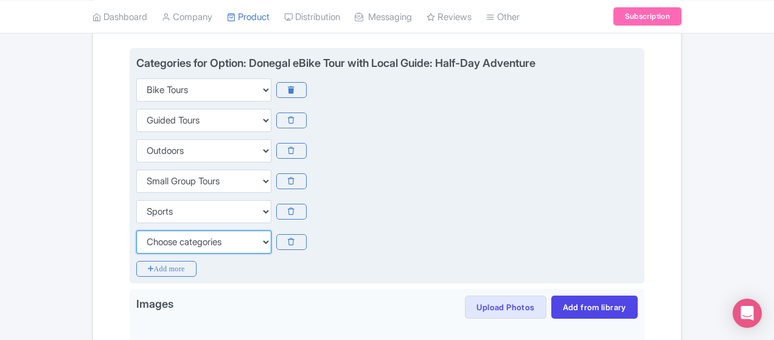
click at [136, 235] on select "Choose categories Adults Only Animals Audio Guide Beaches Bike Tours Boat Tours…" at bounding box center [203, 241] width 135 height 23
click at [276, 241] on icon at bounding box center [291, 242] width 30 height 16
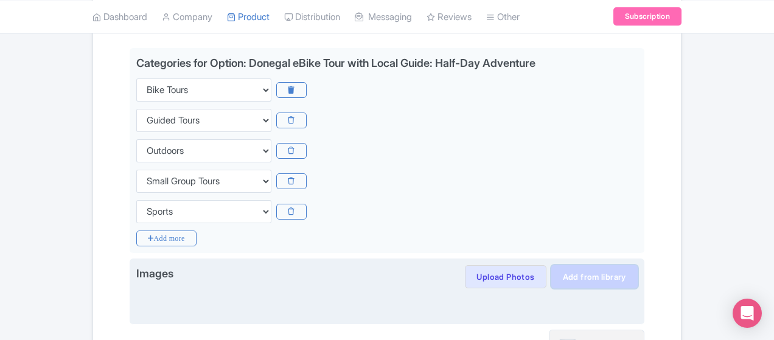
click at [637, 274] on link "Add from library" at bounding box center [594, 276] width 86 height 23
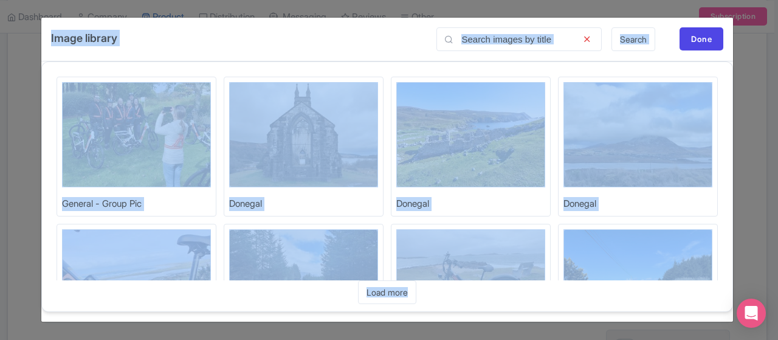
click at [302, 47] on div "Image library Search Done" at bounding box center [387, 40] width 692 height 44
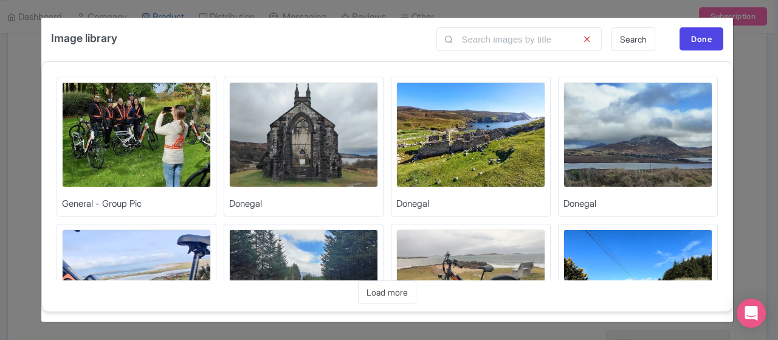
click at [177, 133] on img at bounding box center [136, 134] width 149 height 105
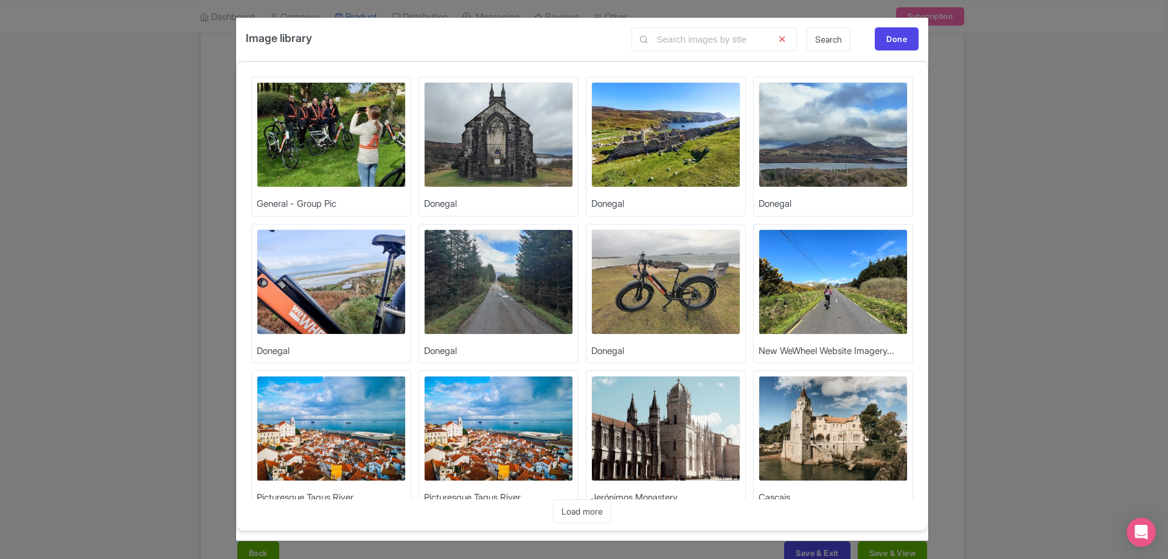
click at [532, 161] on img at bounding box center [498, 134] width 149 height 105
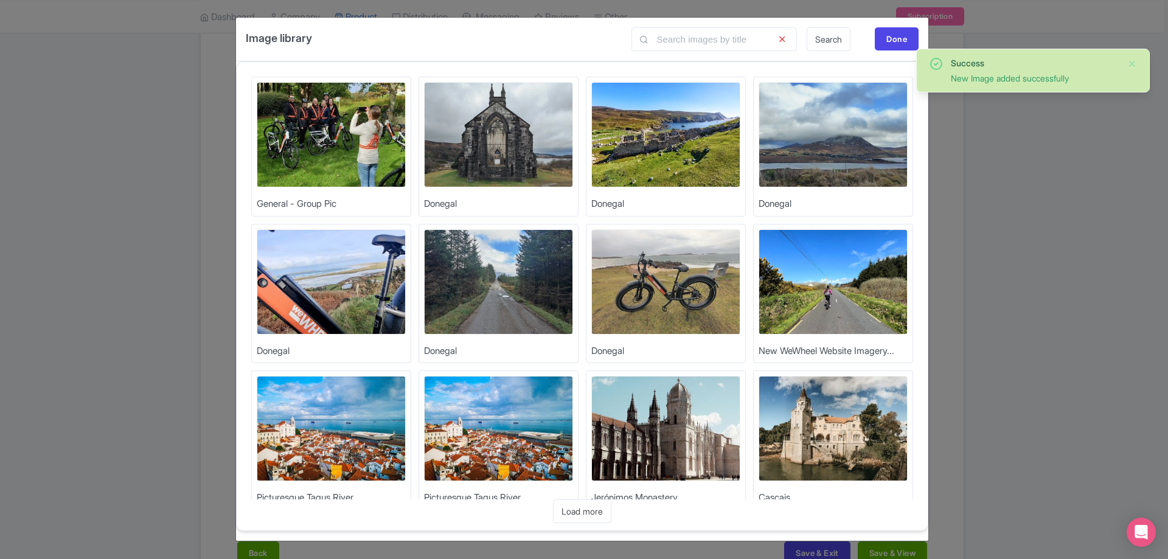
click at [683, 119] on img at bounding box center [665, 134] width 149 height 105
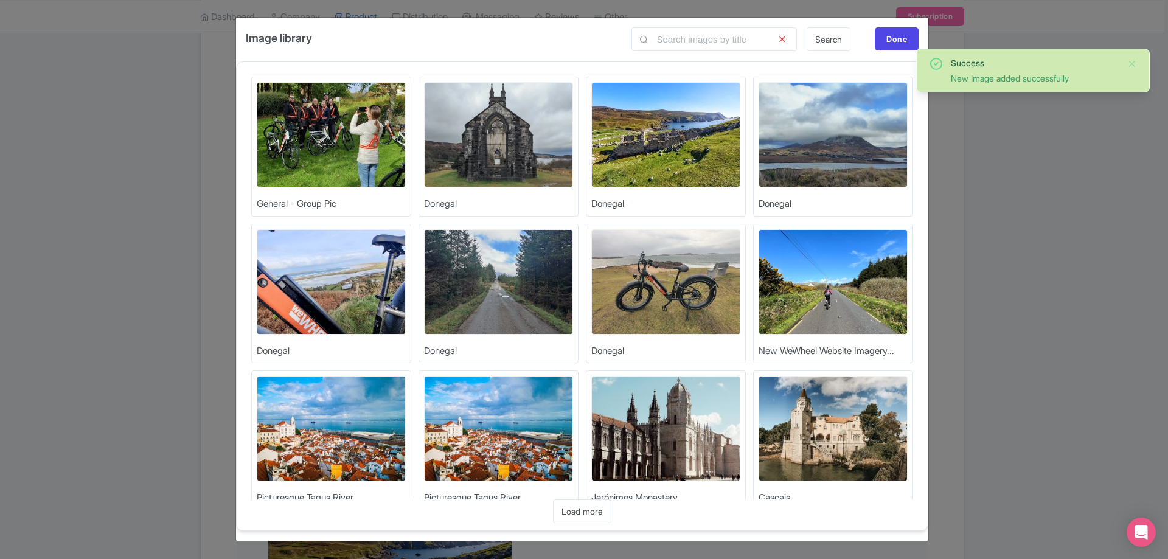
click at [773, 137] on img at bounding box center [832, 134] width 149 height 105
click at [773, 294] on img at bounding box center [832, 281] width 149 height 105
click at [384, 298] on img at bounding box center [331, 281] width 149 height 105
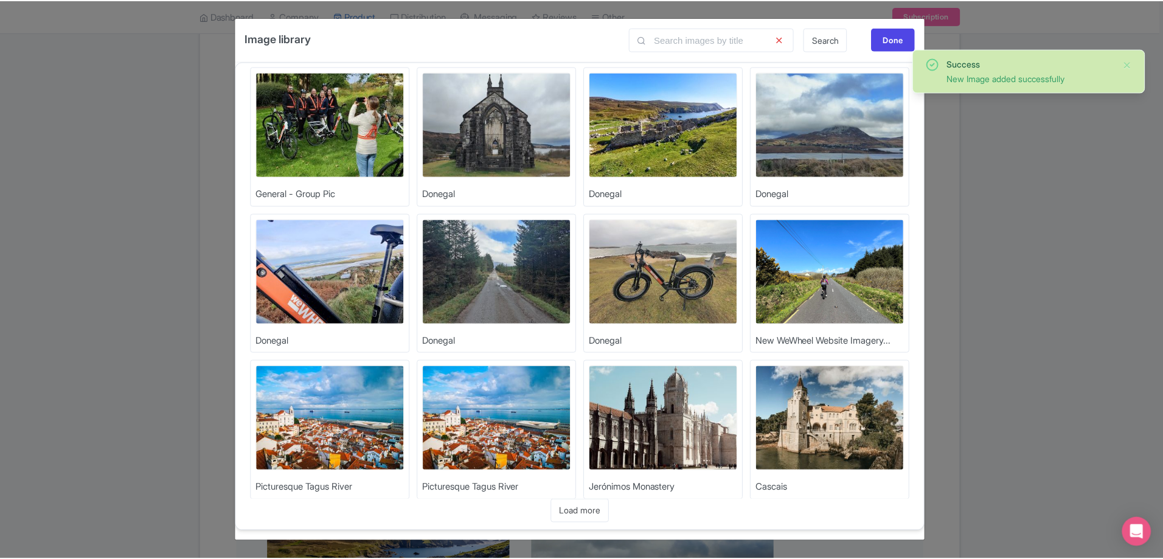
scroll to position [0, 0]
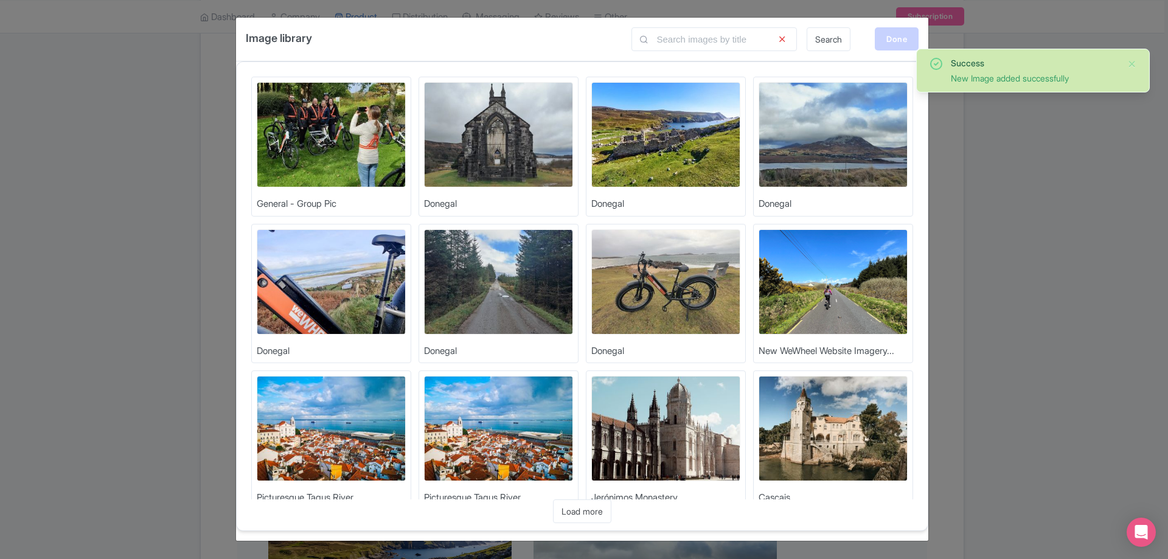
click at [773, 47] on div "Done" at bounding box center [896, 38] width 44 height 23
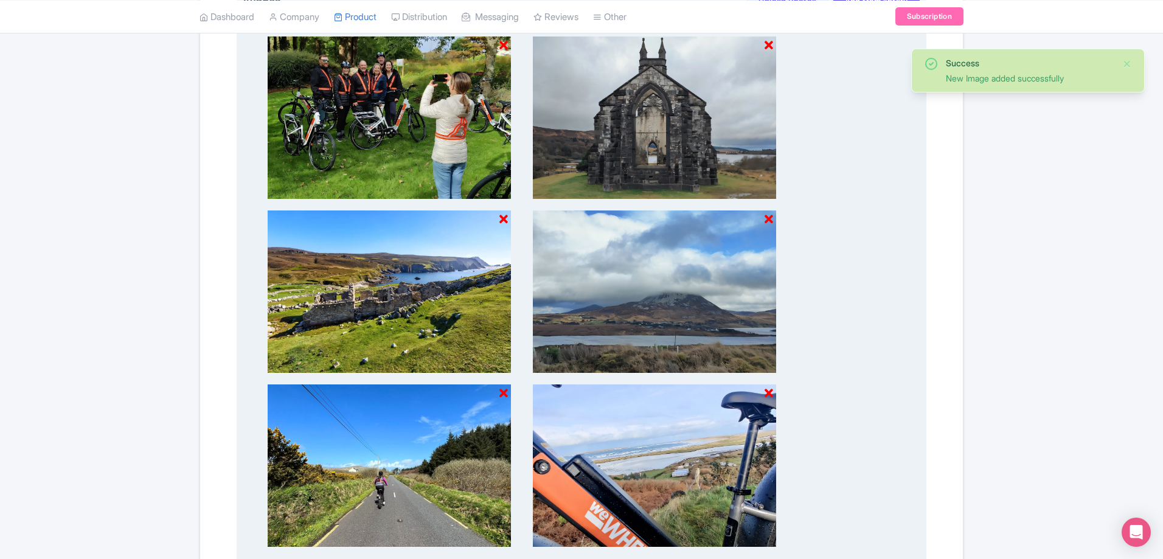
scroll to position [710, 0]
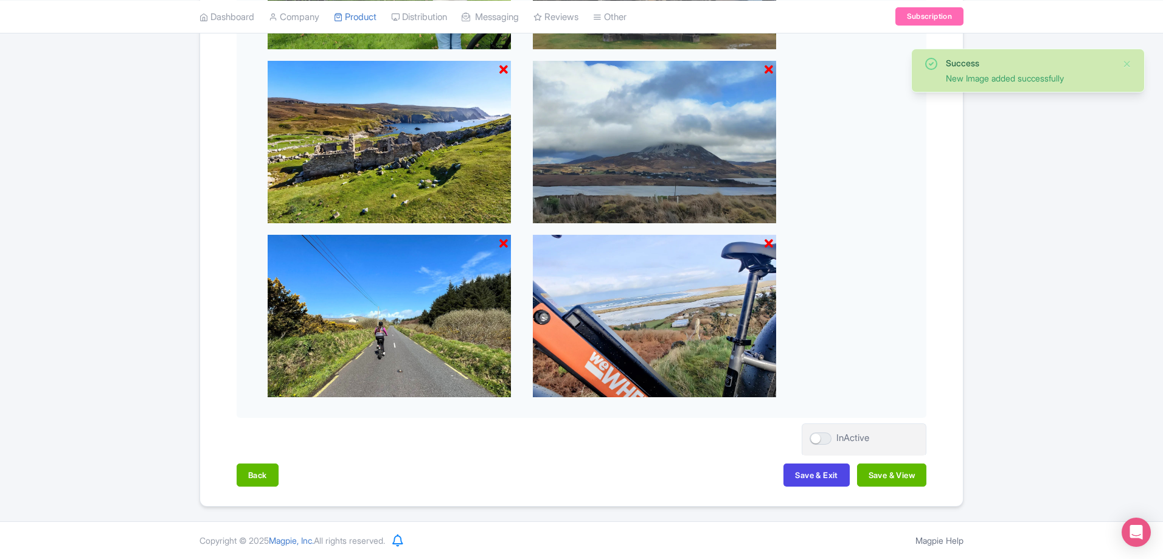
click at [773, 339] on div "Back Save & Exit Save & View" at bounding box center [582, 480] width 690 height 35
click at [773, 339] on button "Save & View" at bounding box center [891, 474] width 69 height 23
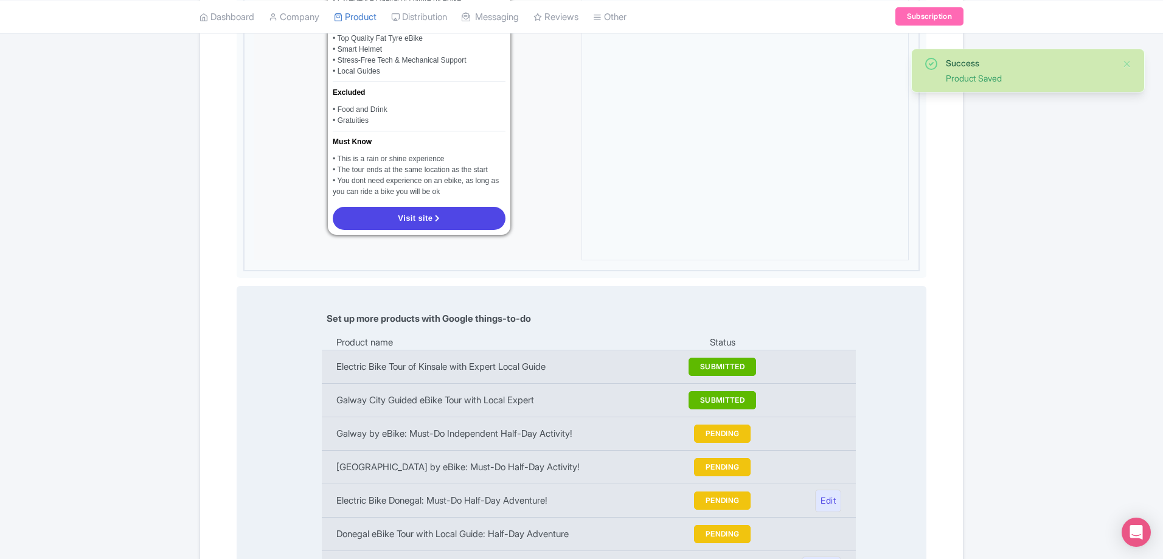
scroll to position [1318, 0]
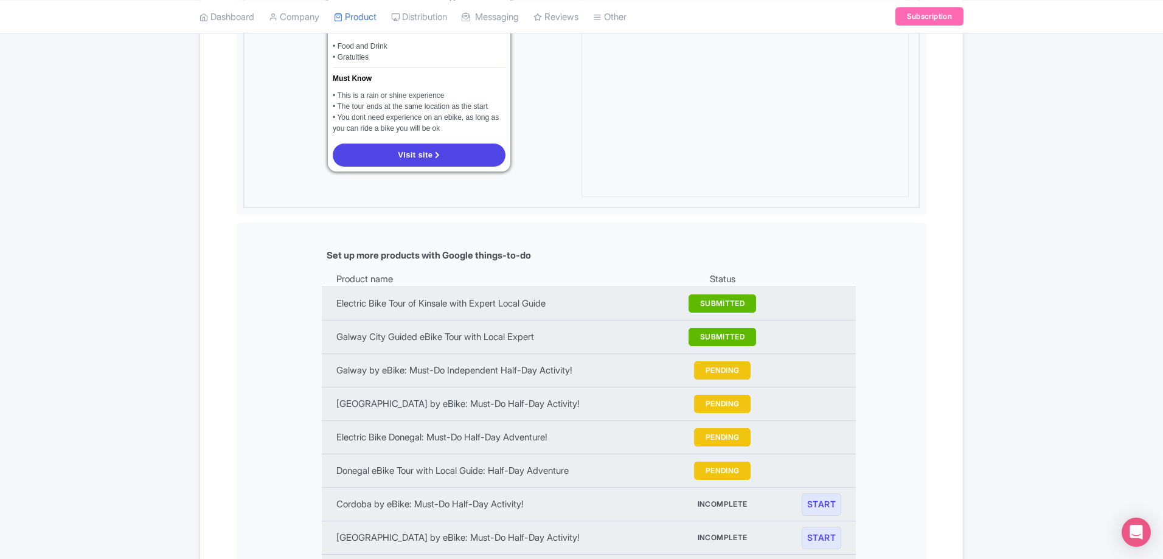
scroll to position [1196, 0]
